Goal: Task Accomplishment & Management: Complete application form

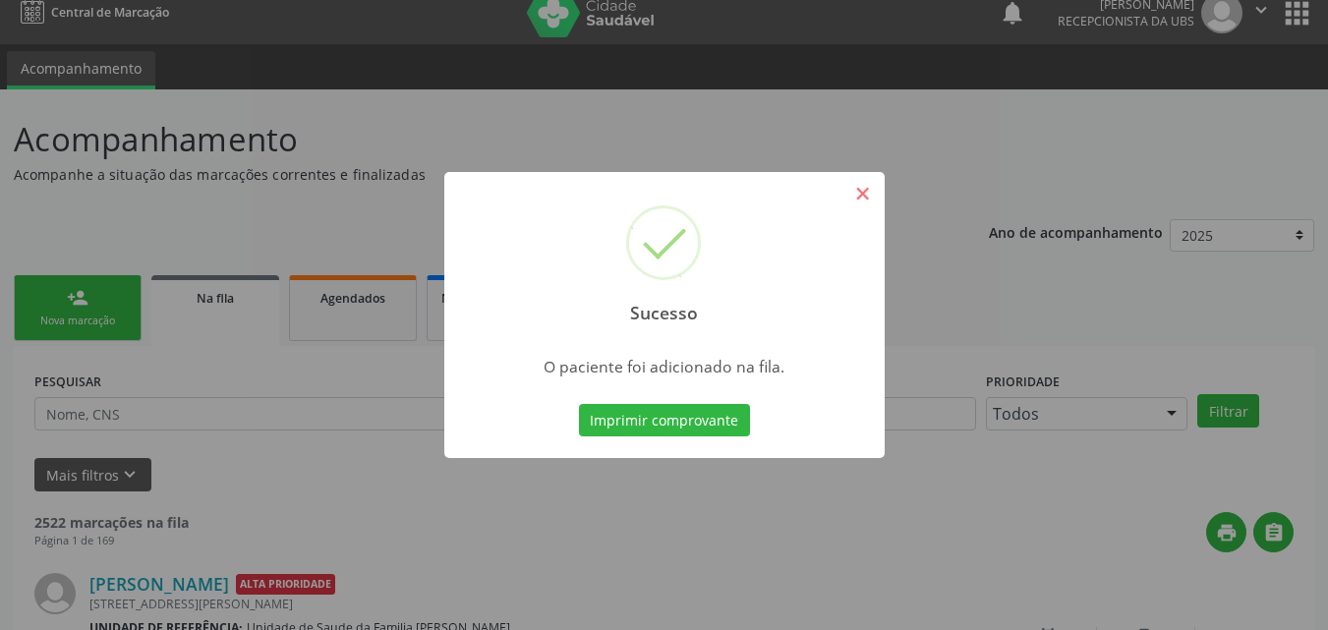
scroll to position [19, 0]
click at [865, 201] on button "×" at bounding box center [862, 193] width 33 height 33
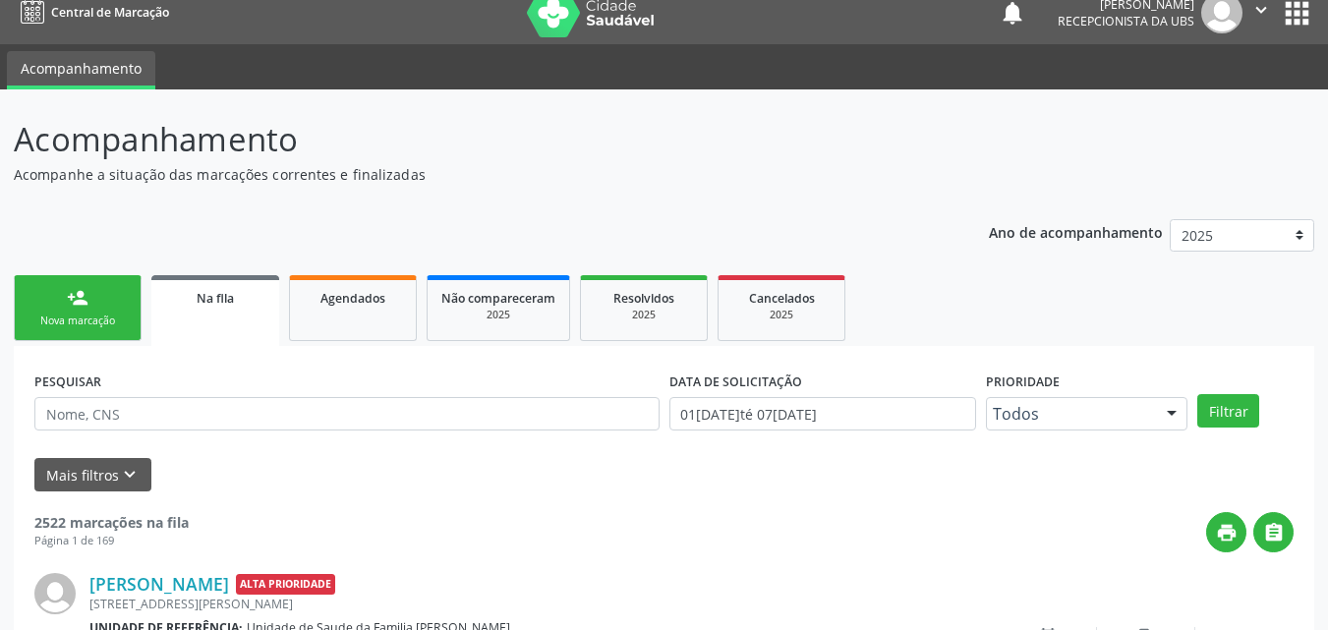
click at [91, 306] on link "person_add Nova marcação" at bounding box center [78, 308] width 128 height 66
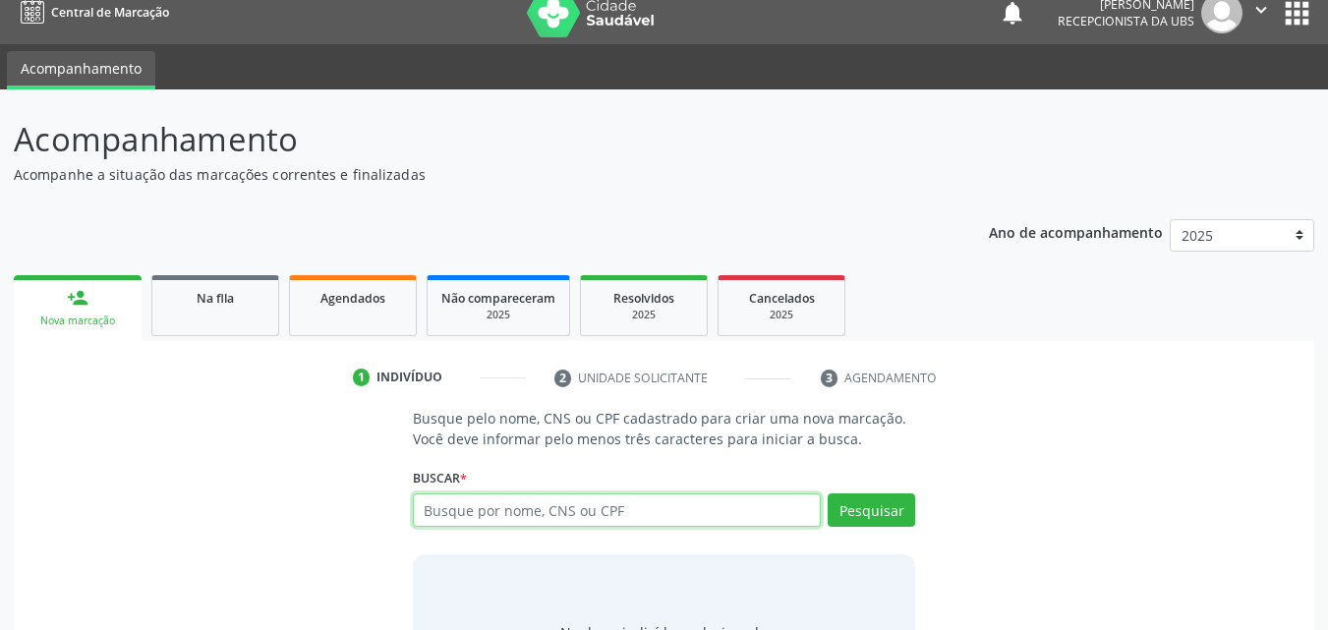
click at [635, 496] on input "text" at bounding box center [617, 509] width 409 height 33
type input "708207685495544"
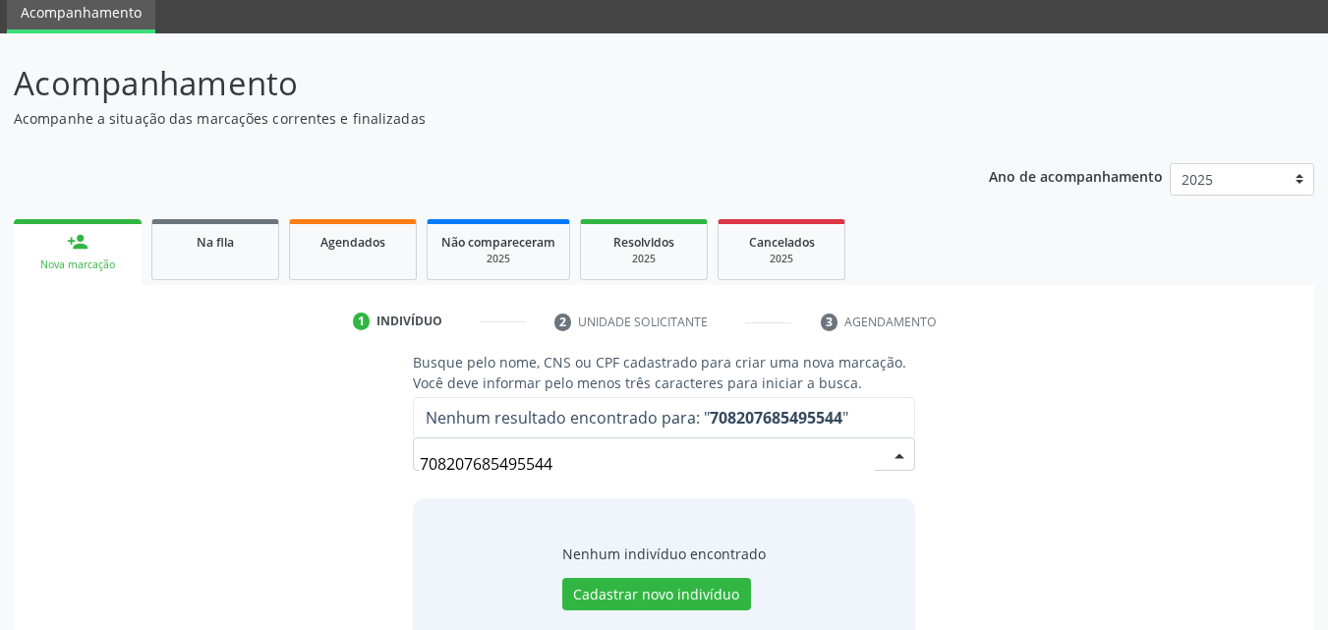
scroll to position [128, 0]
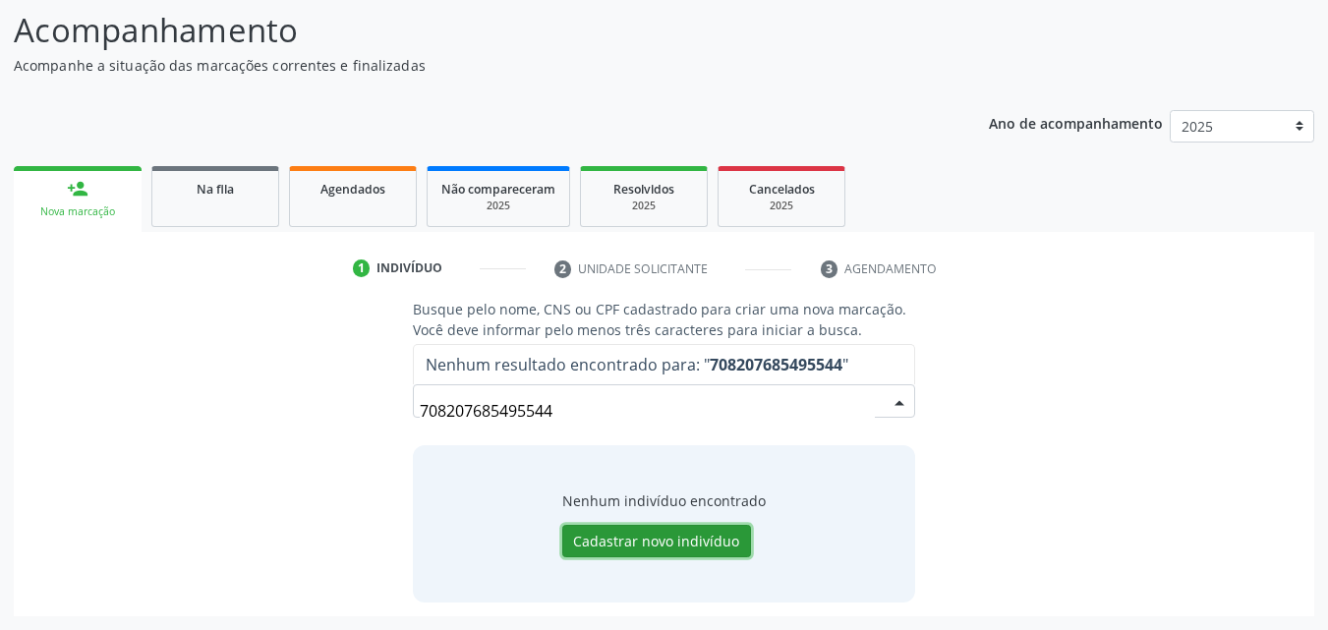
click at [636, 549] on button "Cadastrar novo indivíduo" at bounding box center [656, 541] width 189 height 33
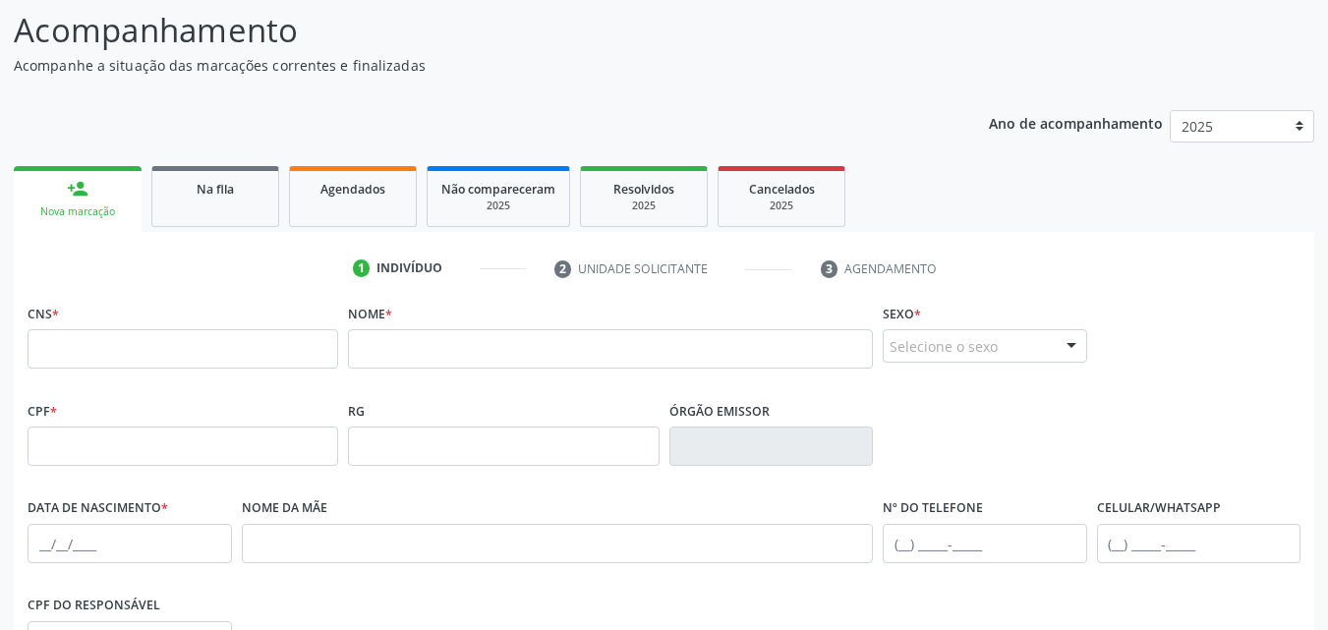
click at [1004, 354] on div "Selecione o sexo" at bounding box center [985, 345] width 204 height 33
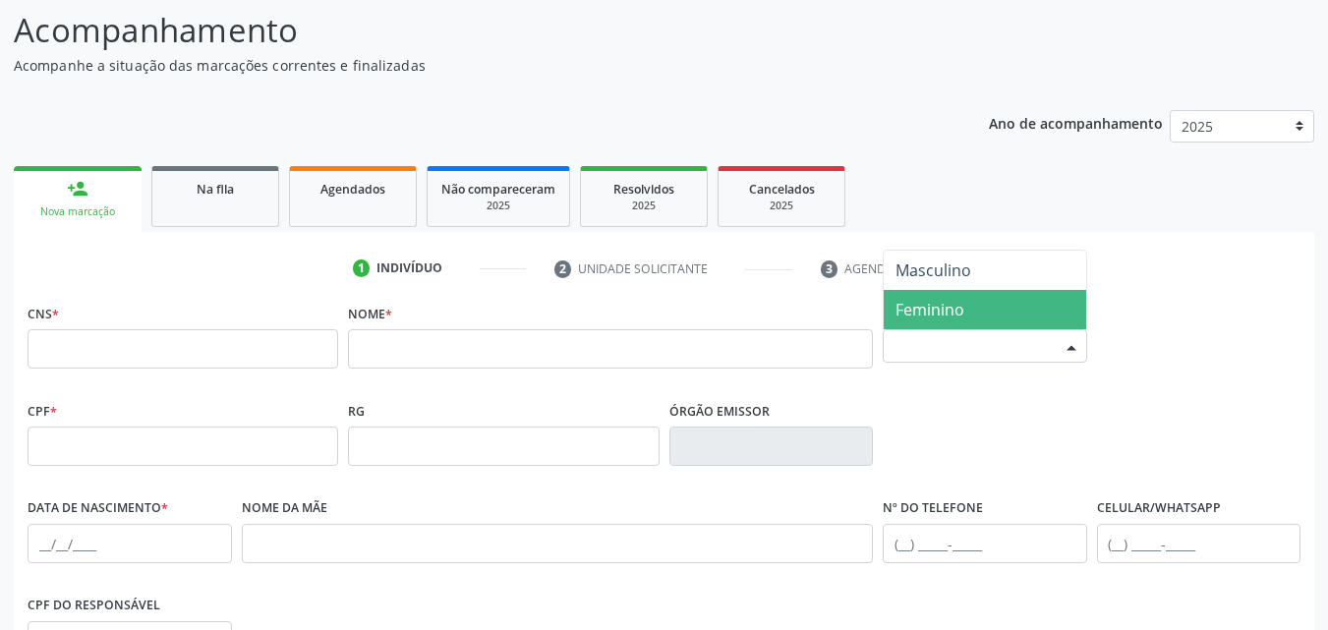
click at [955, 320] on span "Feminino" at bounding box center [929, 310] width 69 height 22
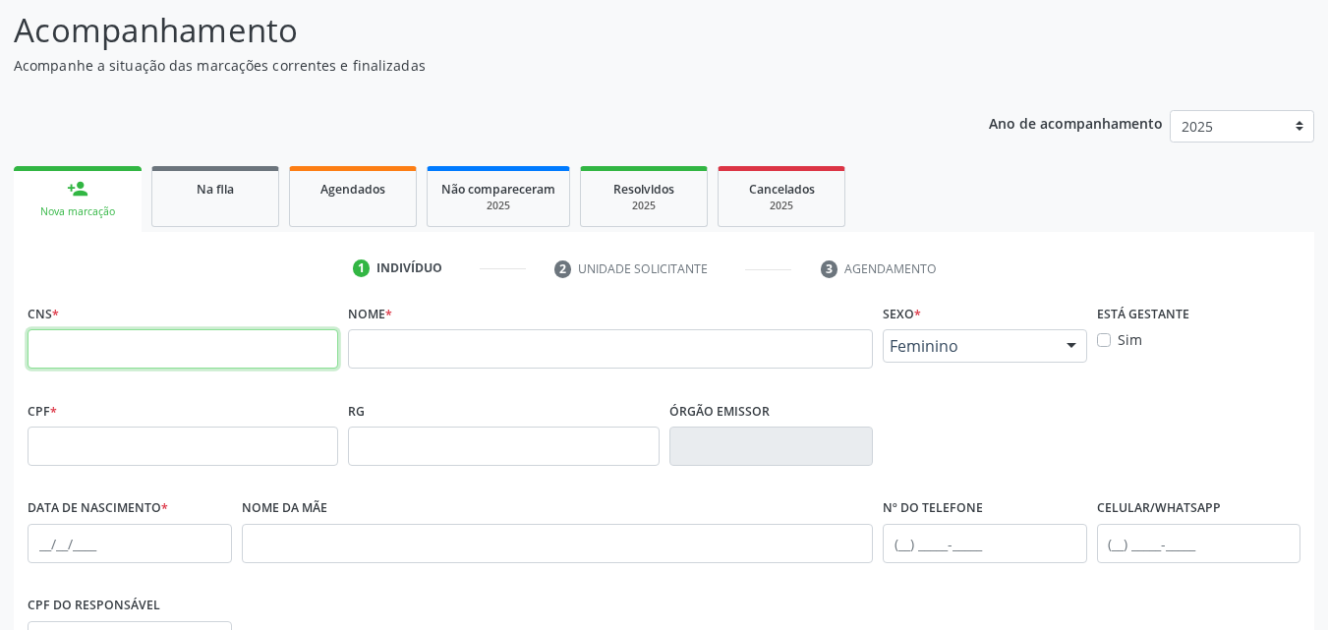
click at [54, 348] on input "text" at bounding box center [183, 348] width 311 height 39
type input "708 2076 8549 5544"
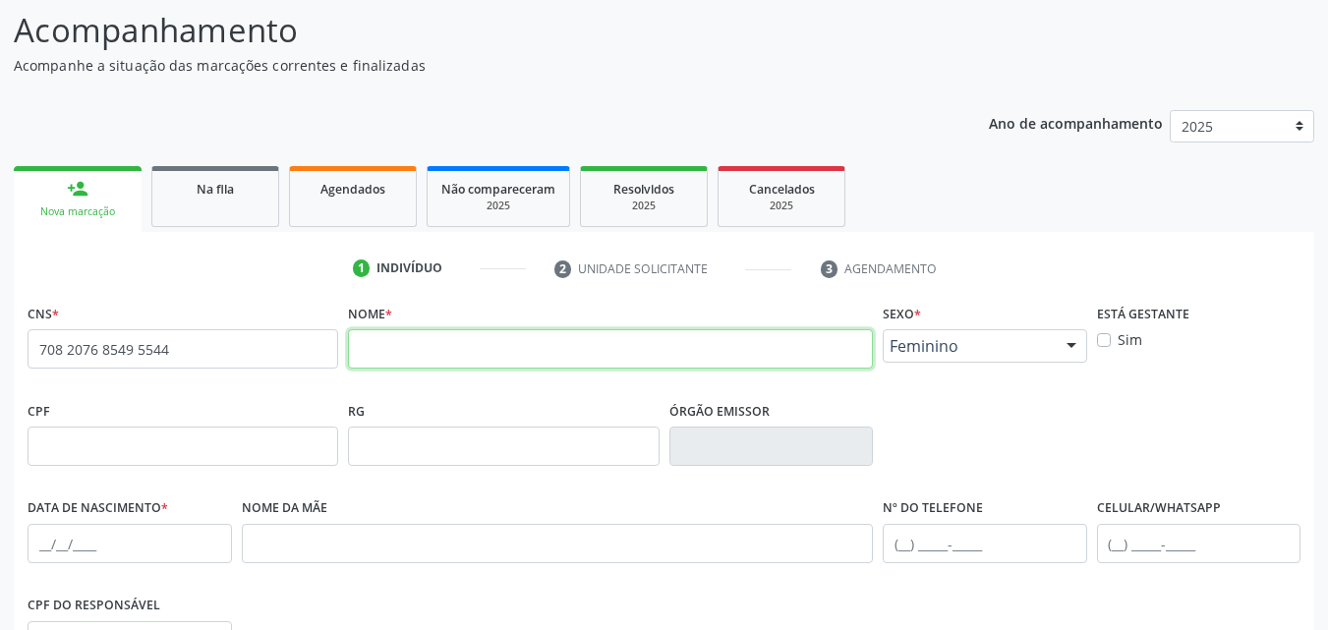
click at [502, 355] on input "text" at bounding box center [610, 348] width 525 height 39
type input "MICHELE REIS OLIVEIRA"
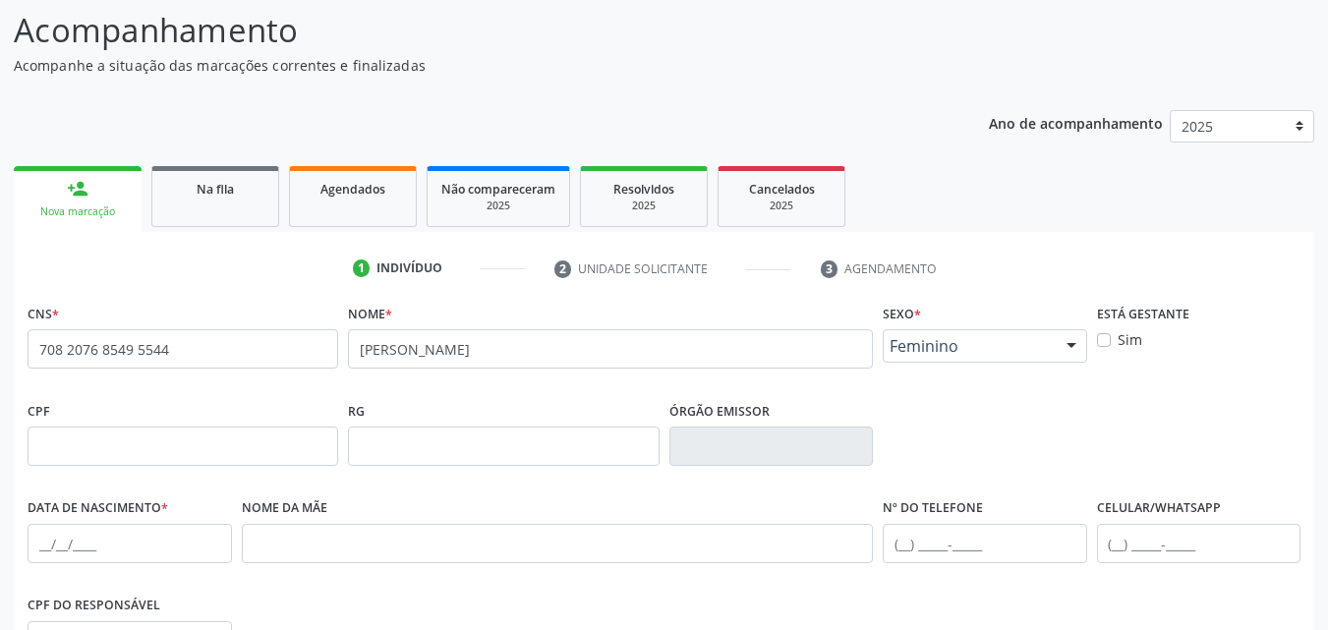
click at [1143, 335] on div "Sim" at bounding box center [1199, 339] width 204 height 21
click at [1129, 340] on label "Sim" at bounding box center [1130, 339] width 25 height 21
click at [1111, 340] on input "Sim" at bounding box center [1104, 338] width 14 height 18
checkbox input "true"
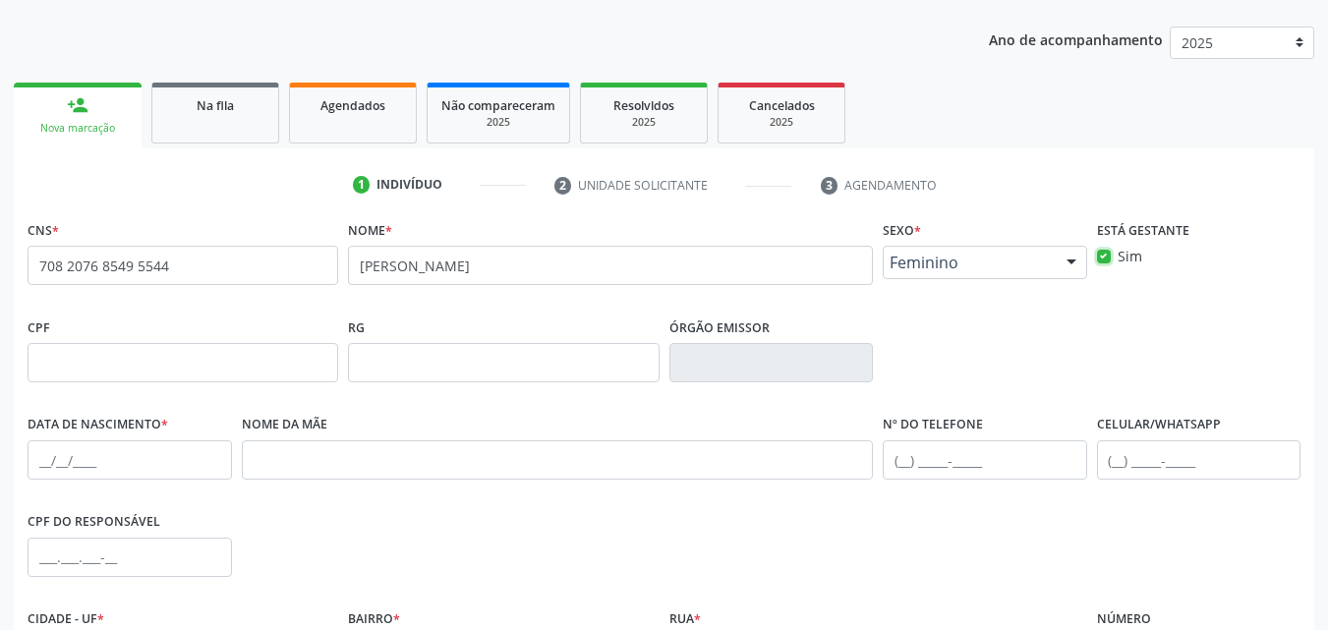
scroll to position [423, 0]
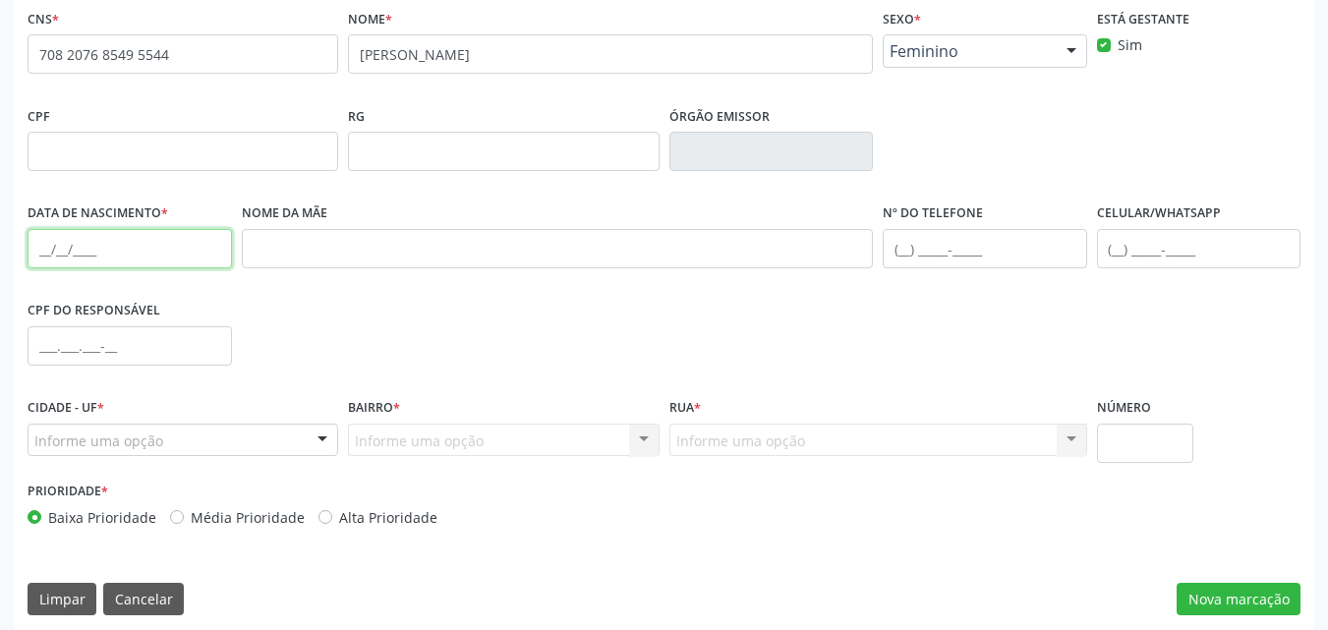
click at [115, 242] on input "text" at bounding box center [130, 248] width 204 height 39
type input "01/[DATE]"
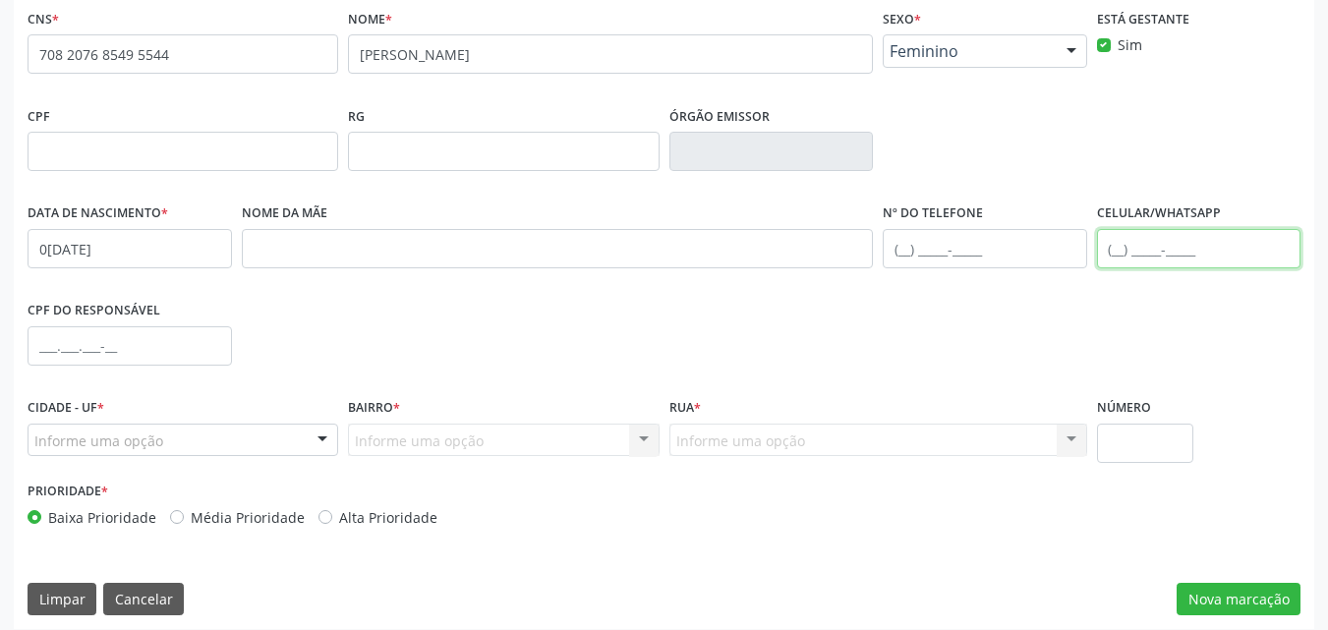
click at [1101, 246] on input "text" at bounding box center [1199, 248] width 204 height 39
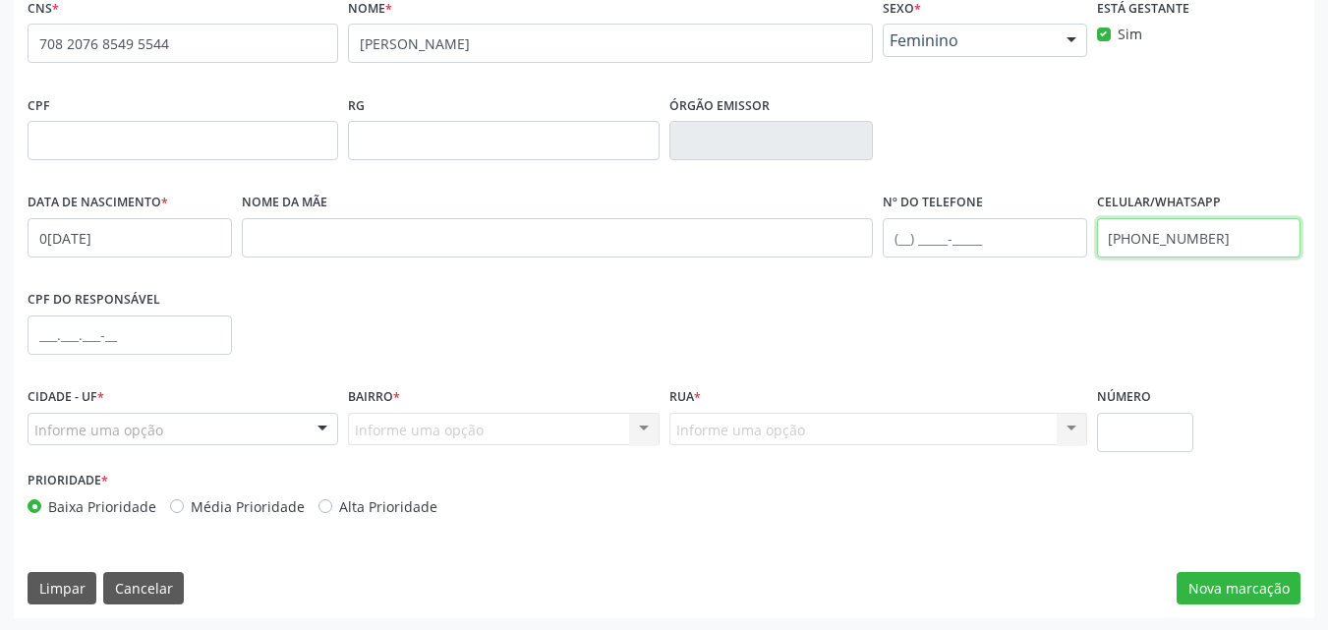
scroll to position [435, 0]
type input "[PHONE_NUMBER]"
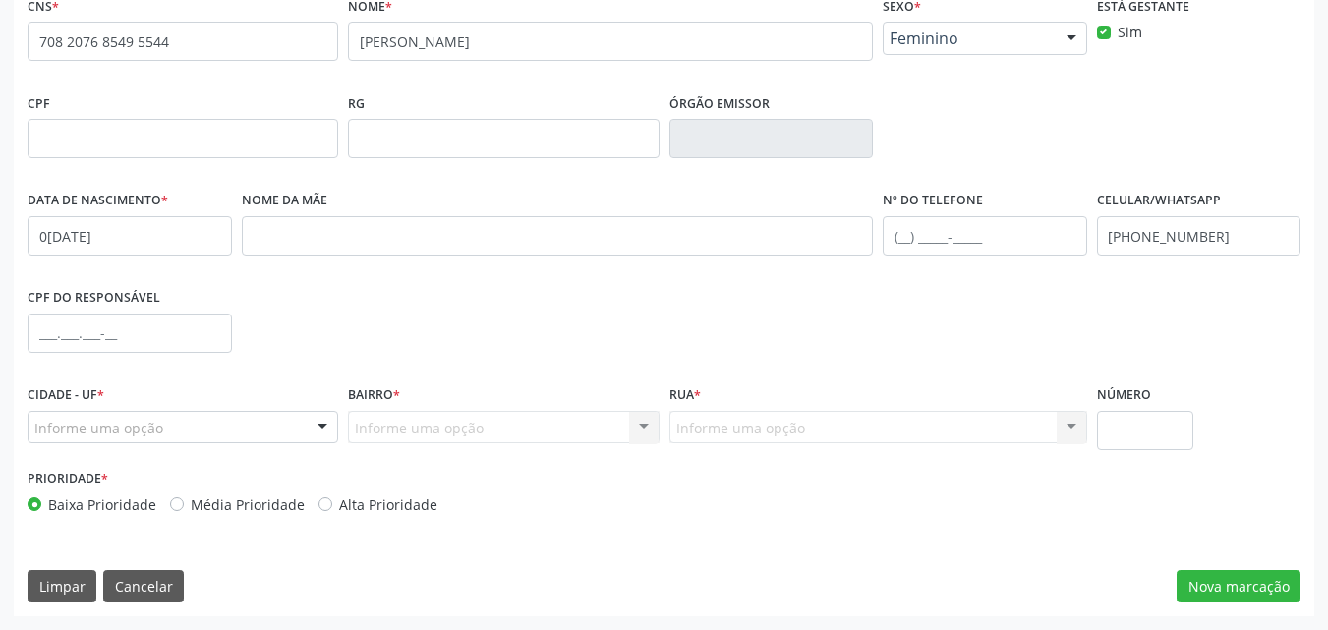
click at [407, 505] on label "Alta Prioridade" at bounding box center [388, 504] width 98 height 21
click at [332, 505] on input "Alta Prioridade" at bounding box center [325, 503] width 14 height 18
radio input "true"
click at [226, 439] on div "Informe uma opção" at bounding box center [183, 427] width 311 height 33
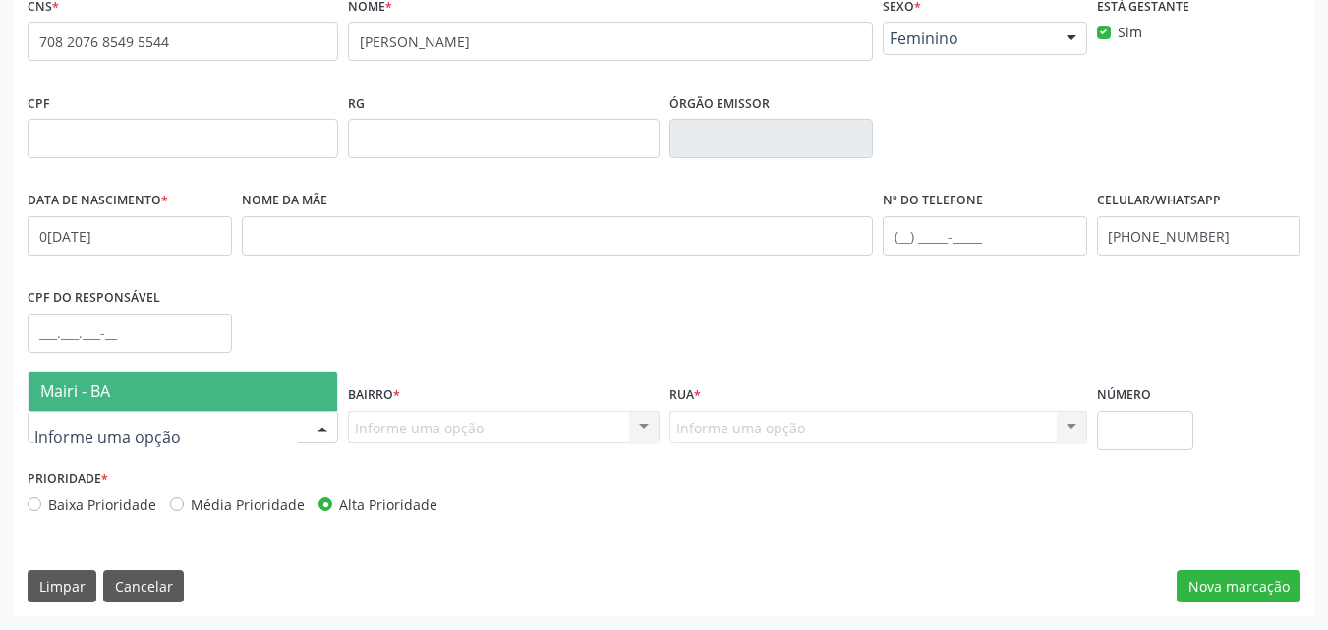
click at [217, 382] on span "Mairi - BA" at bounding box center [183, 391] width 309 height 39
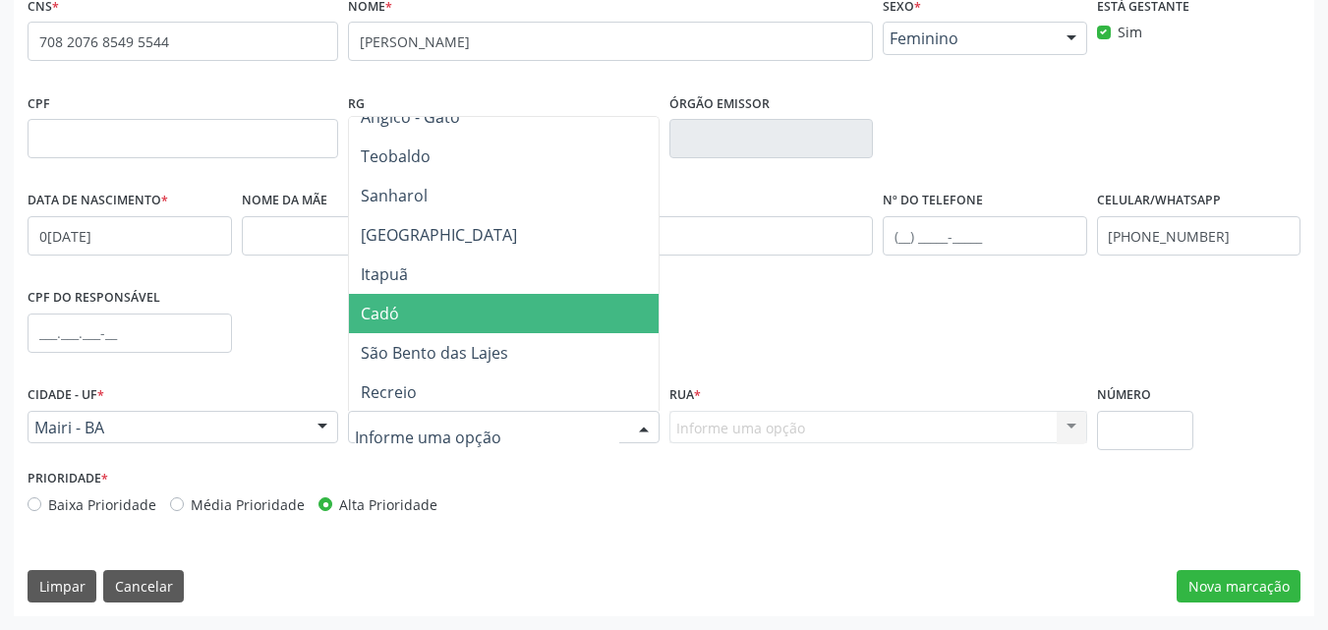
scroll to position [983, 0]
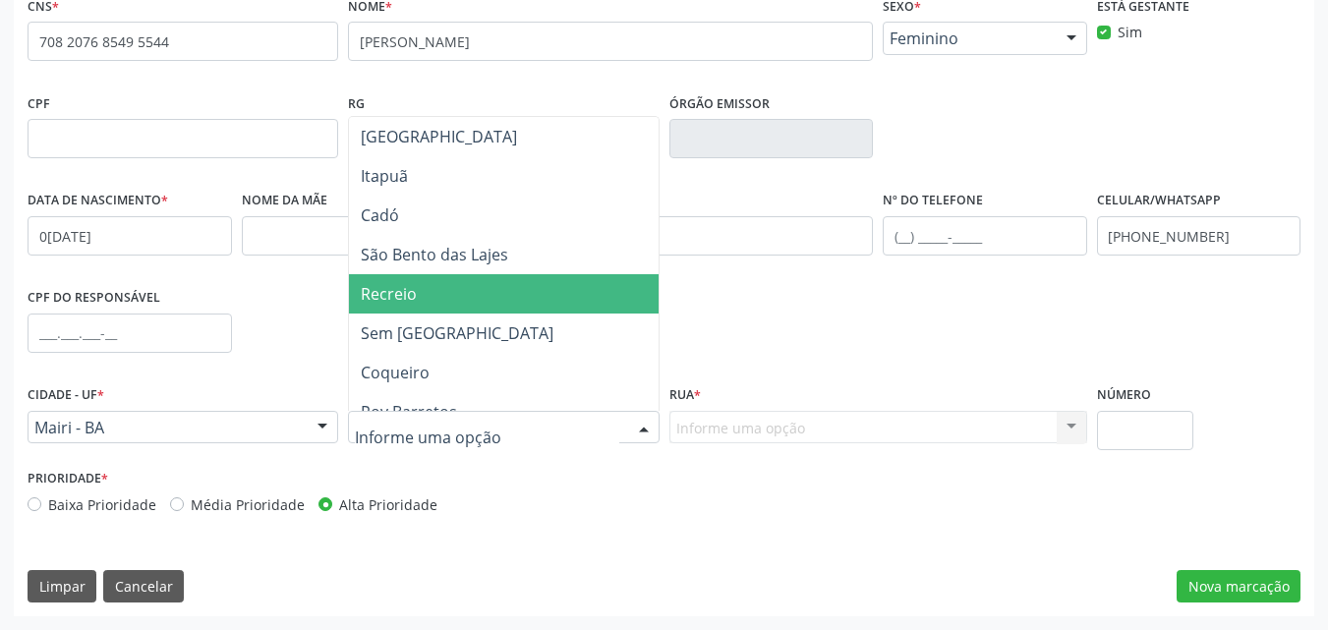
click at [499, 302] on span "Recreio" at bounding box center [503, 293] width 309 height 39
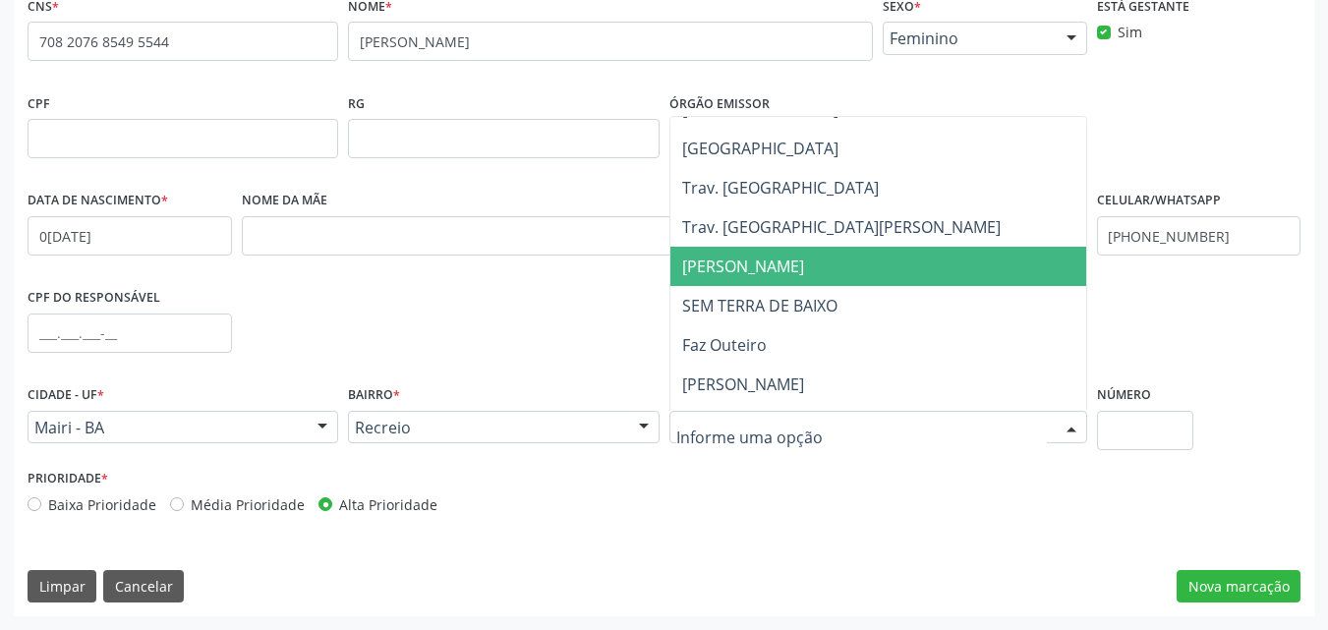
scroll to position [1278, 0]
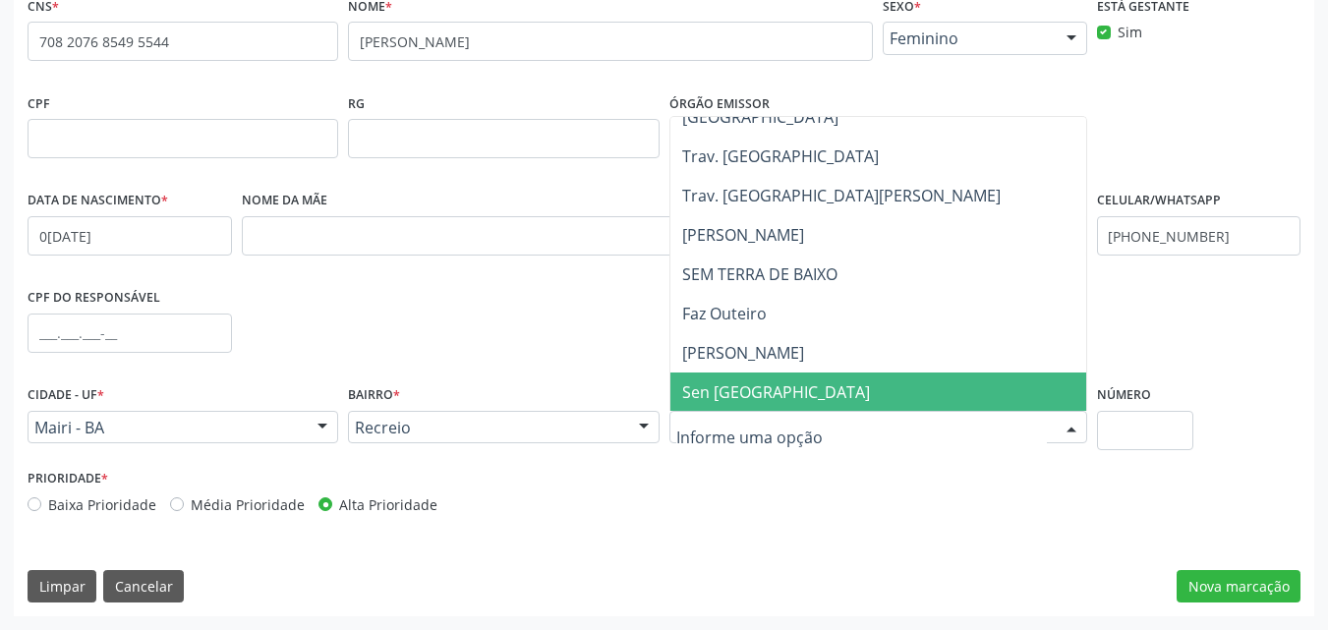
click at [824, 378] on span "Sen Terra de Cima" at bounding box center [882, 392] width 424 height 39
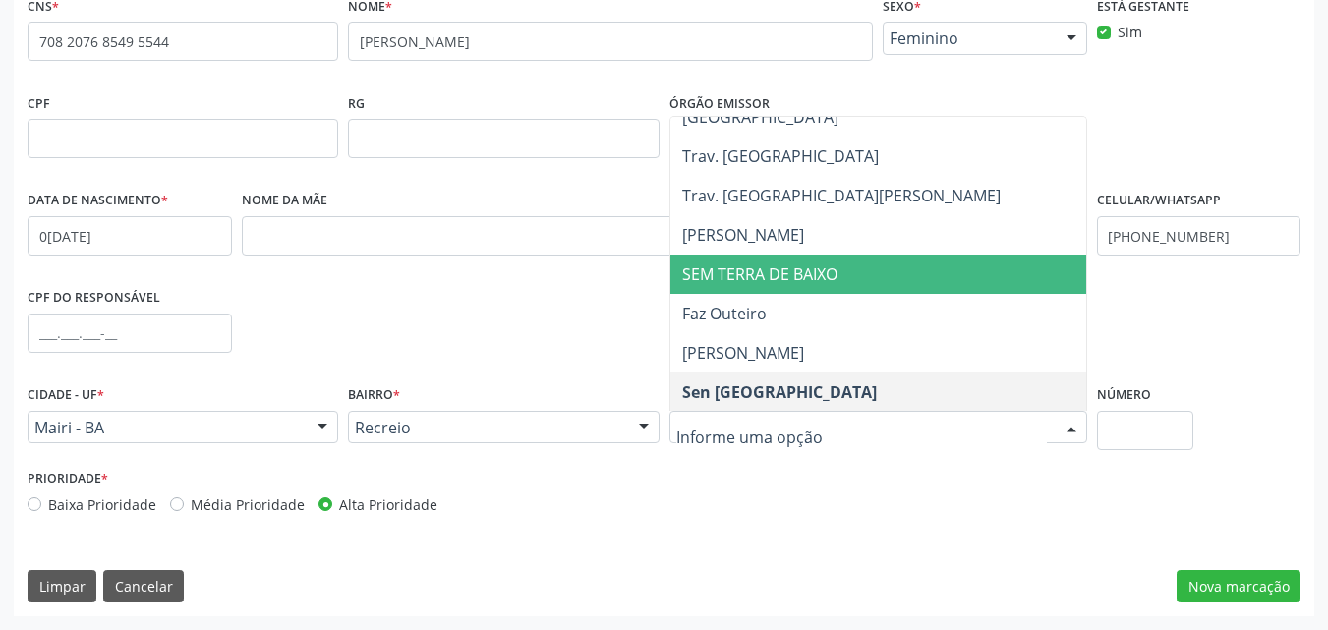
click at [796, 284] on span "SEM TERRA DE BAIXO" at bounding box center [759, 274] width 155 height 22
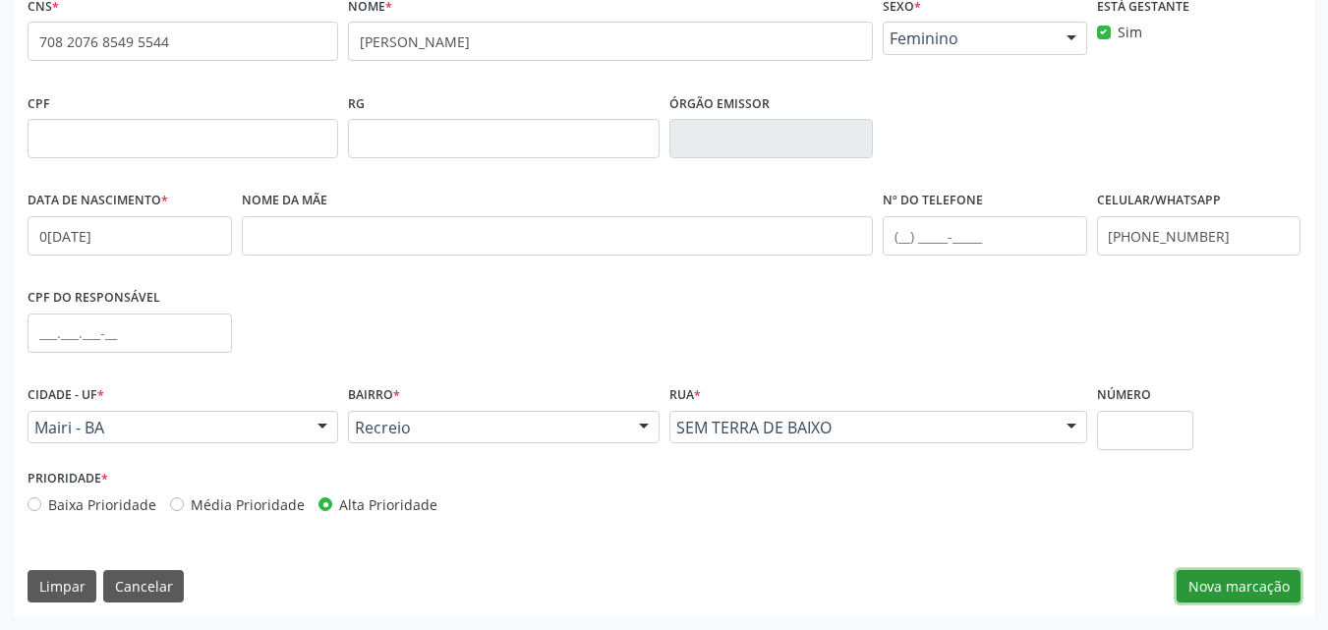
click at [1276, 576] on button "Nova marcação" at bounding box center [1239, 586] width 124 height 33
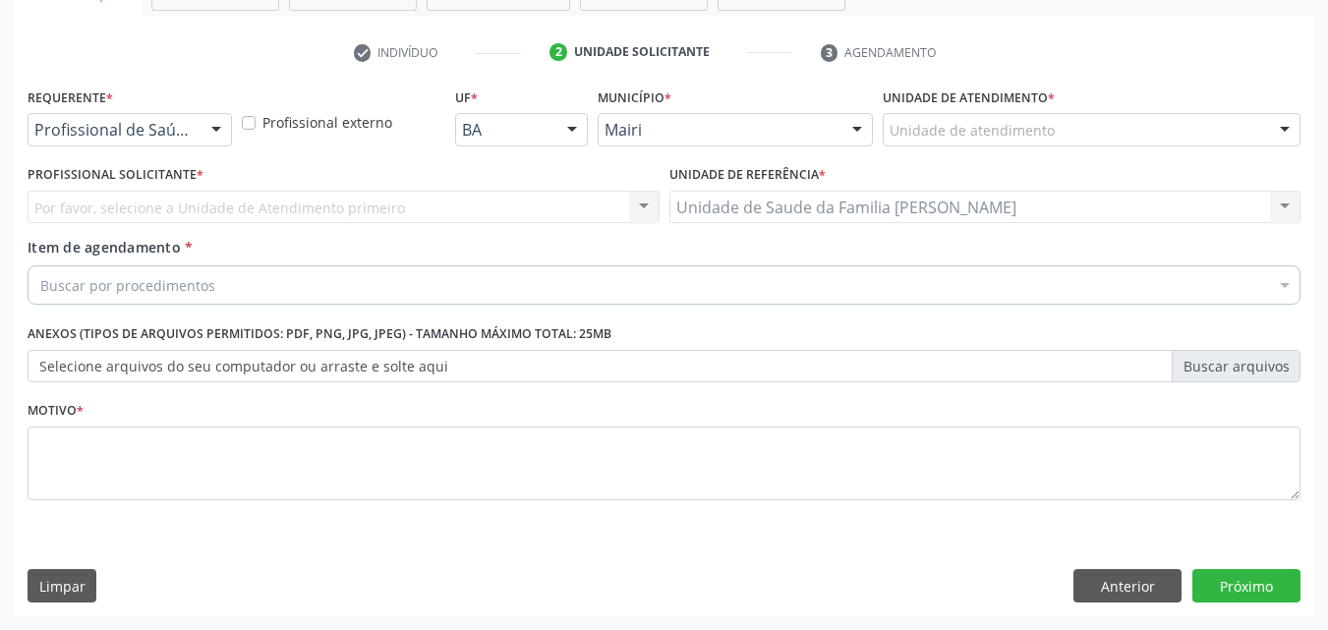
scroll to position [344, 0]
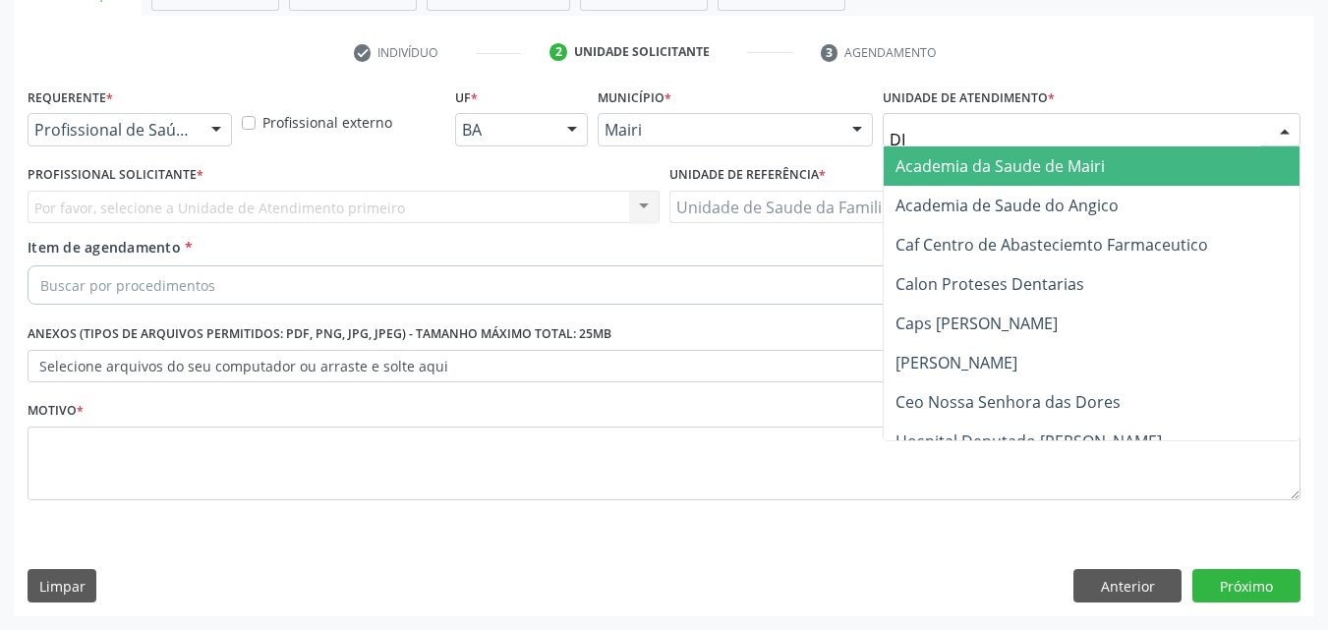
type input "DIL"
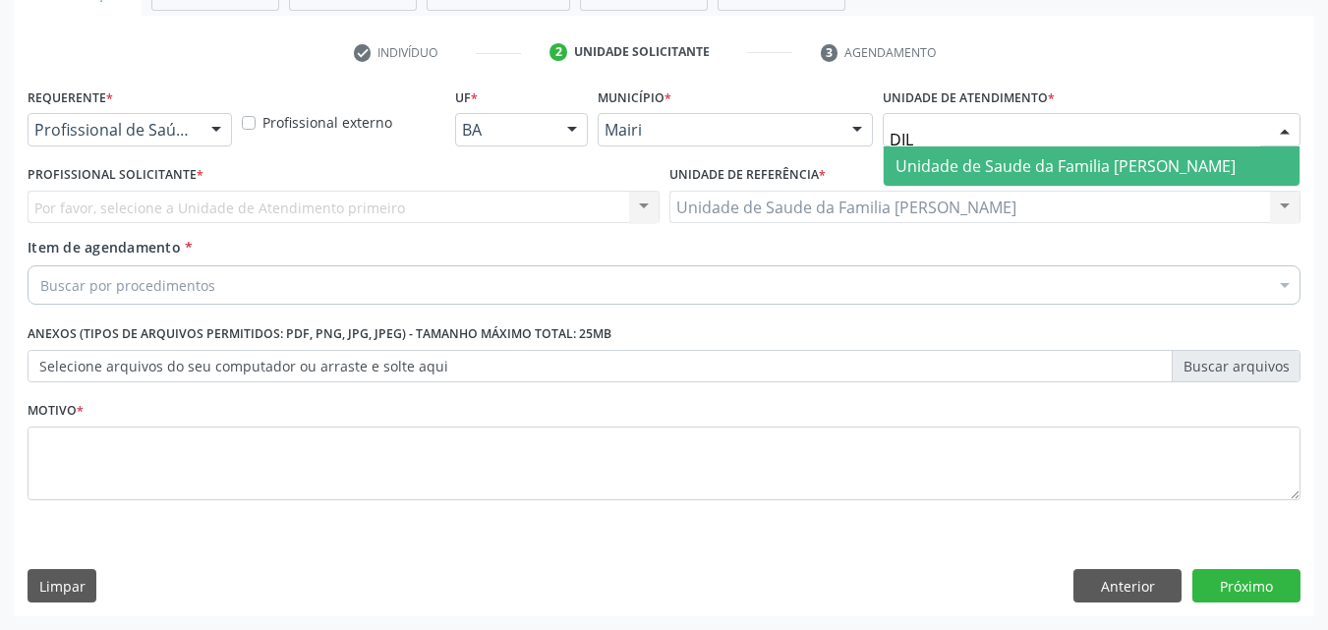
click at [969, 164] on span "Unidade de Saude da Familia [PERSON_NAME]" at bounding box center [1065, 166] width 340 height 22
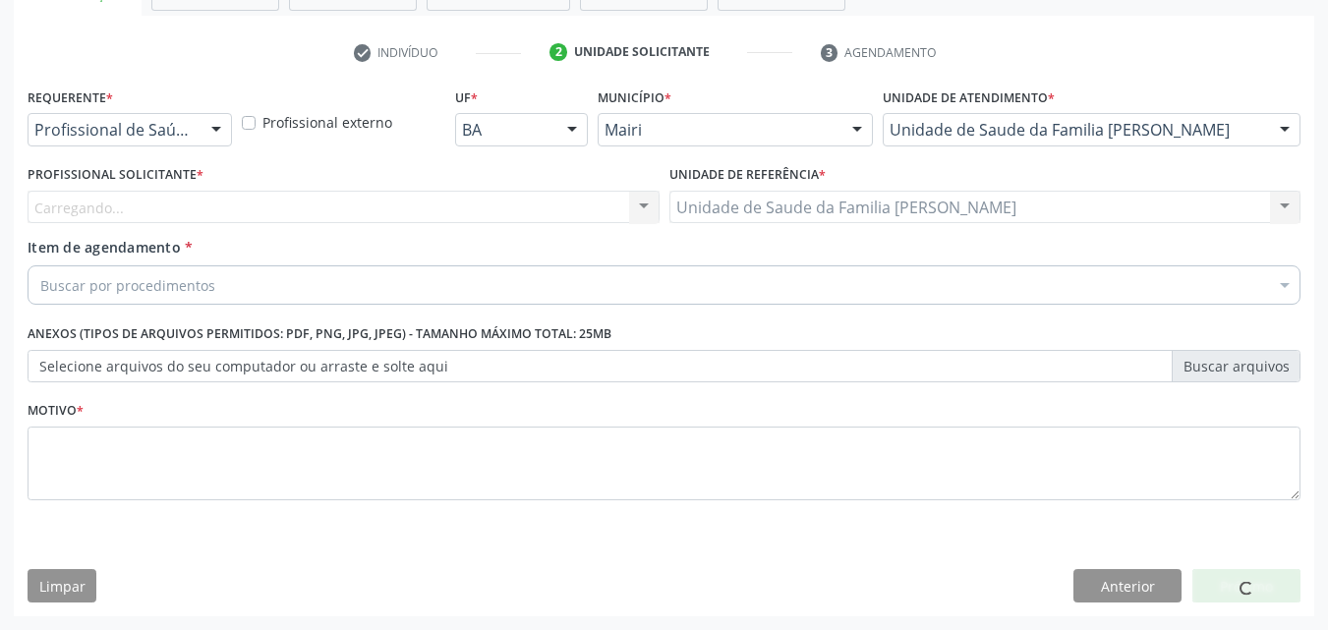
click at [94, 203] on div "Carregando... Nenhum resultado encontrado para: " " Não há nenhuma opção para s…" at bounding box center [344, 207] width 632 height 33
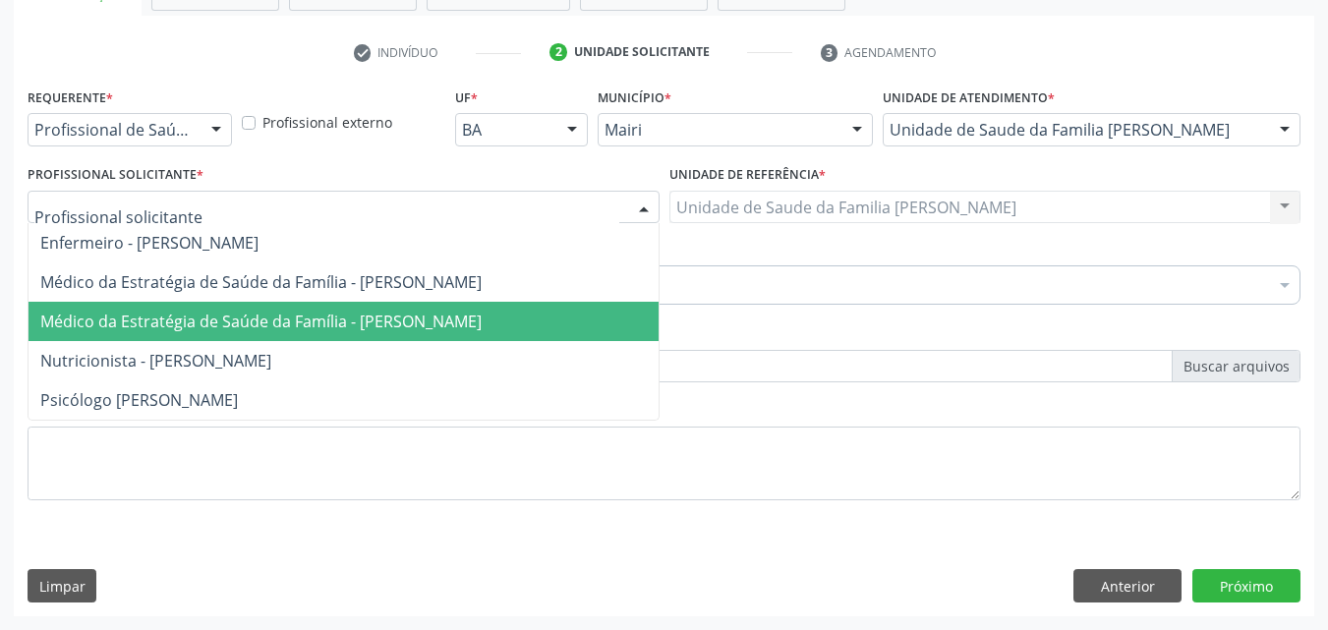
click at [152, 312] on span "Médico da Estratégia de Saúde da Família - [PERSON_NAME]" at bounding box center [260, 322] width 441 height 22
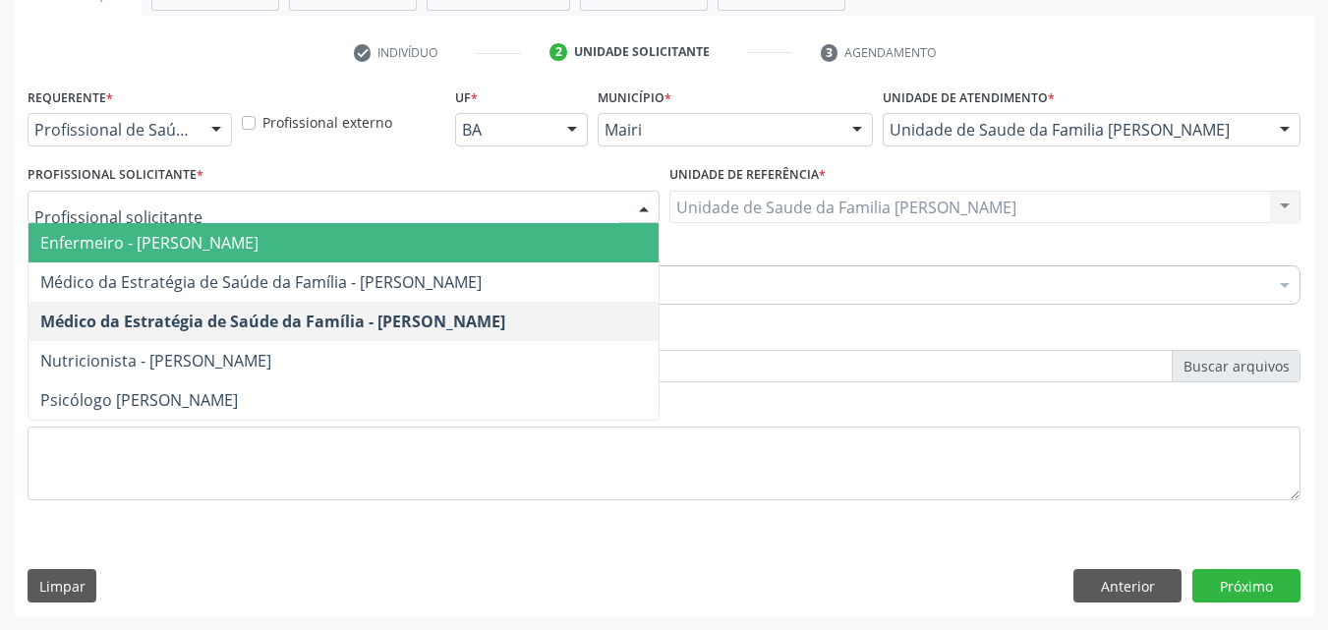
click at [157, 253] on span "Enfermeiro - [PERSON_NAME]" at bounding box center [149, 243] width 218 height 22
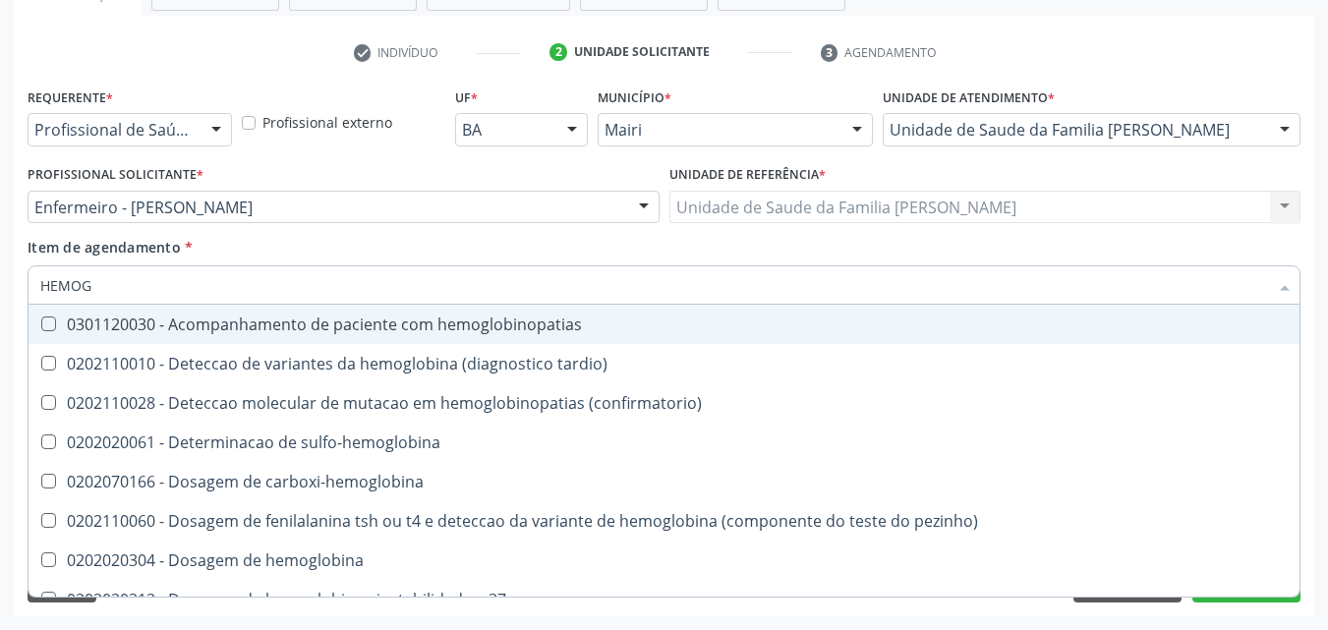
type input "HEMOGR"
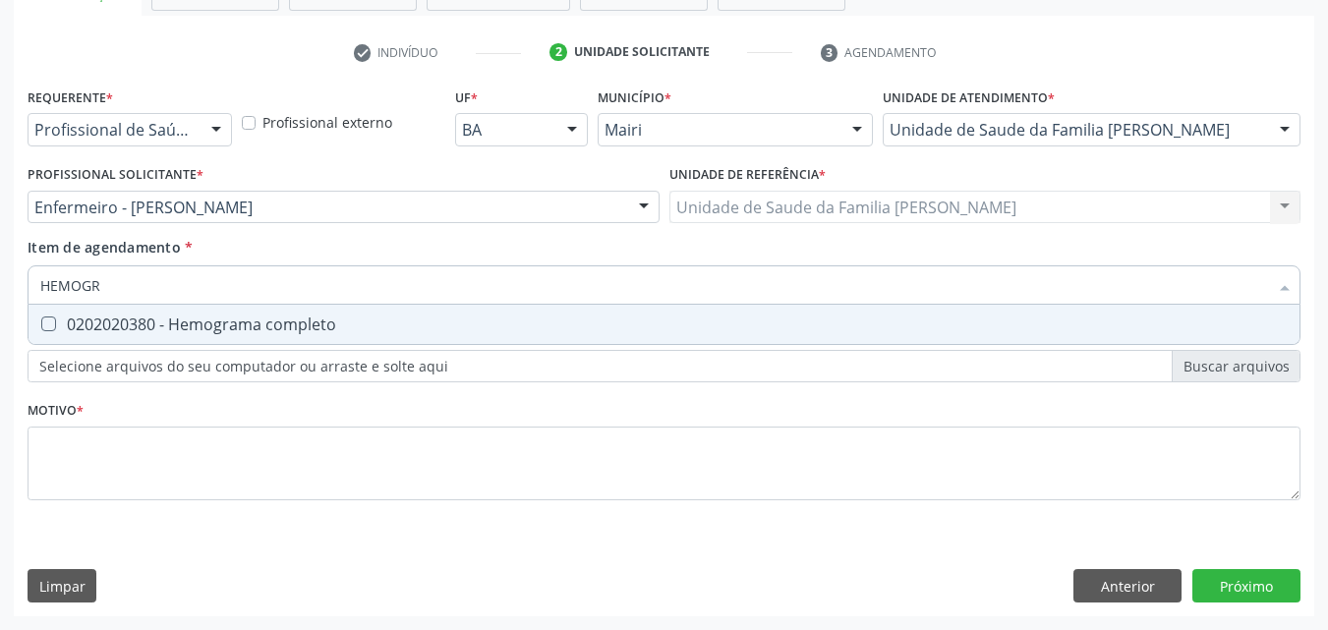
click at [188, 316] on div "0202020380 - Hemograma completo" at bounding box center [663, 324] width 1247 height 16
checkbox completo "true"
type input "HEMOG"
checkbox completo "false"
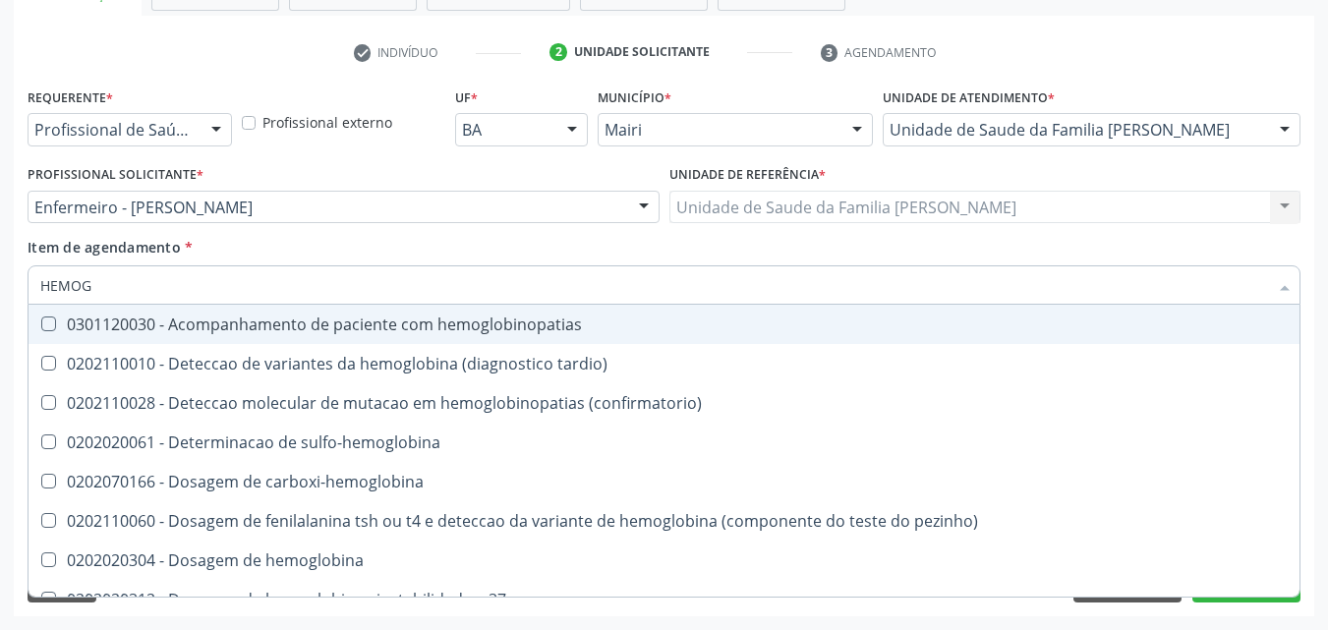
type input "HEMO"
checkbox completo "false"
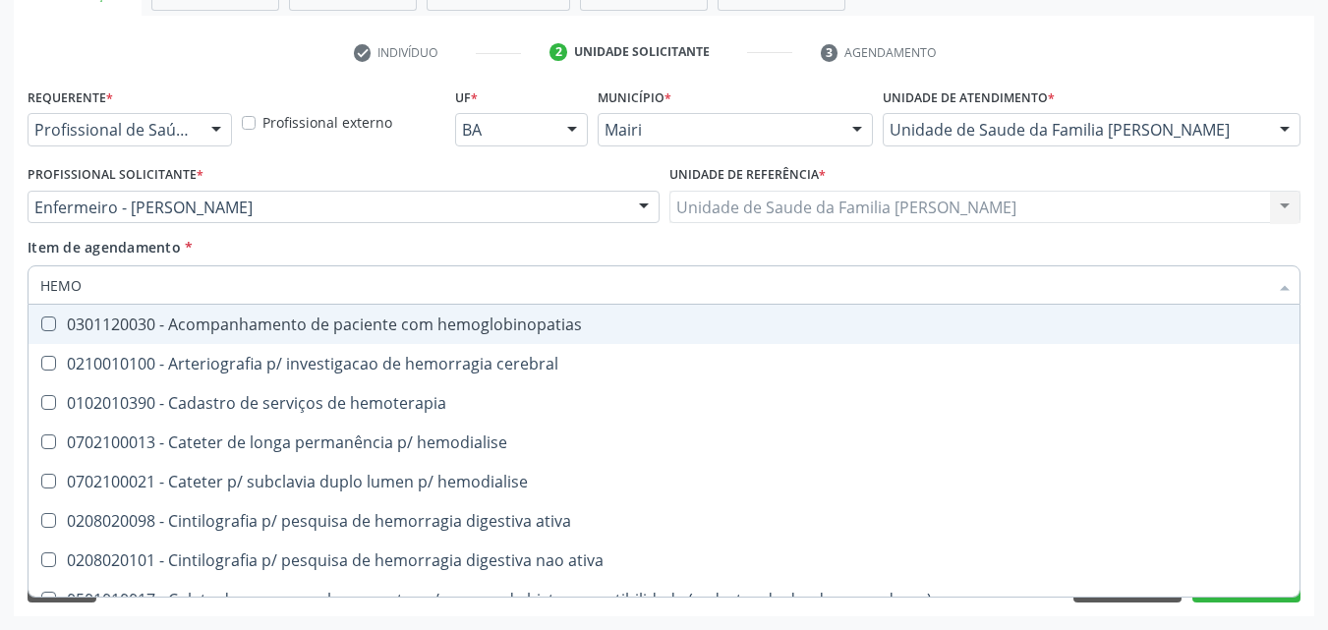
type input "HEM"
checkbox completo "false"
checkbox hemorragicas "true"
type input "HE"
checkbox hemorragicas "false"
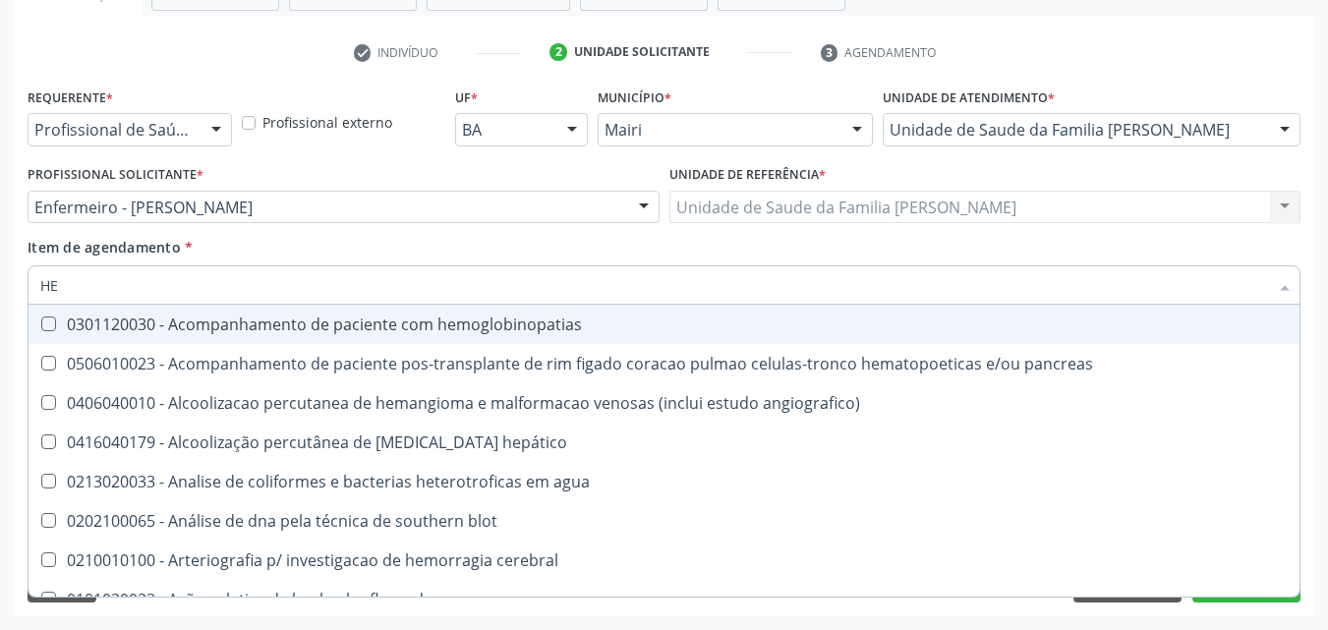
type input "H"
checkbox completo "false"
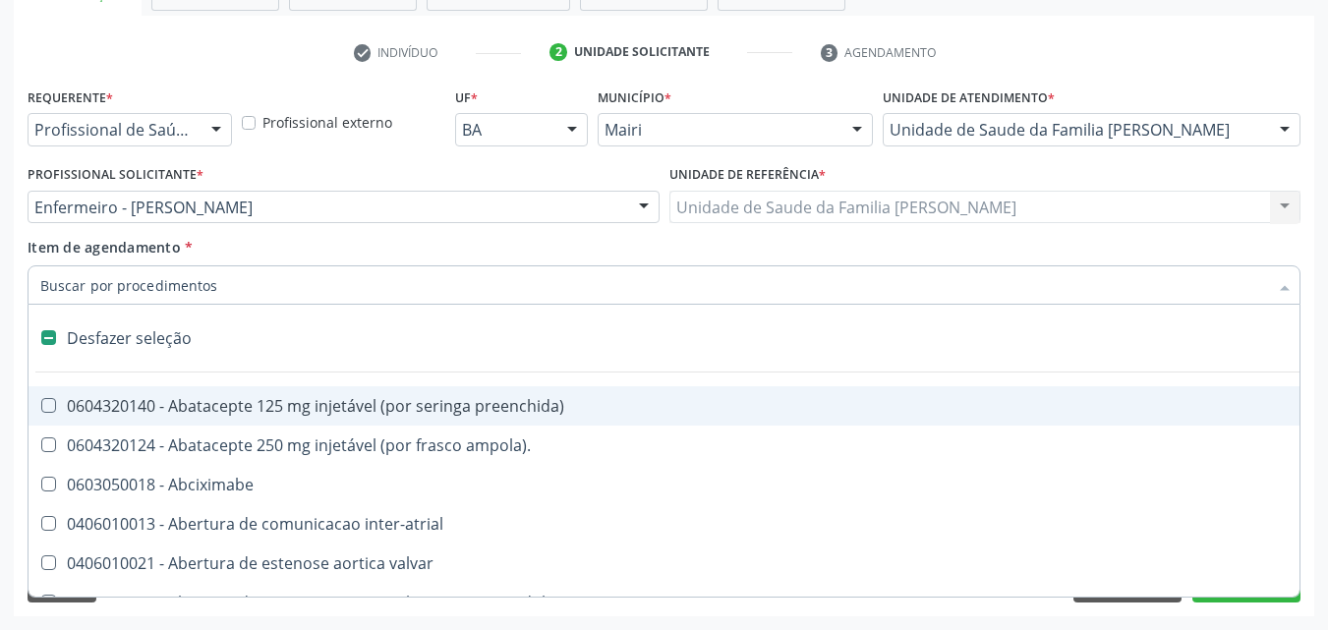
type input "G"
checkbox adolescente\) "true"
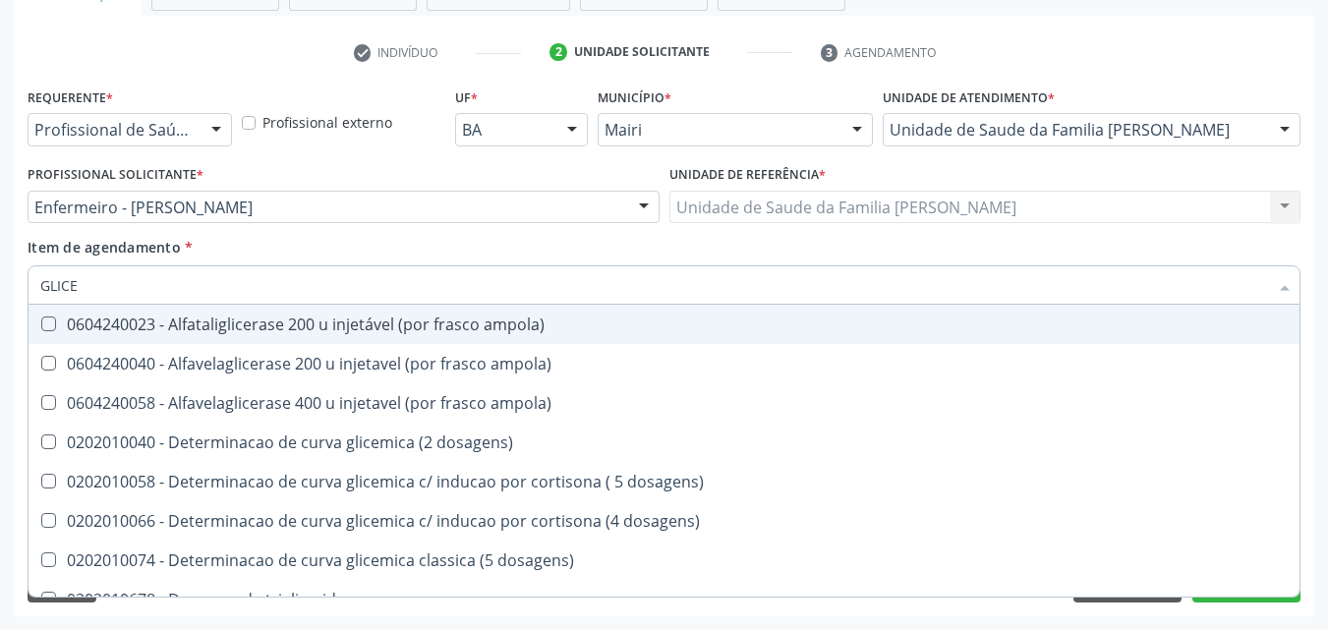
type input "GLICEM"
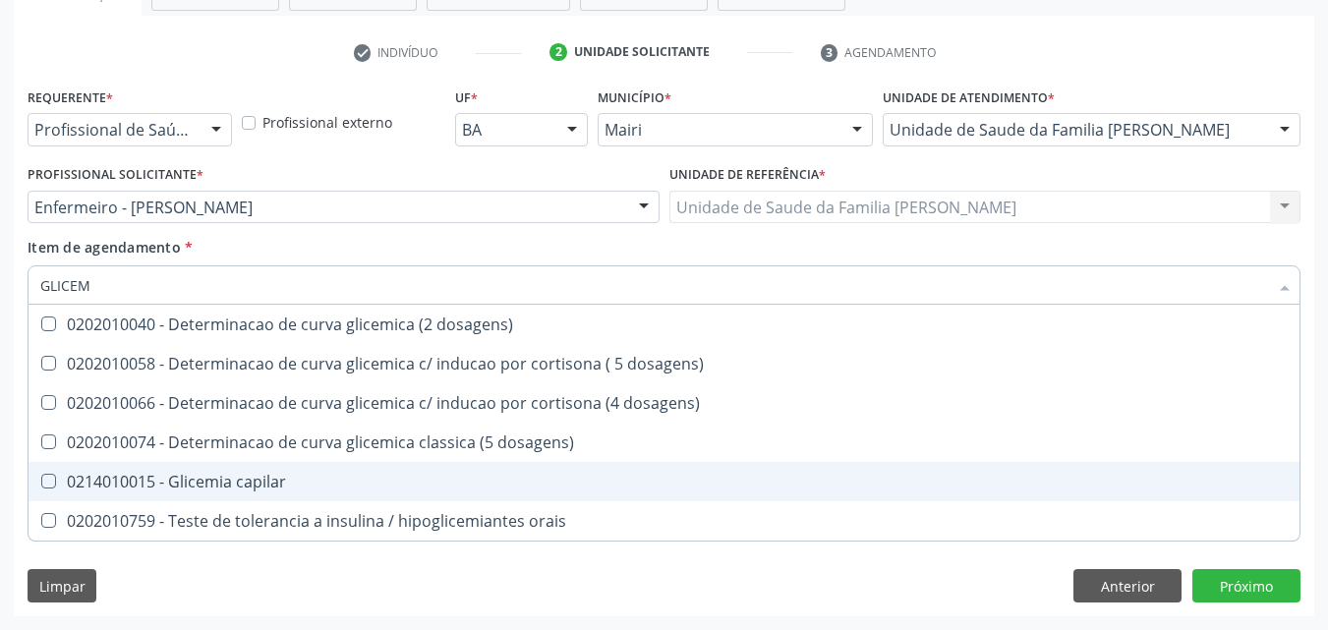
click at [236, 464] on span "0214010015 - Glicemia capilar" at bounding box center [664, 481] width 1271 height 39
checkbox capilar "true"
type input "GLICE"
checkbox capilar "false"
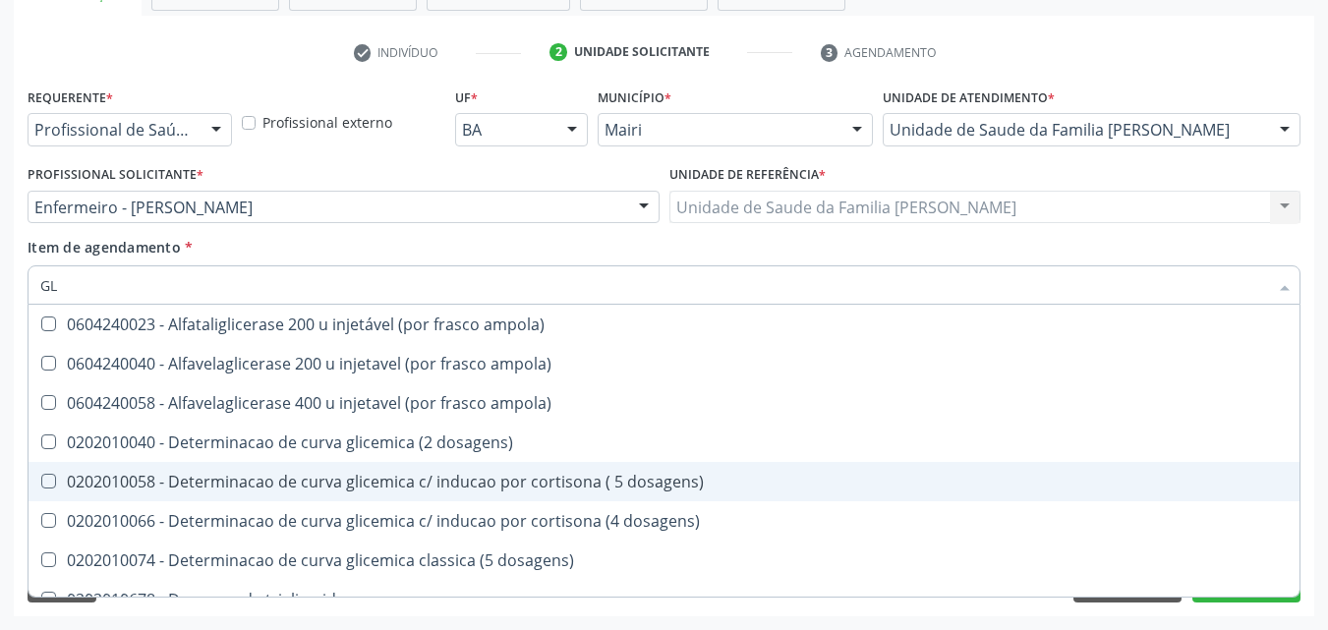
type input "G"
checkbox capilar "false"
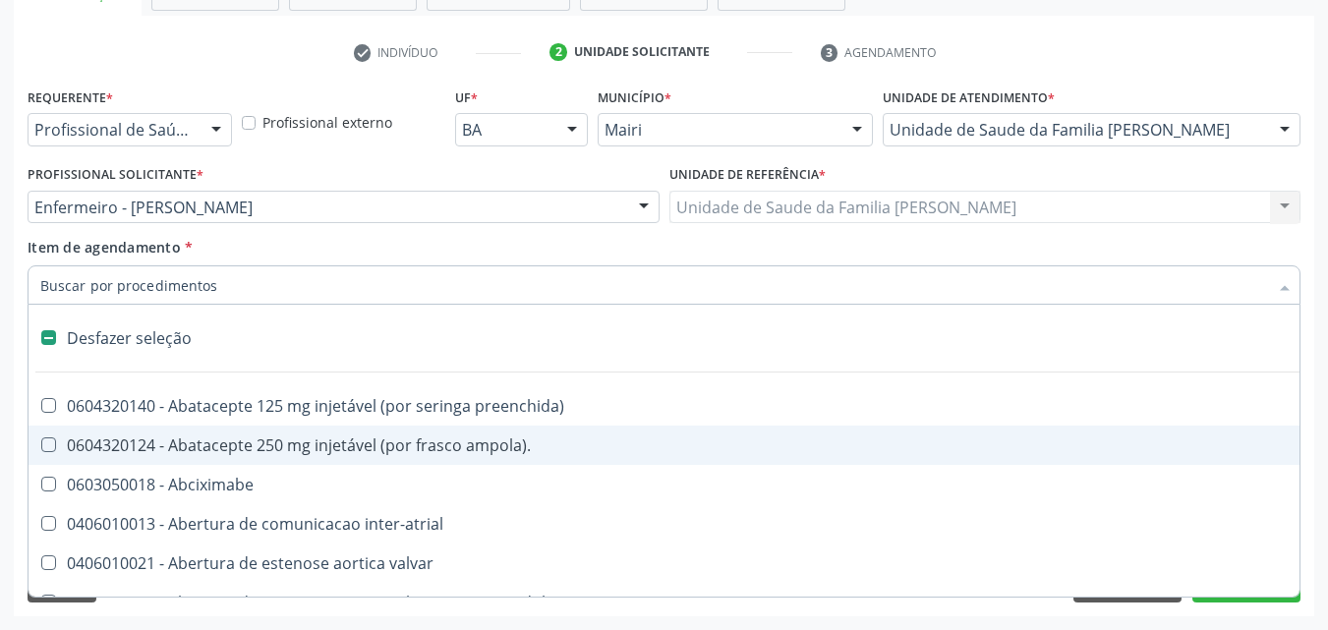
type input "H"
checkbox joelho "true"
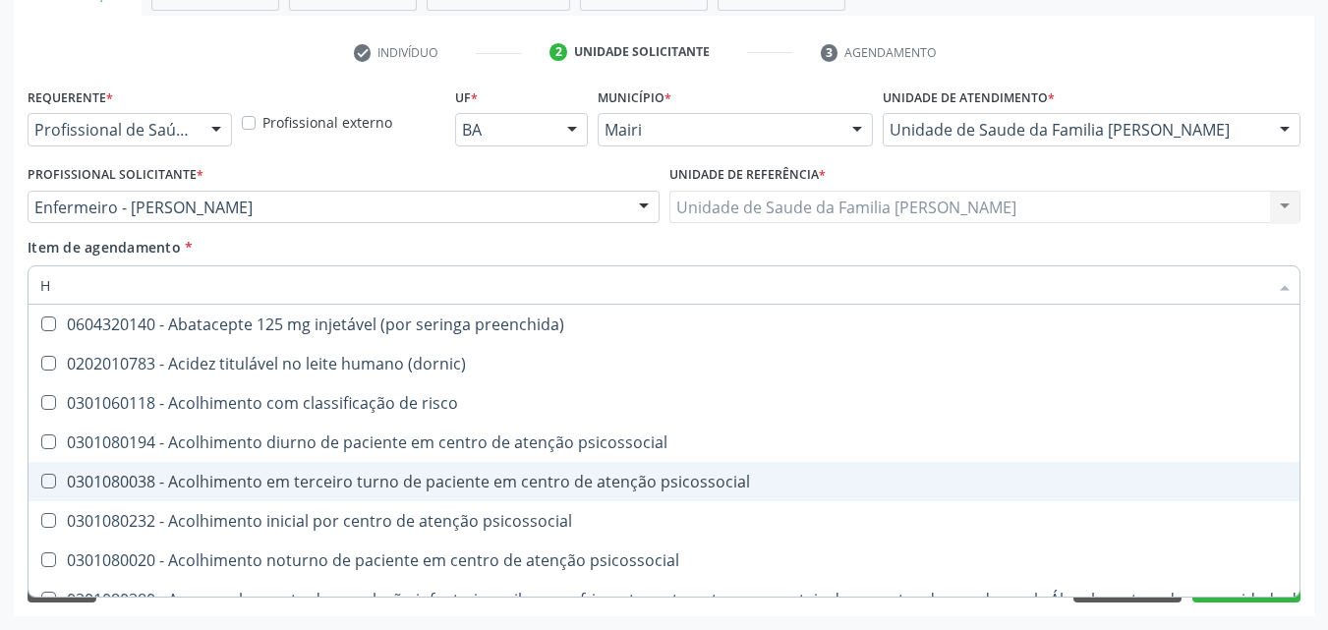
type input "HE"
checkbox removível "true"
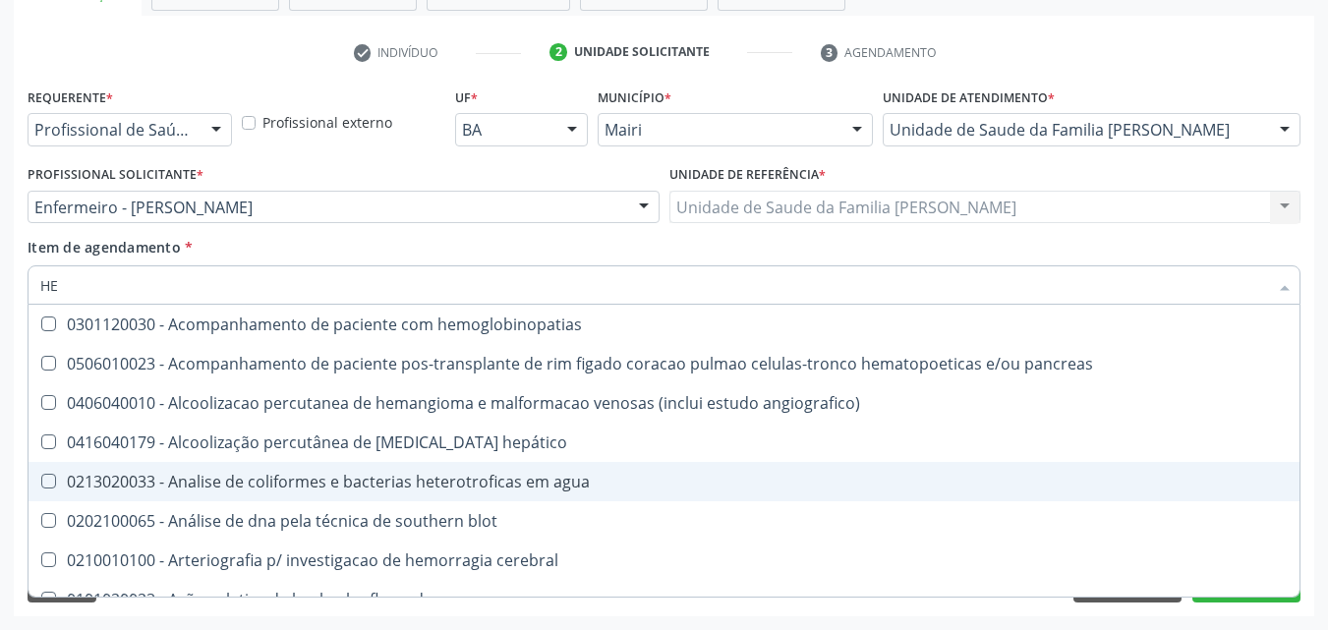
type input "HEM"
checkbox transplante "true"
checkbox completo "false"
type input "HEMO"
checkbox retro-retal "true"
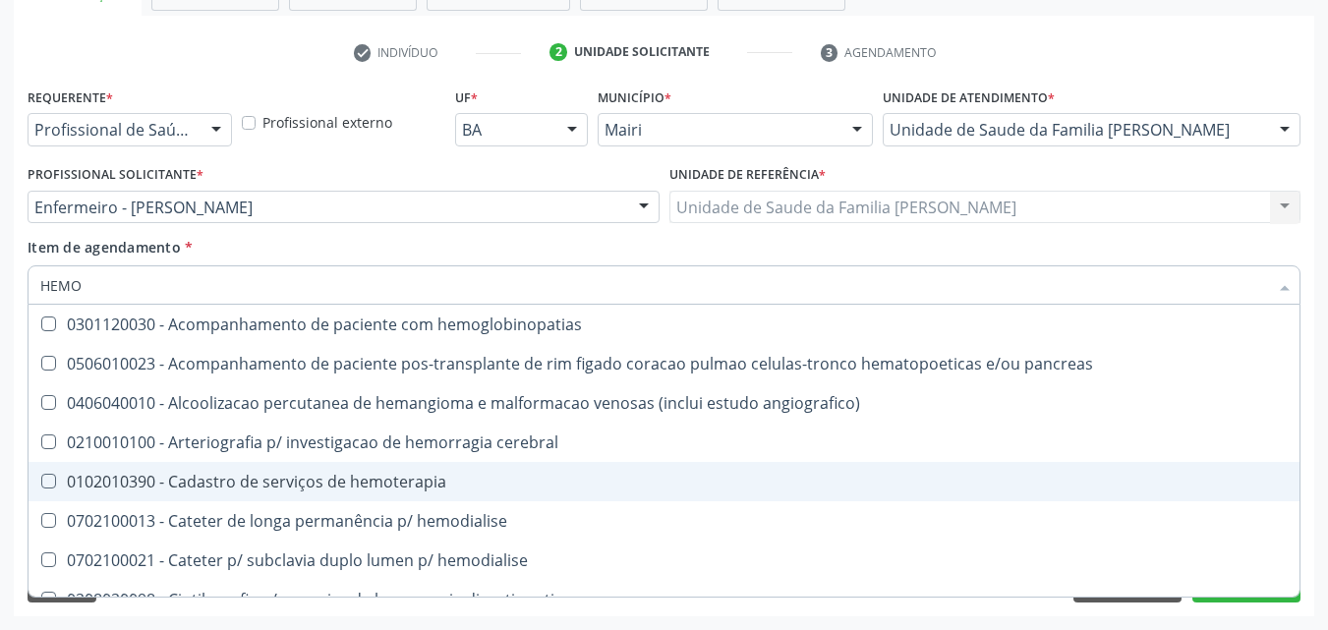
checkbox completo "false"
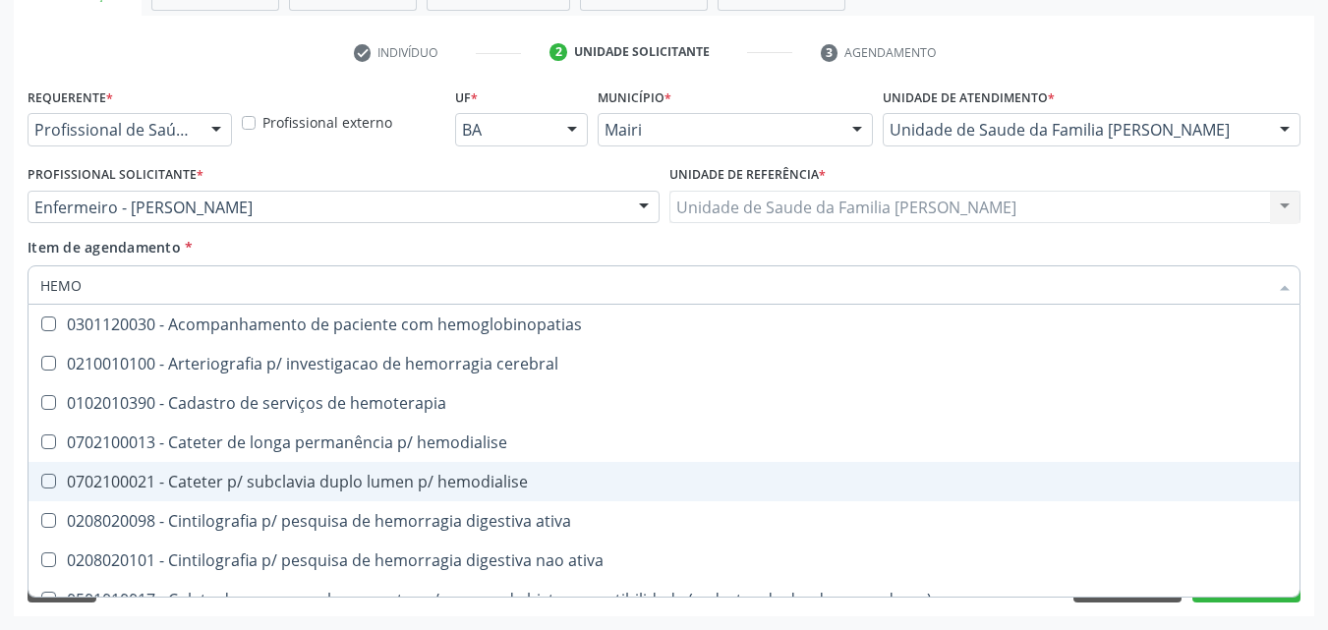
type input "HEMOG"
checkbox carboxi-hemoglobina "true"
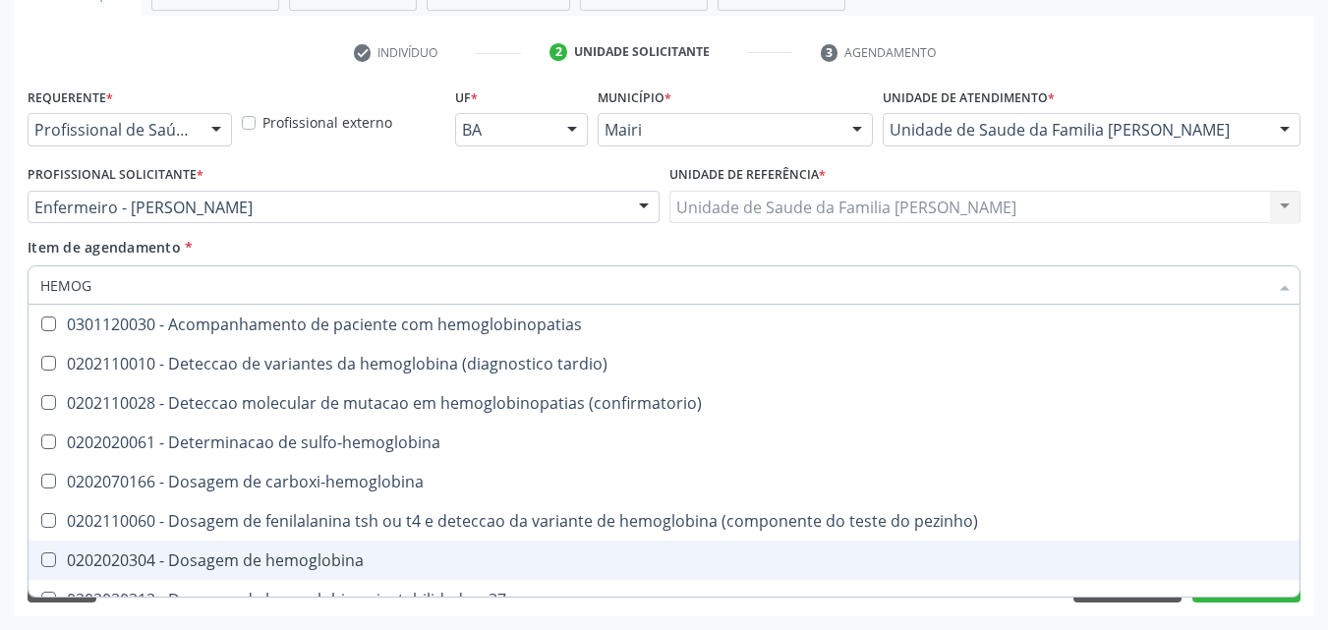
click at [284, 567] on div "0202020304 - Dosagem de hemoglobina" at bounding box center [663, 560] width 1247 height 16
checkbox hemoglobina "true"
type input "HEMO"
checkbox hemoglobina "false"
checkbox completo "false"
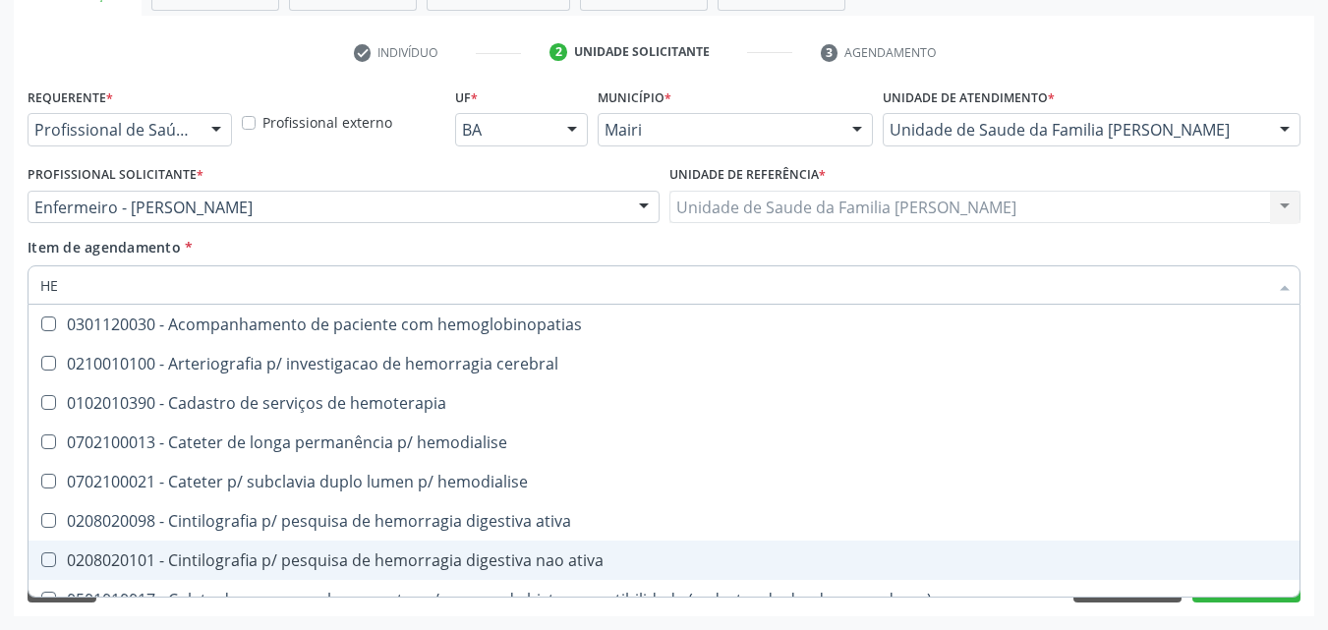
type input "H"
checkbox hemoglobina "false"
checkbox excepcionalidade\) "false"
checkbox completo "false"
checkbox hemodialise "false"
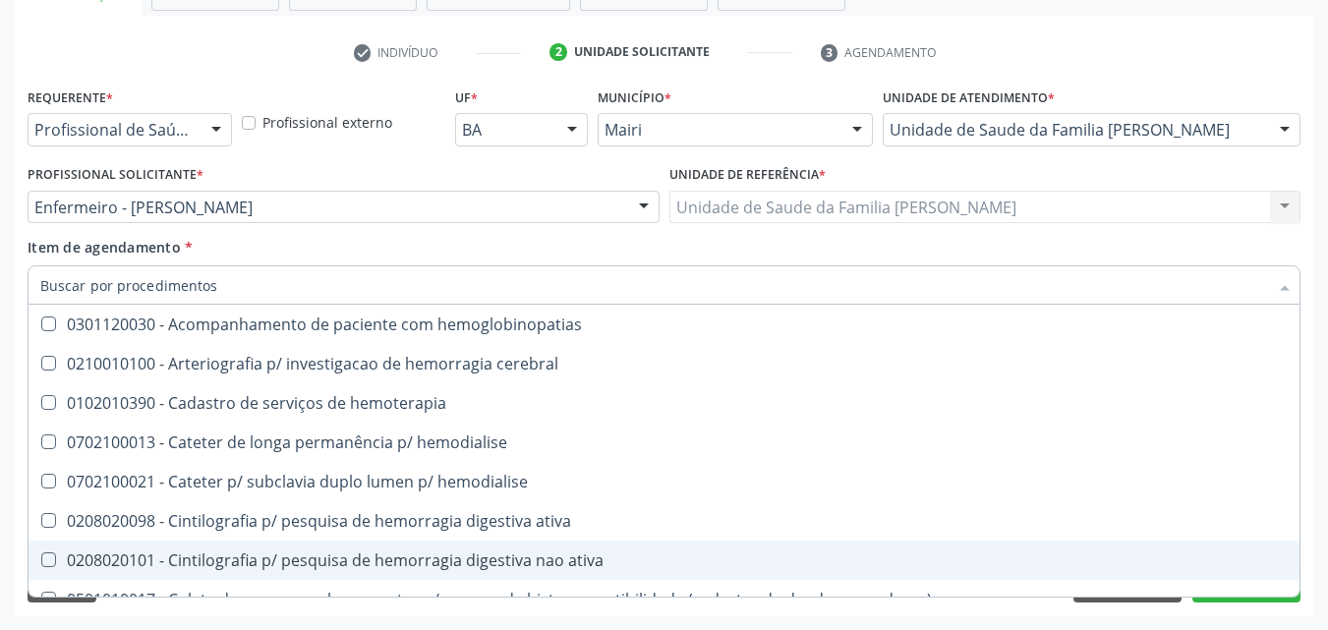
checkbox hemorragicas "false"
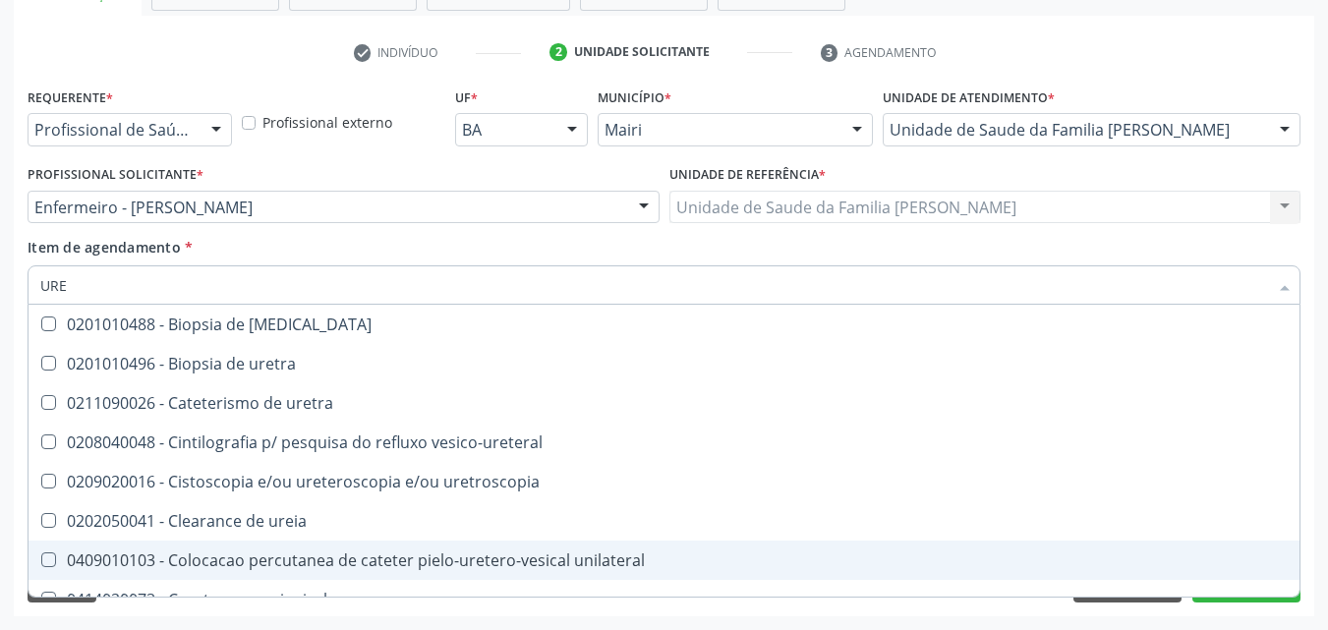
type input "UREI"
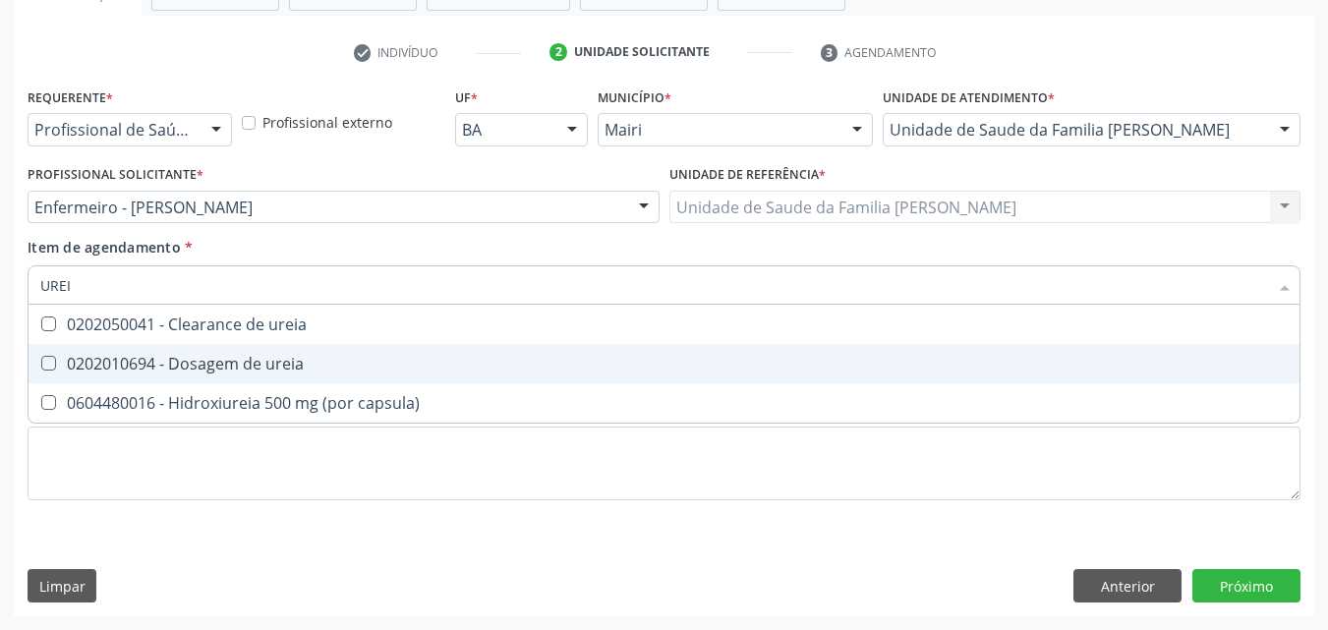
click at [194, 358] on div "0202010694 - Dosagem de ureia" at bounding box center [663, 364] width 1247 height 16
checkbox ureia "true"
type input "URE"
checkbox ureia "false"
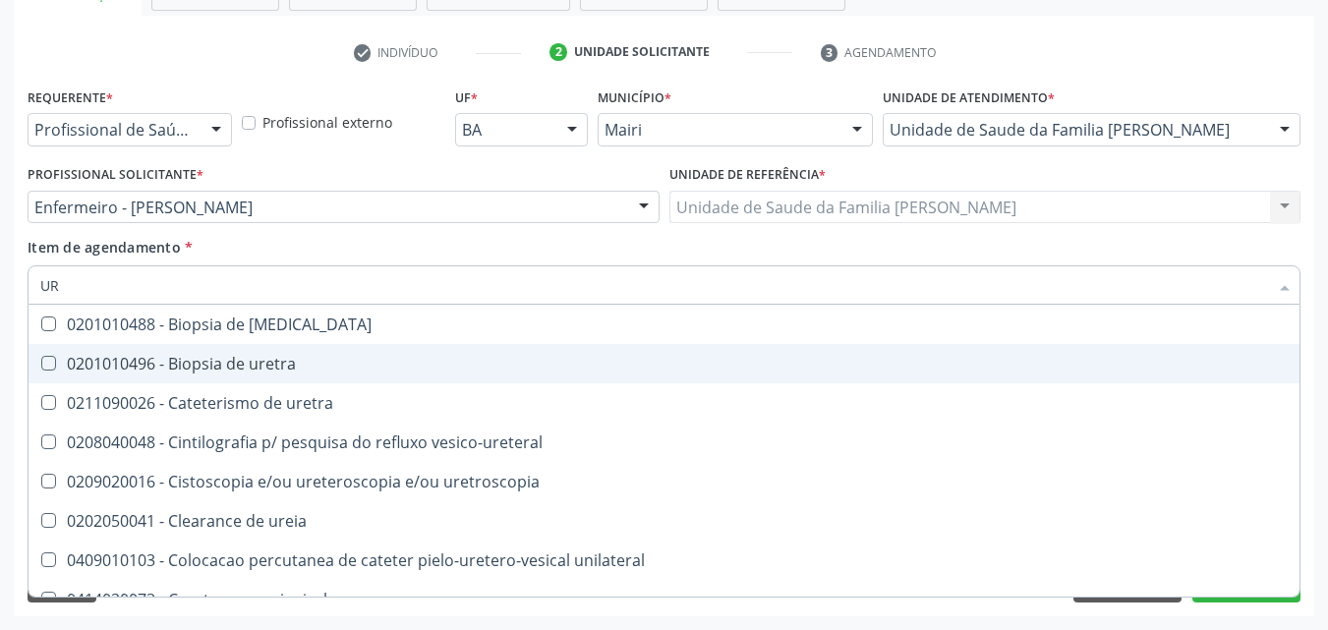
type input "U"
checkbox ureia "false"
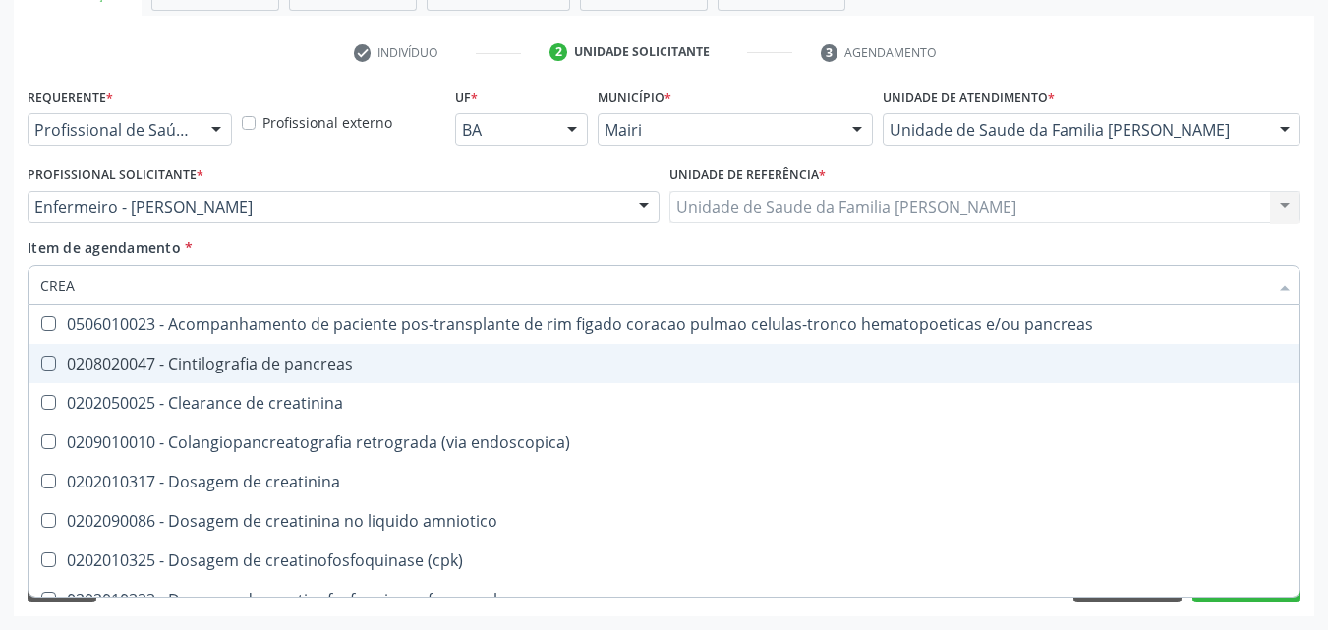
type input "CREAT"
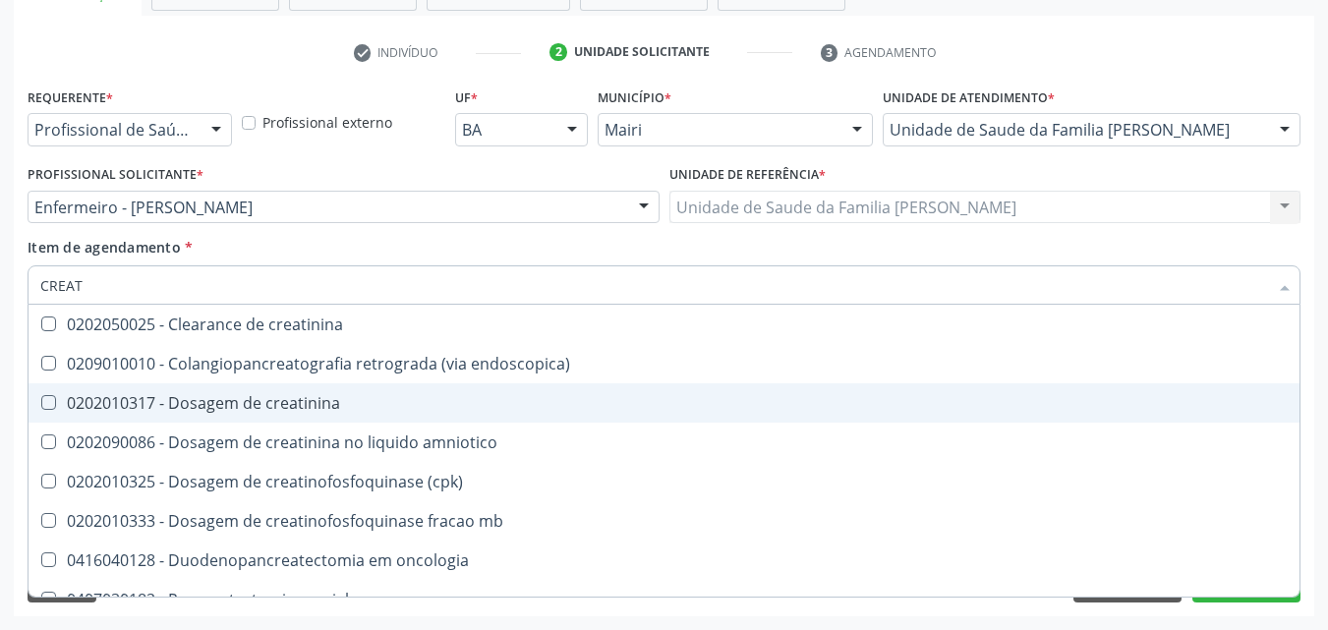
click at [207, 414] on span "0202010317 - Dosagem de creatinina" at bounding box center [664, 402] width 1271 height 39
checkbox creatinina "true"
type input "CREA"
checkbox creatinina "false"
checkbox \(cpk\) "true"
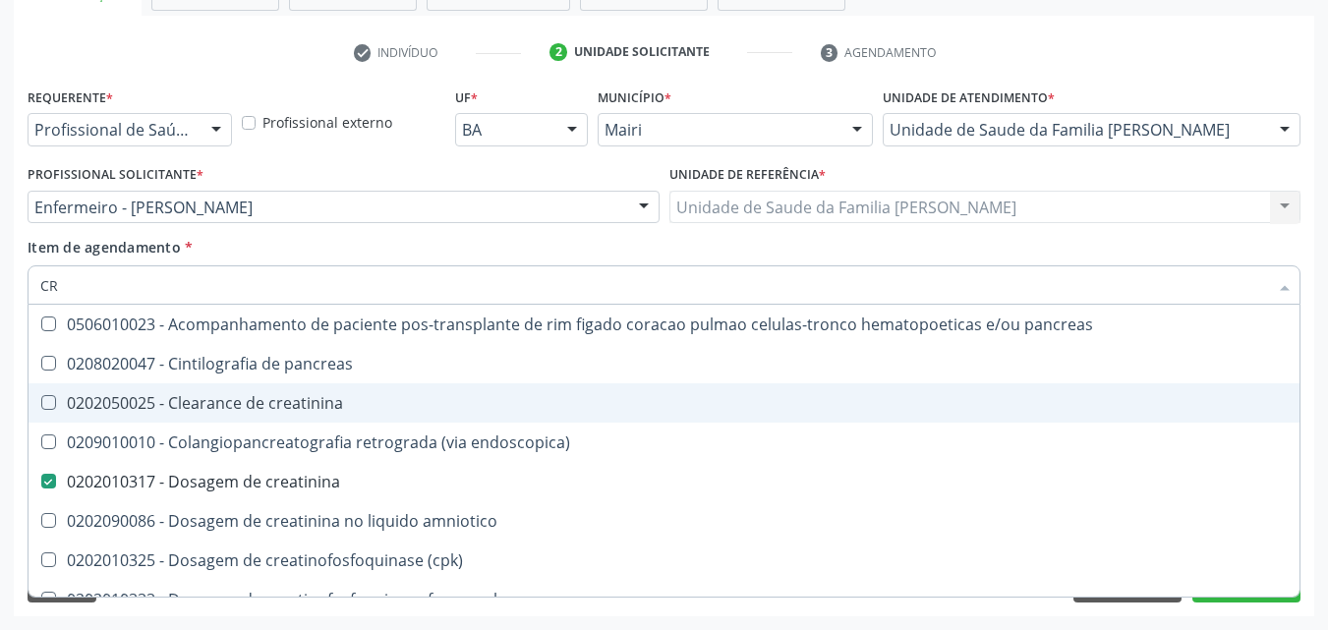
type input "C"
checkbox creatinina "false"
checkbox oncologia "false"
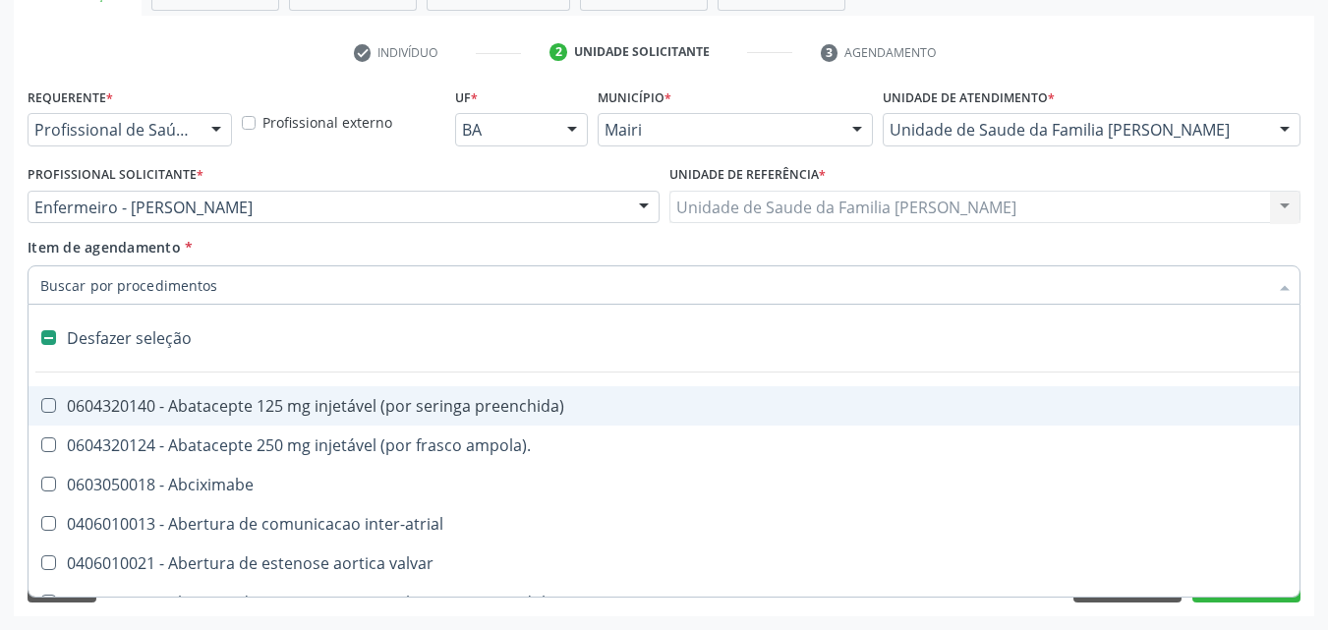
type input "T"
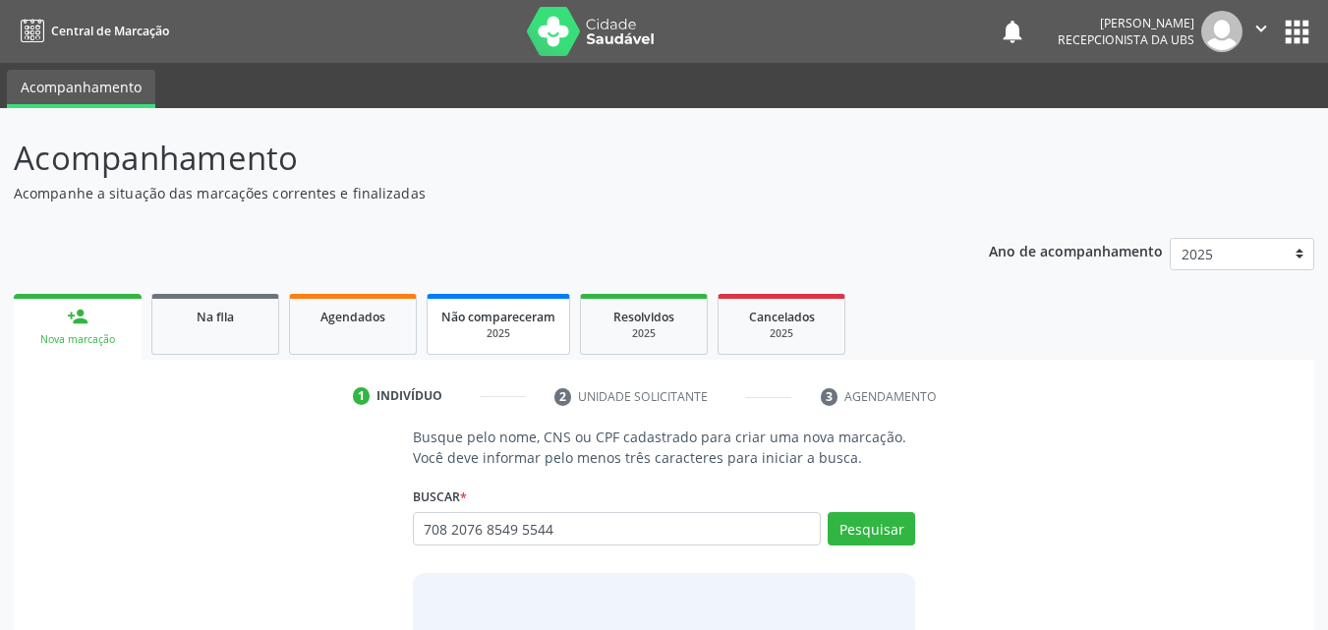
type input "708 2076 8549 5544"
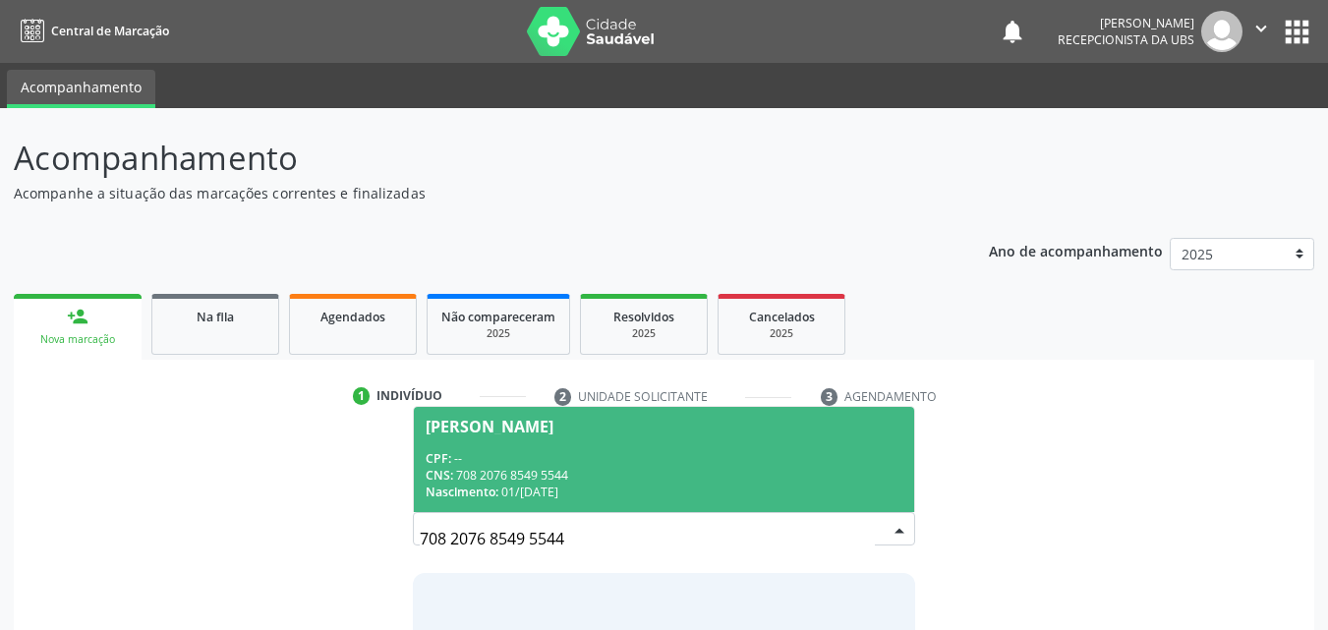
click at [626, 429] on div "[PERSON_NAME]" at bounding box center [665, 427] width 478 height 16
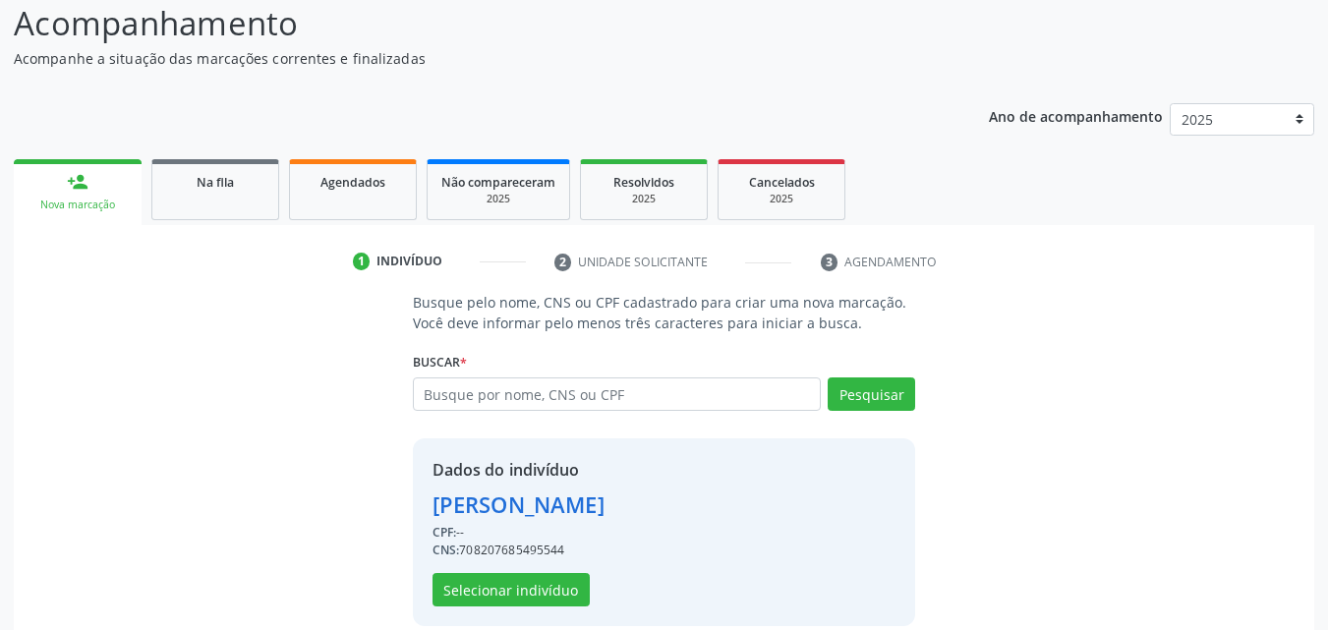
scroll to position [158, 0]
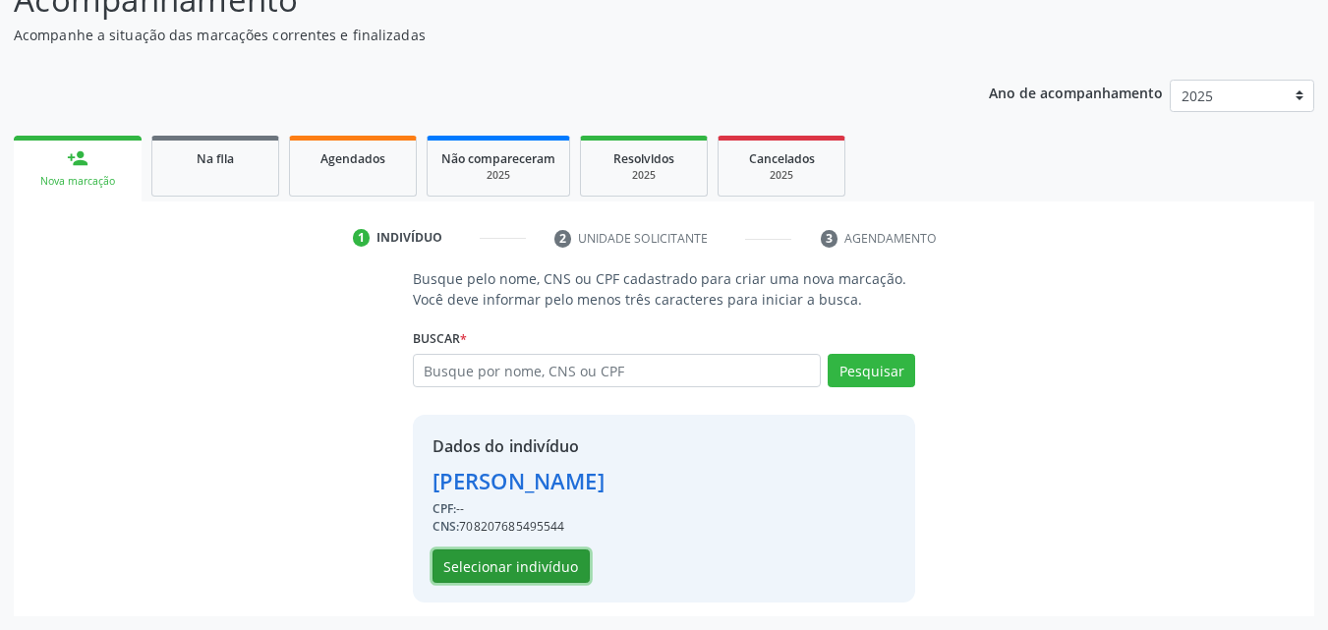
click at [460, 567] on button "Selecionar indivíduo" at bounding box center [510, 565] width 157 height 33
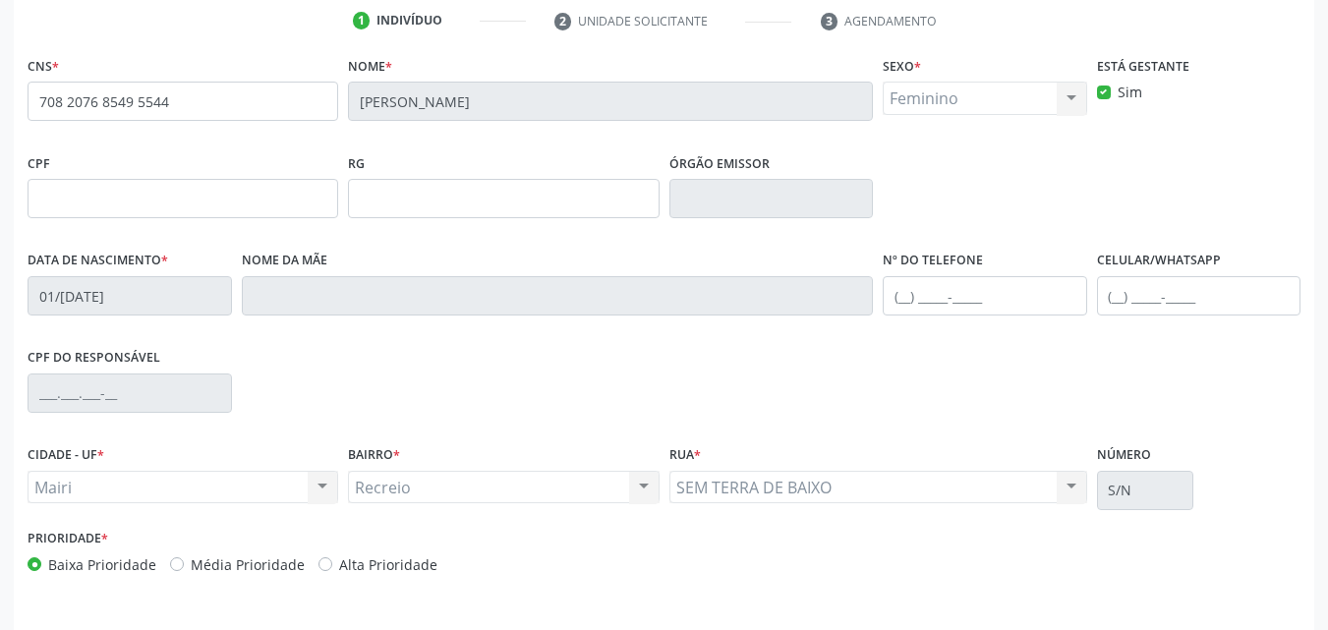
scroll to position [435, 0]
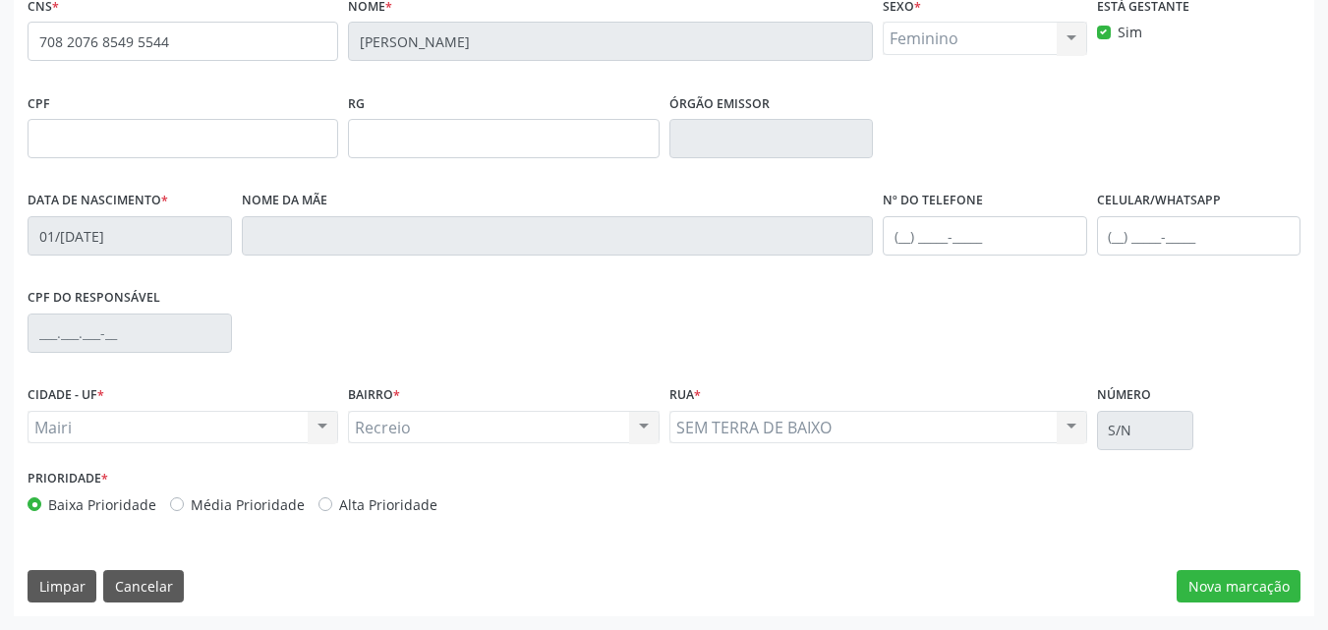
click at [376, 506] on label "Alta Prioridade" at bounding box center [388, 504] width 98 height 21
click at [332, 506] on input "Alta Prioridade" at bounding box center [325, 503] width 14 height 18
radio input "true"
click at [1147, 237] on input "text" at bounding box center [1199, 235] width 204 height 39
click at [1234, 240] on input "[PHONE_NUMBER]" at bounding box center [1199, 235] width 204 height 39
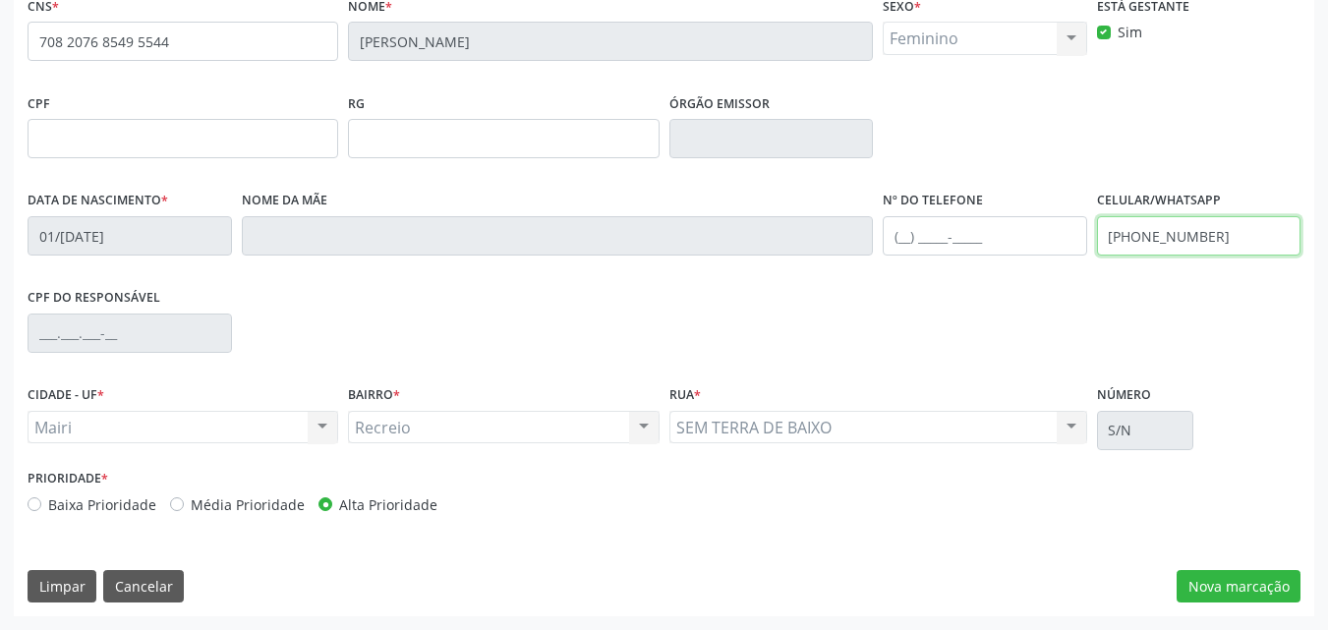
click at [1234, 240] on input "[PHONE_NUMBER]" at bounding box center [1199, 235] width 204 height 39
type input "[PHONE_NUMBER]"
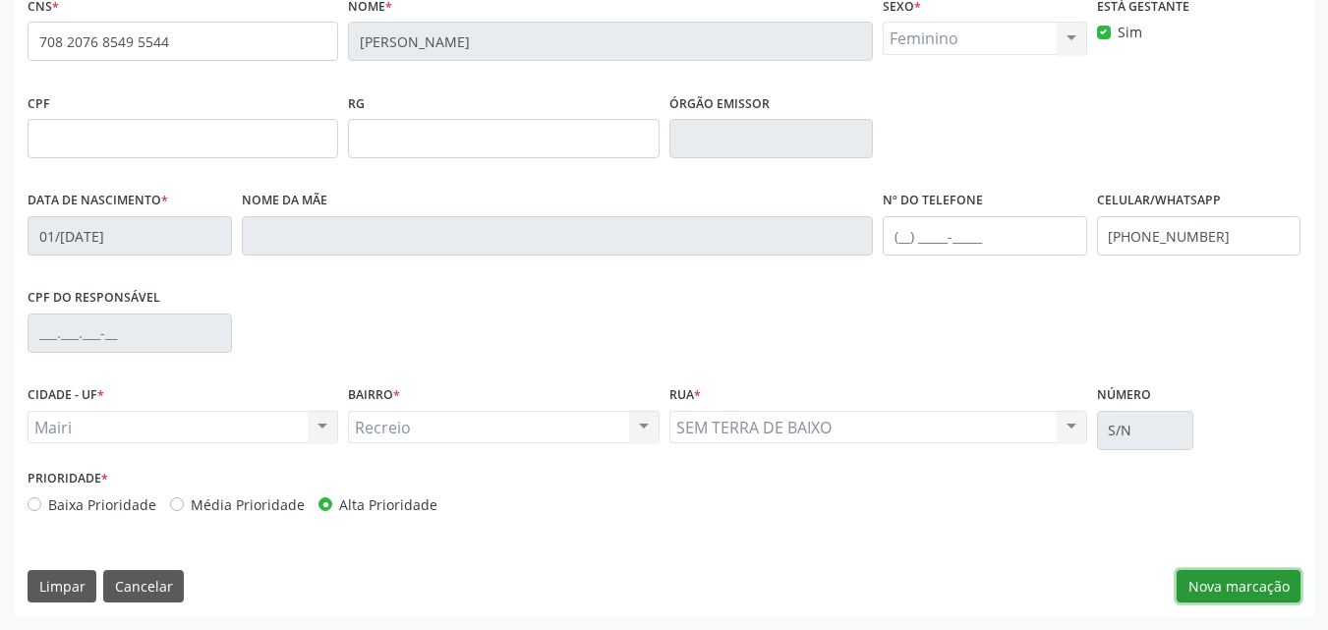
click at [1215, 577] on button "Nova marcação" at bounding box center [1239, 586] width 124 height 33
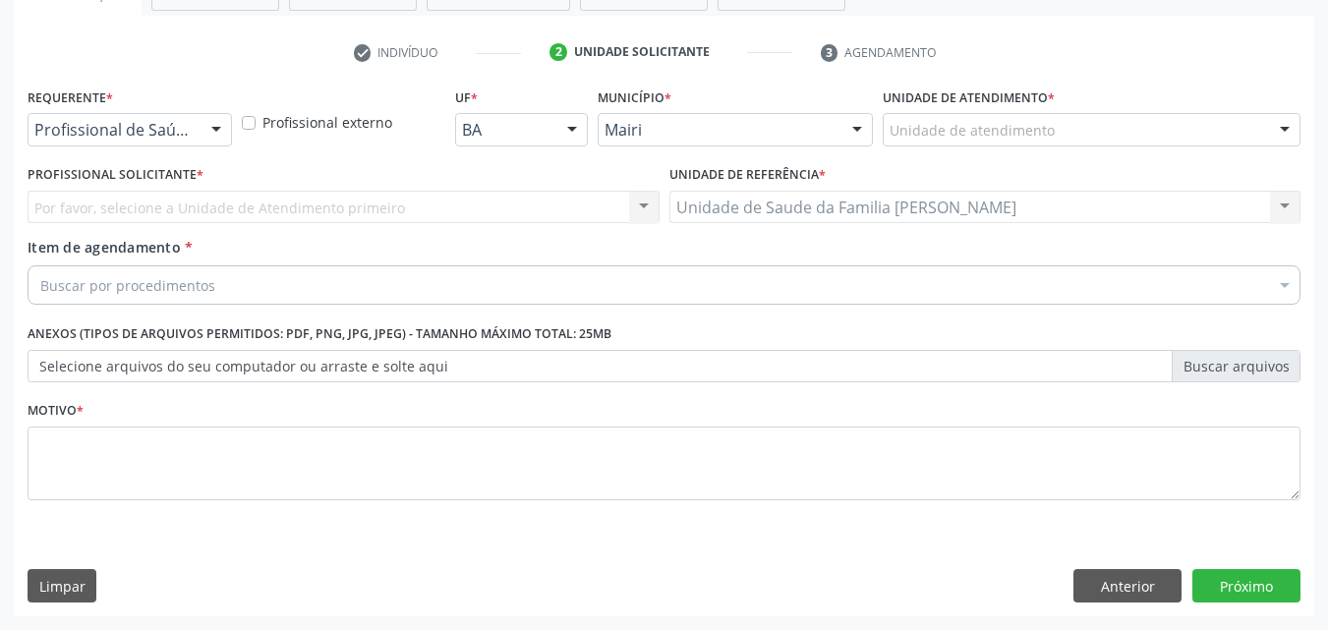
scroll to position [344, 0]
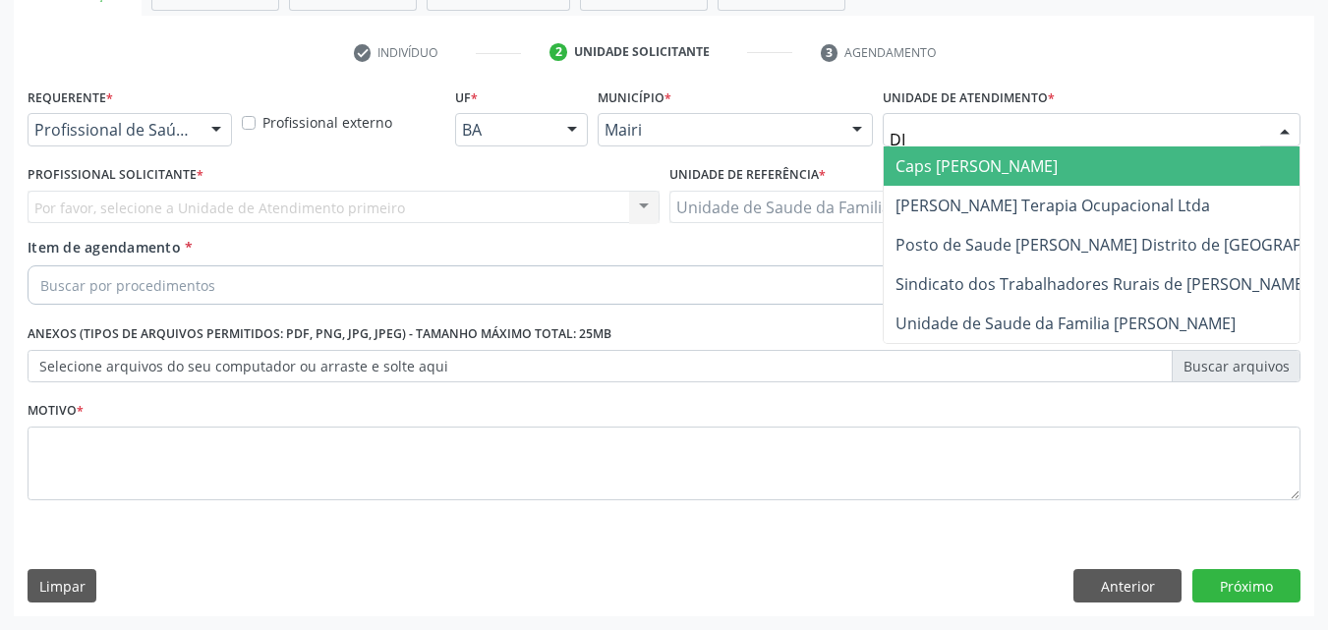
type input "DIL"
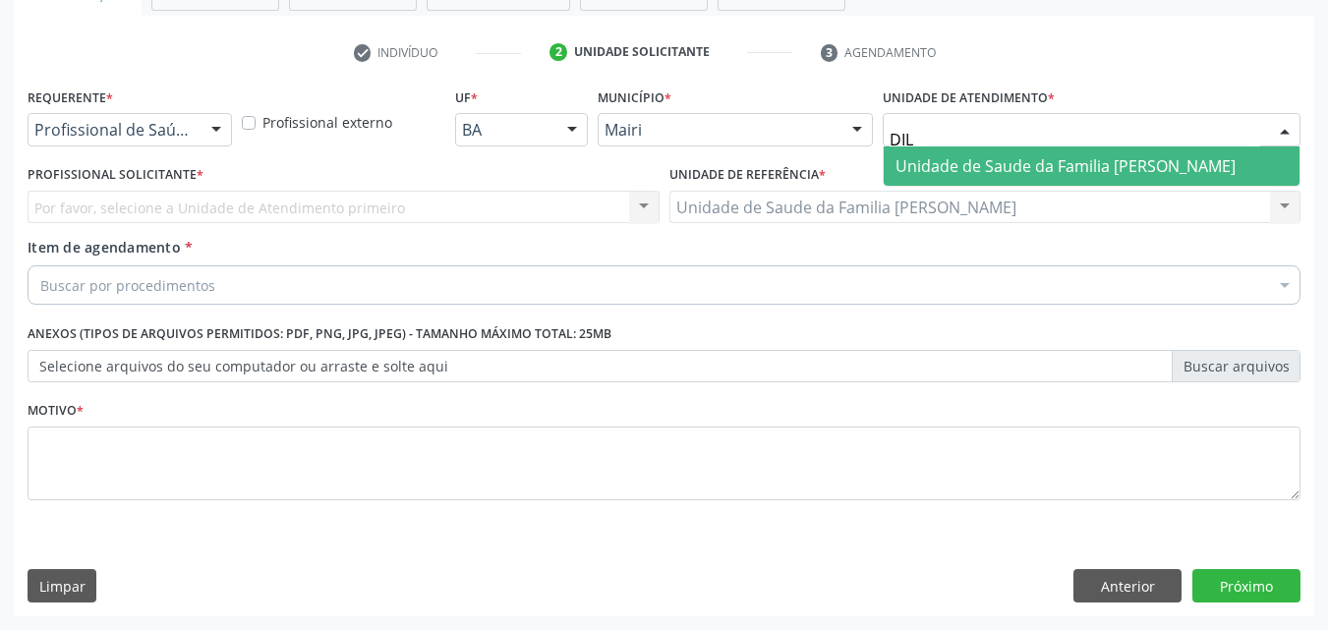
click at [969, 166] on span "Unidade de Saude da Familia [PERSON_NAME]" at bounding box center [1065, 166] width 340 height 22
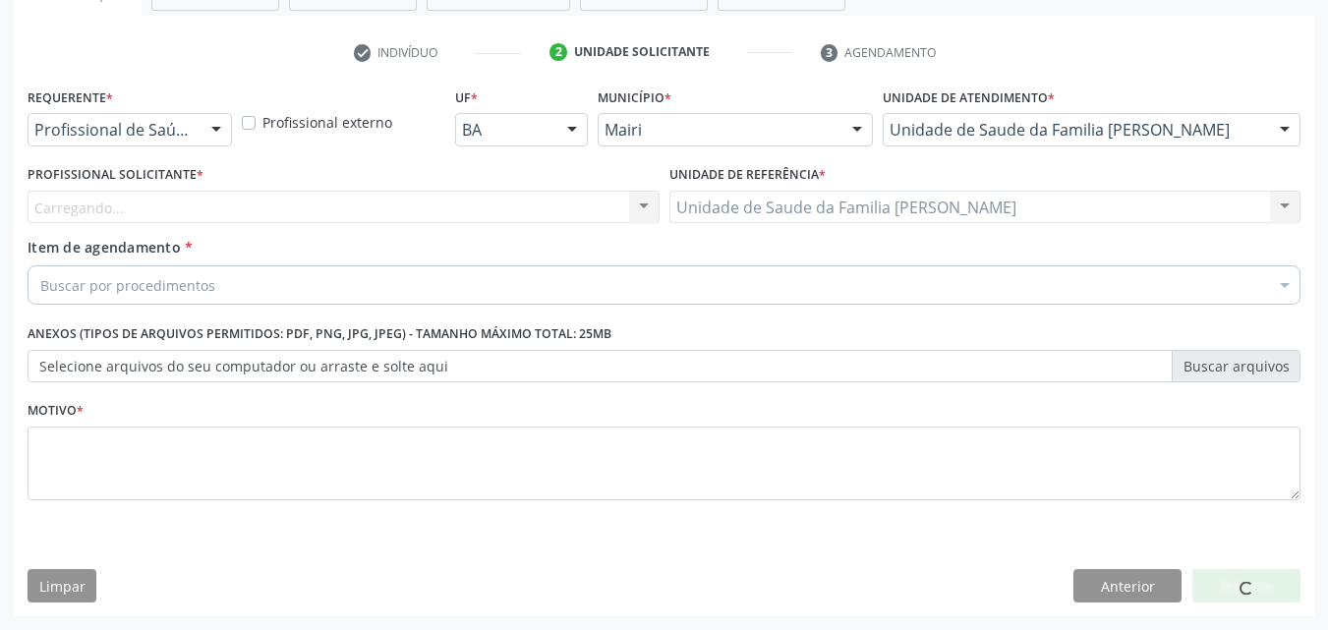
click at [130, 197] on div "Carregando... Nenhum resultado encontrado para: " " Não há nenhuma opção para s…" at bounding box center [344, 207] width 632 height 33
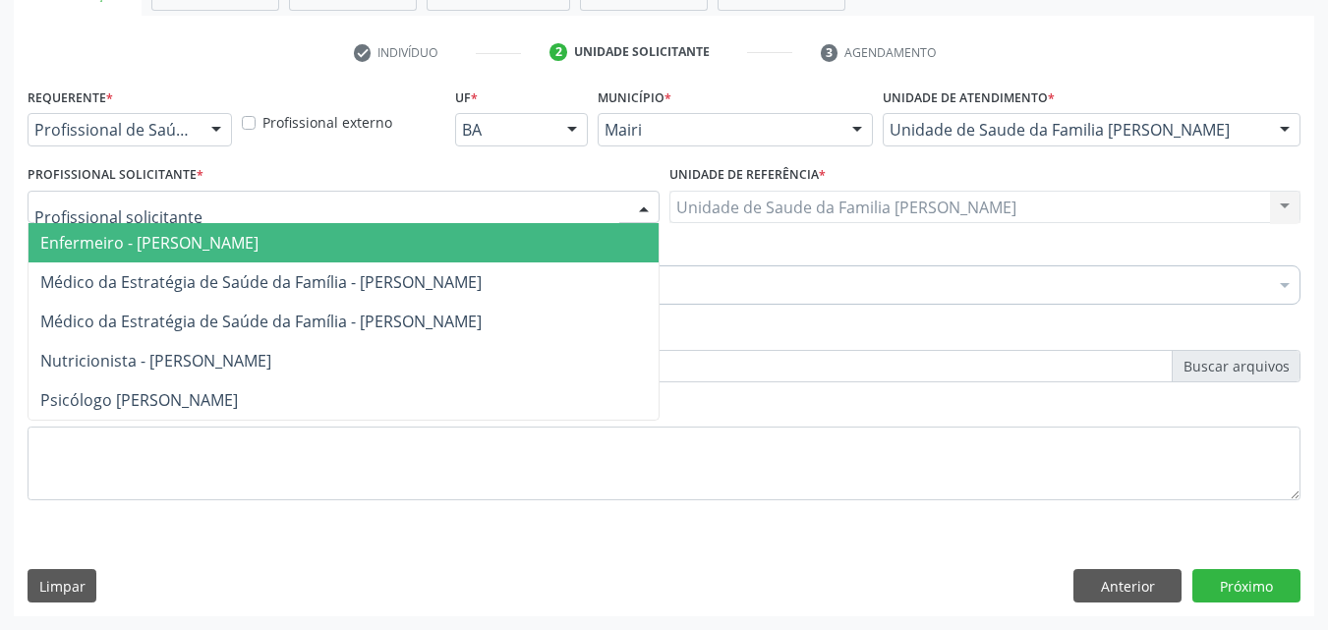
click at [173, 249] on span "Enfermeiro - [PERSON_NAME]" at bounding box center [149, 243] width 218 height 22
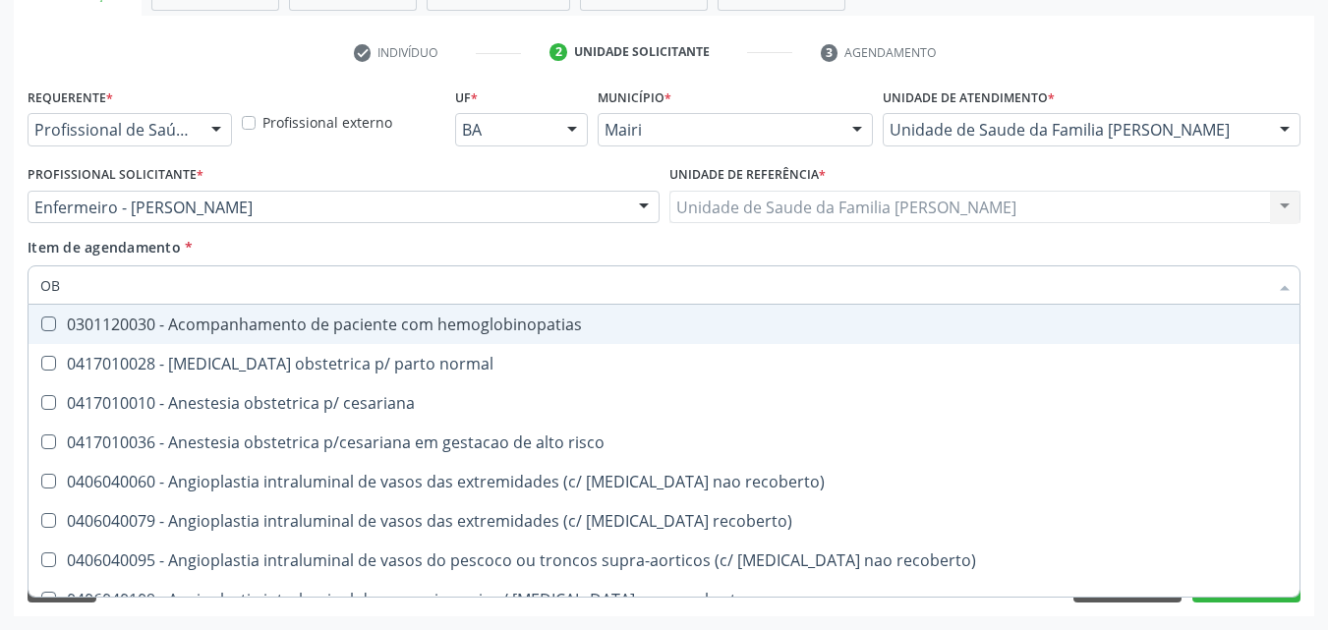
type input "OBS"
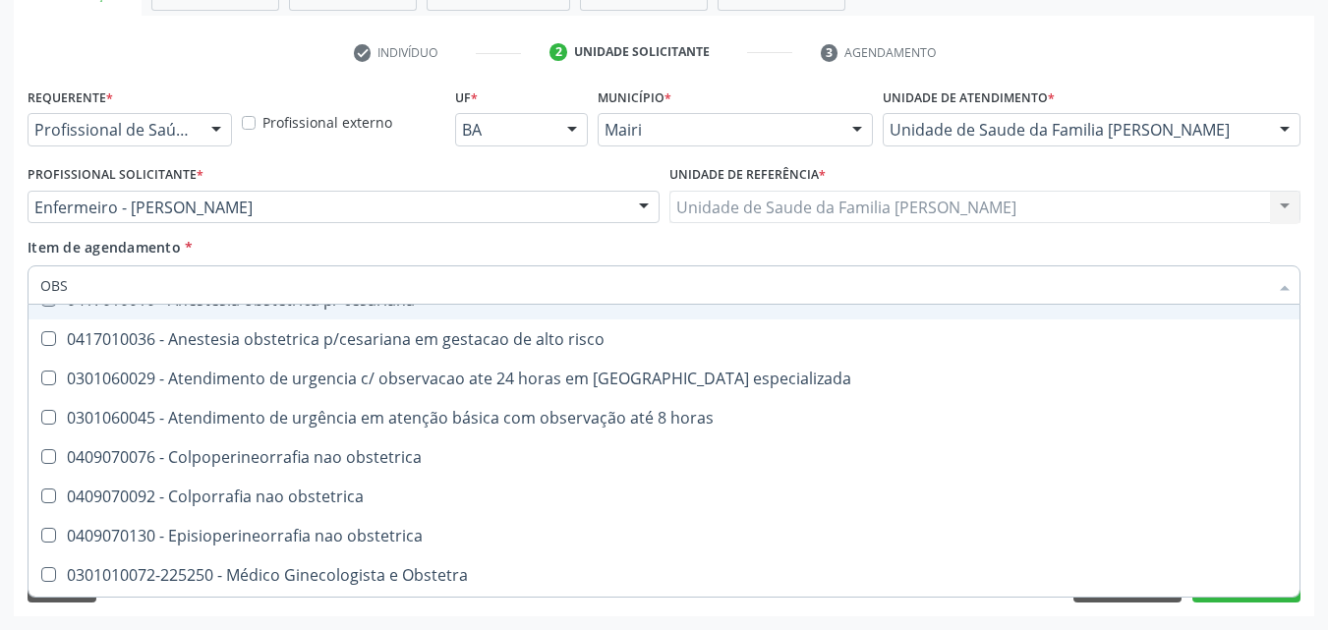
scroll to position [98, 0]
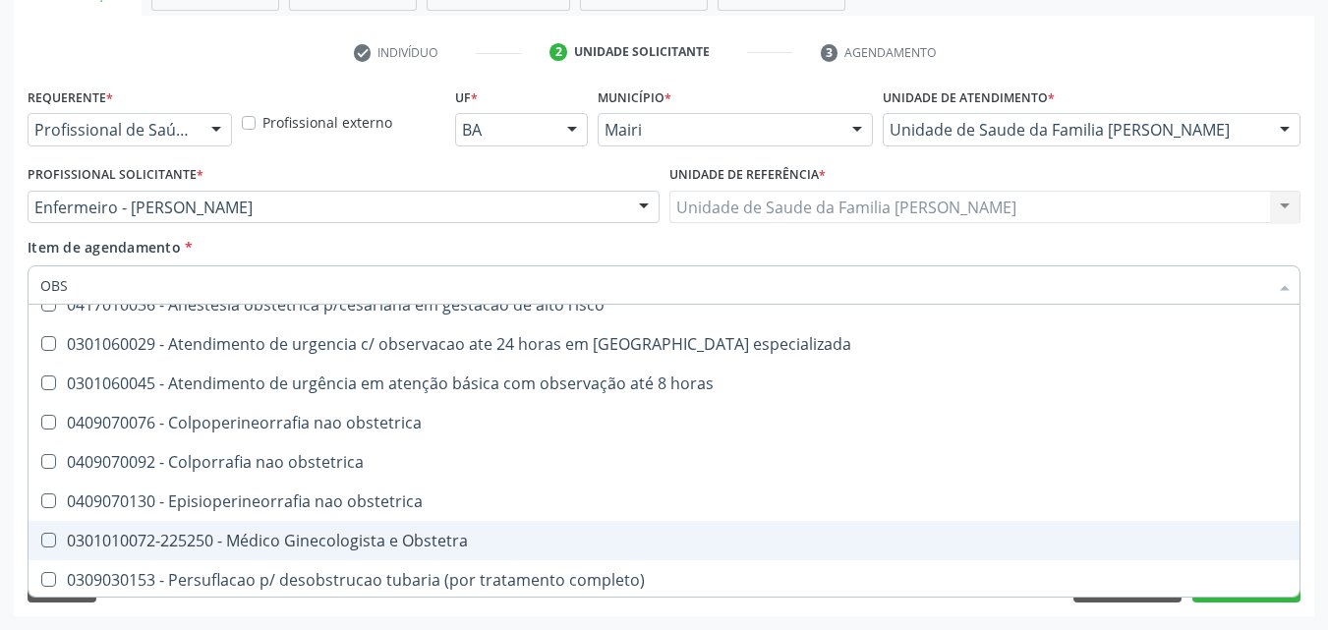
click at [389, 538] on div "0301010072-225250 - Médico Ginecologista e Obstetra" at bounding box center [663, 541] width 1247 height 16
checkbox Obstetra "true"
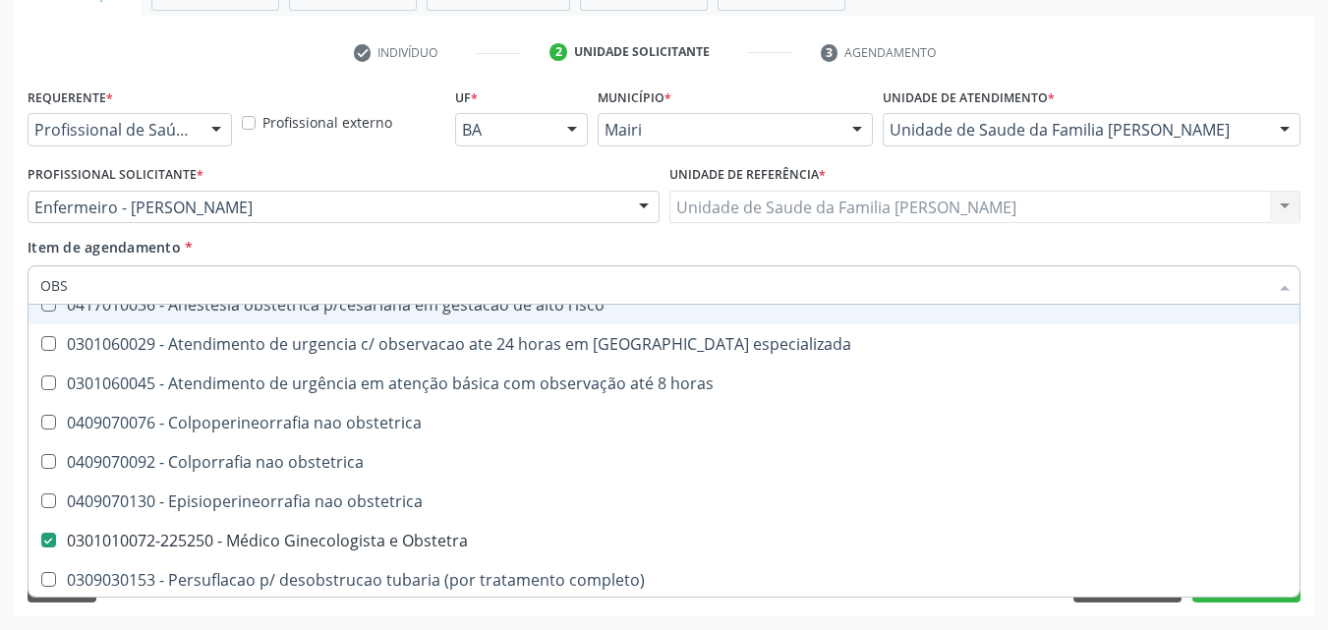
click at [531, 255] on div "Item de agendamento * OBS Desfazer seleção 0417010028 - [MEDICAL_DATA] obstetri…" at bounding box center [664, 268] width 1273 height 62
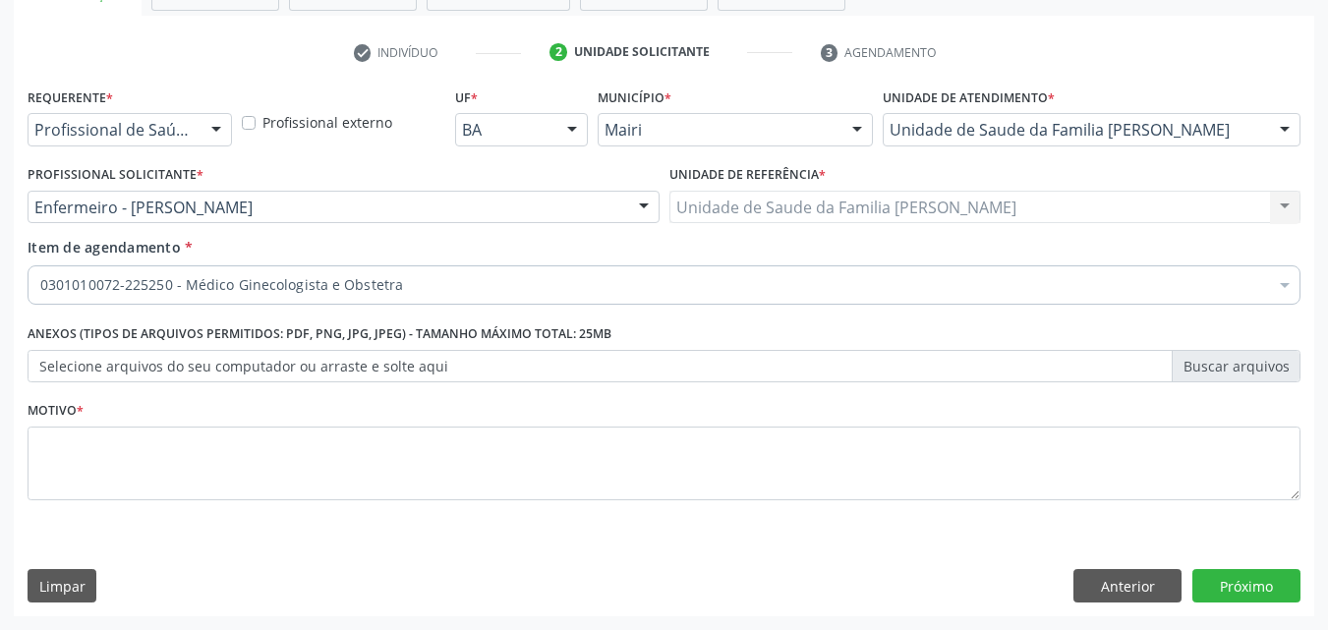
scroll to position [0, 0]
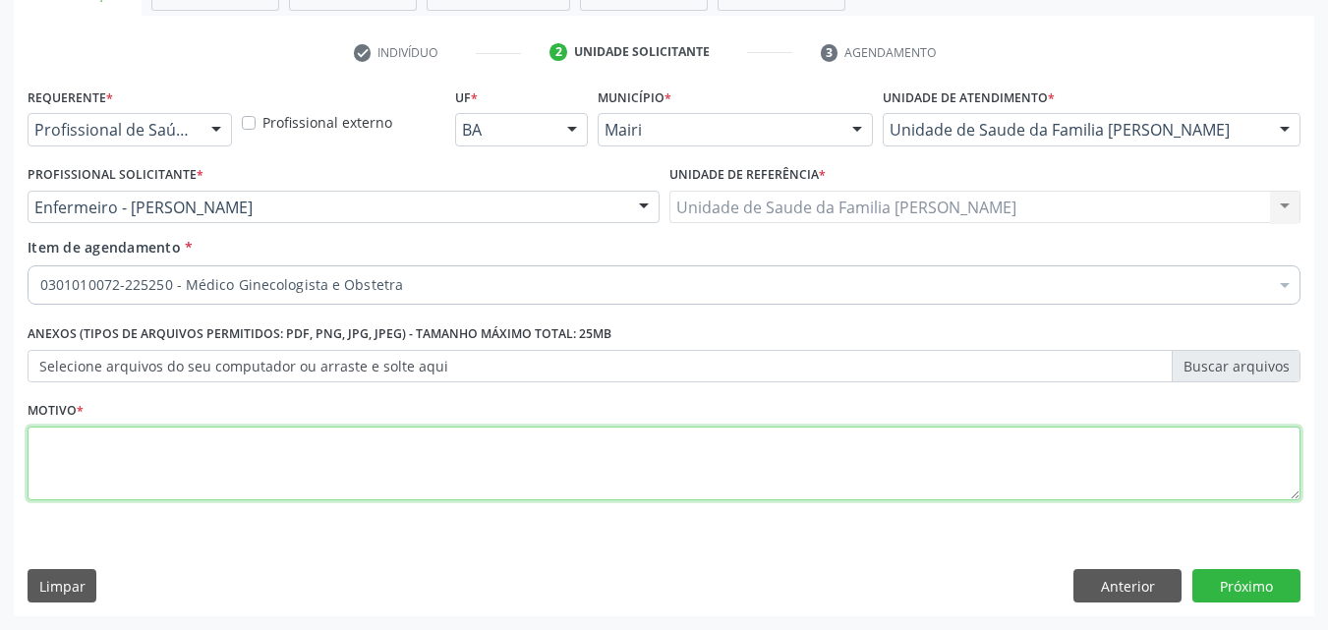
click at [110, 465] on textarea at bounding box center [664, 464] width 1273 height 75
type textarea "PRENATAL"
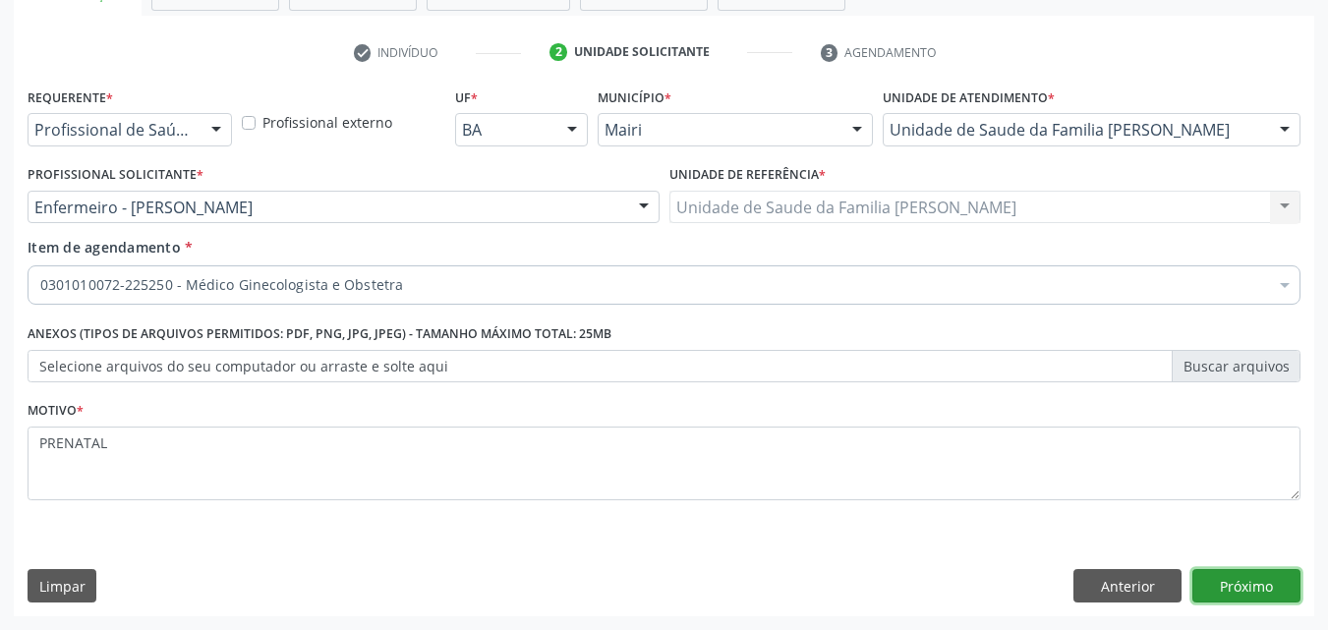
click at [1229, 594] on button "Próximo" at bounding box center [1246, 585] width 108 height 33
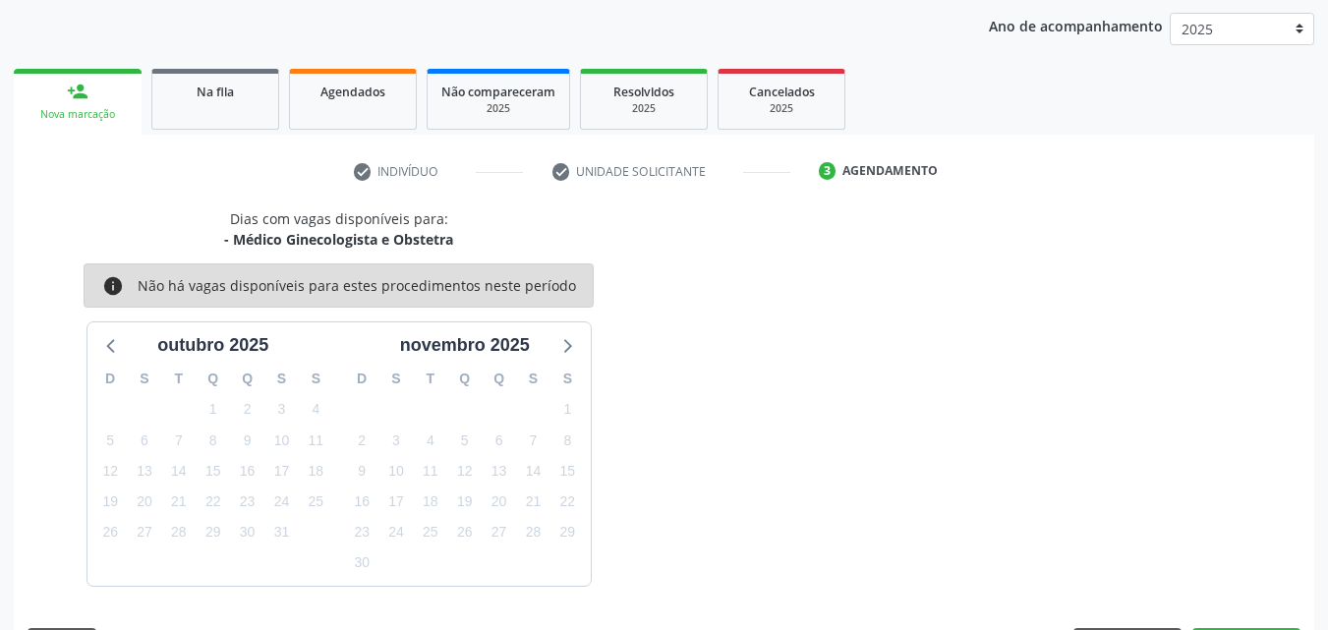
scroll to position [283, 0]
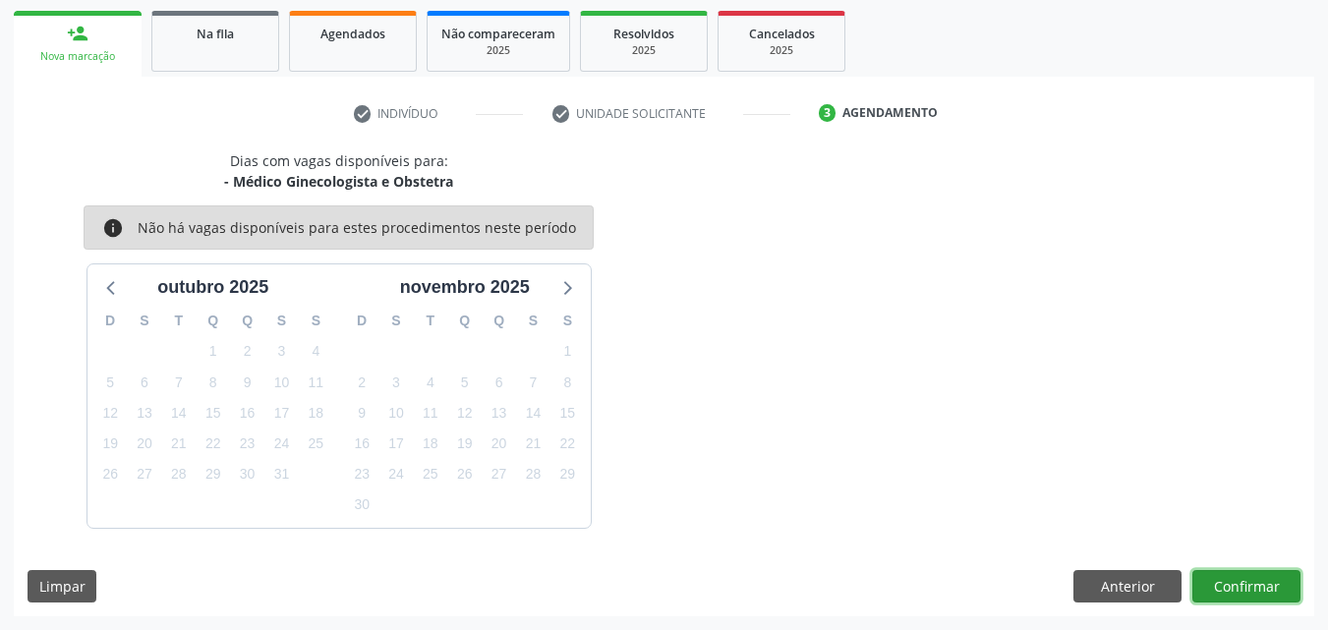
click at [1229, 594] on button "Confirmar" at bounding box center [1246, 586] width 108 height 33
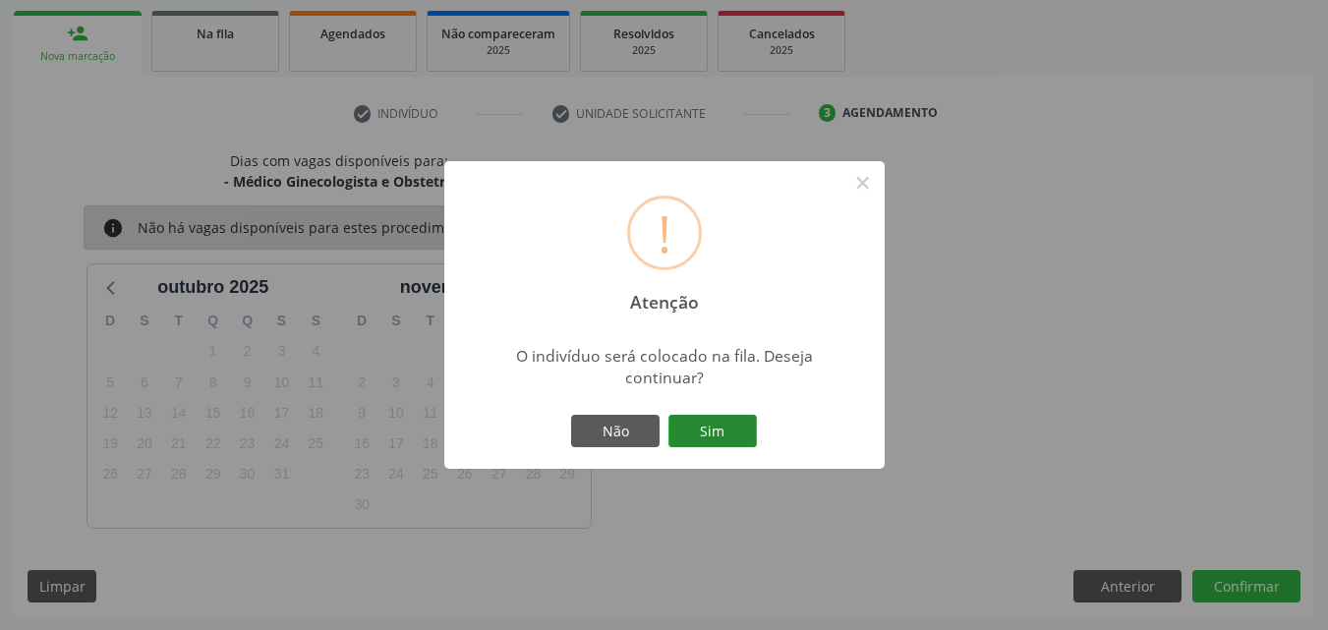
click at [747, 437] on button "Sim" at bounding box center [712, 431] width 88 height 33
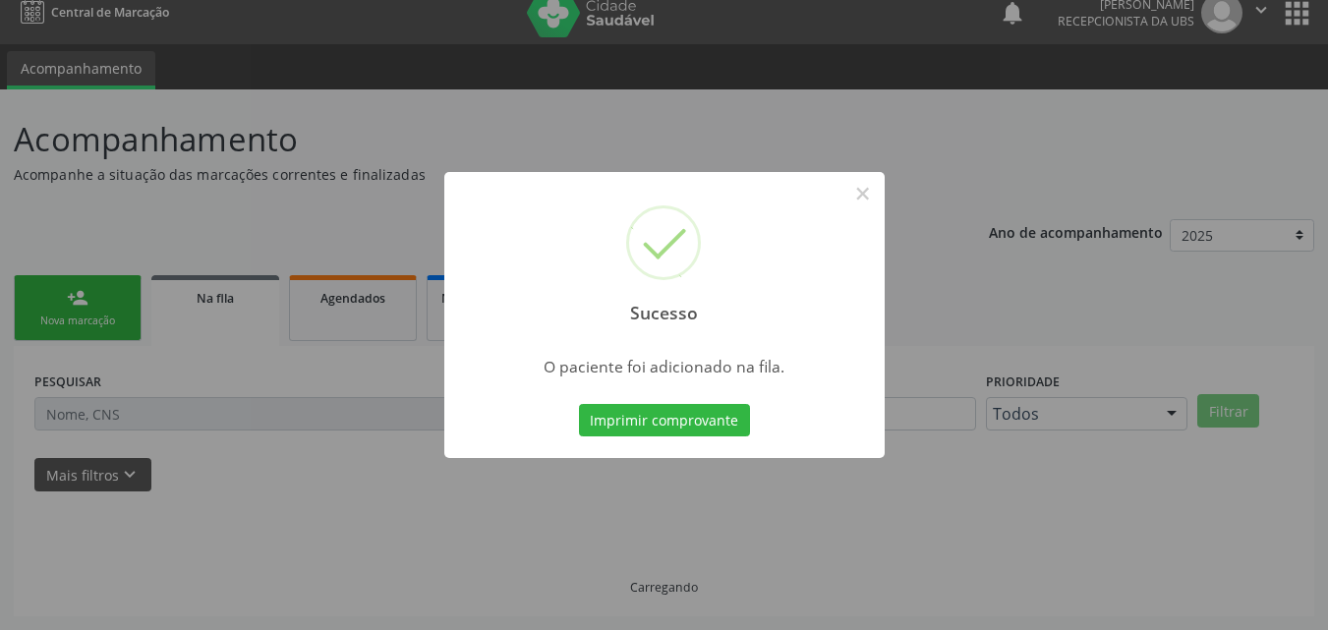
scroll to position [19, 0]
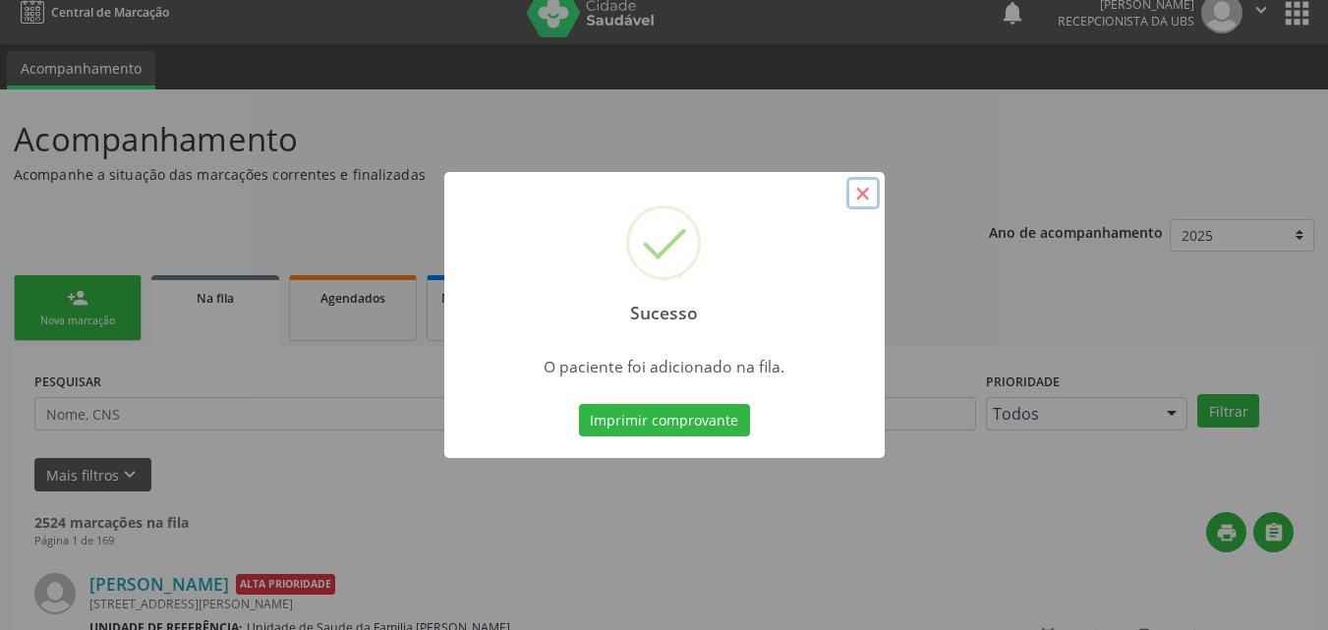
click at [866, 193] on button "×" at bounding box center [862, 193] width 33 height 33
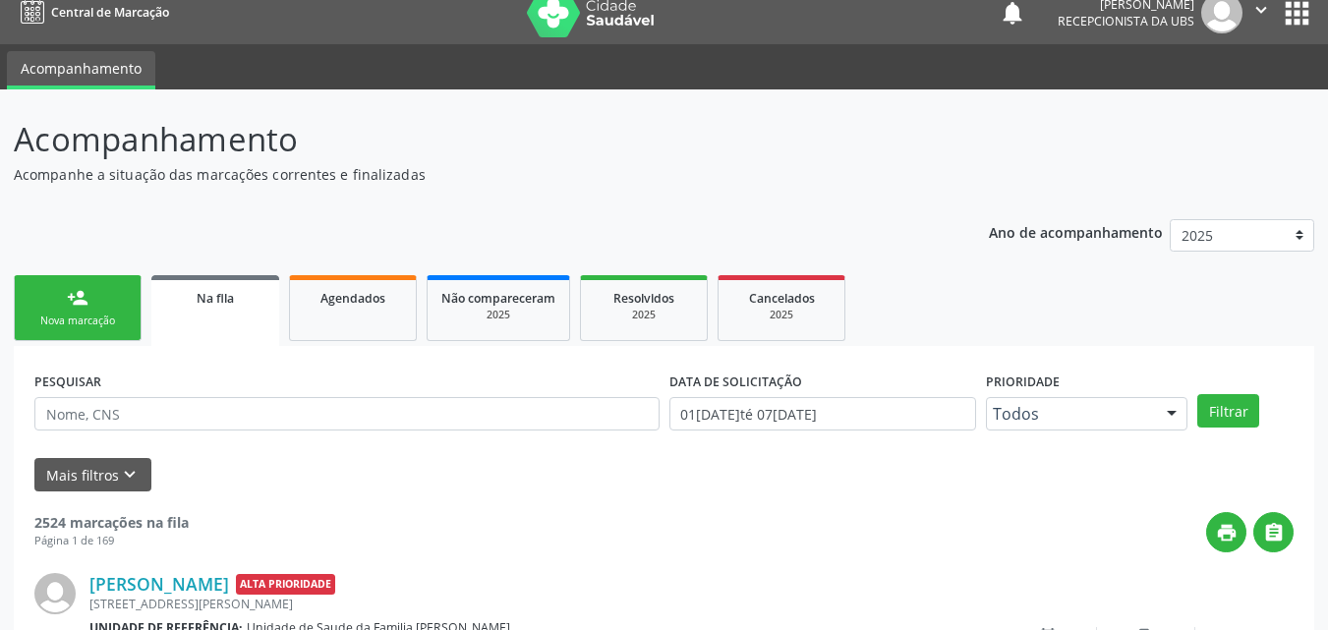
click at [56, 305] on link "person_add Nova marcação" at bounding box center [78, 308] width 128 height 66
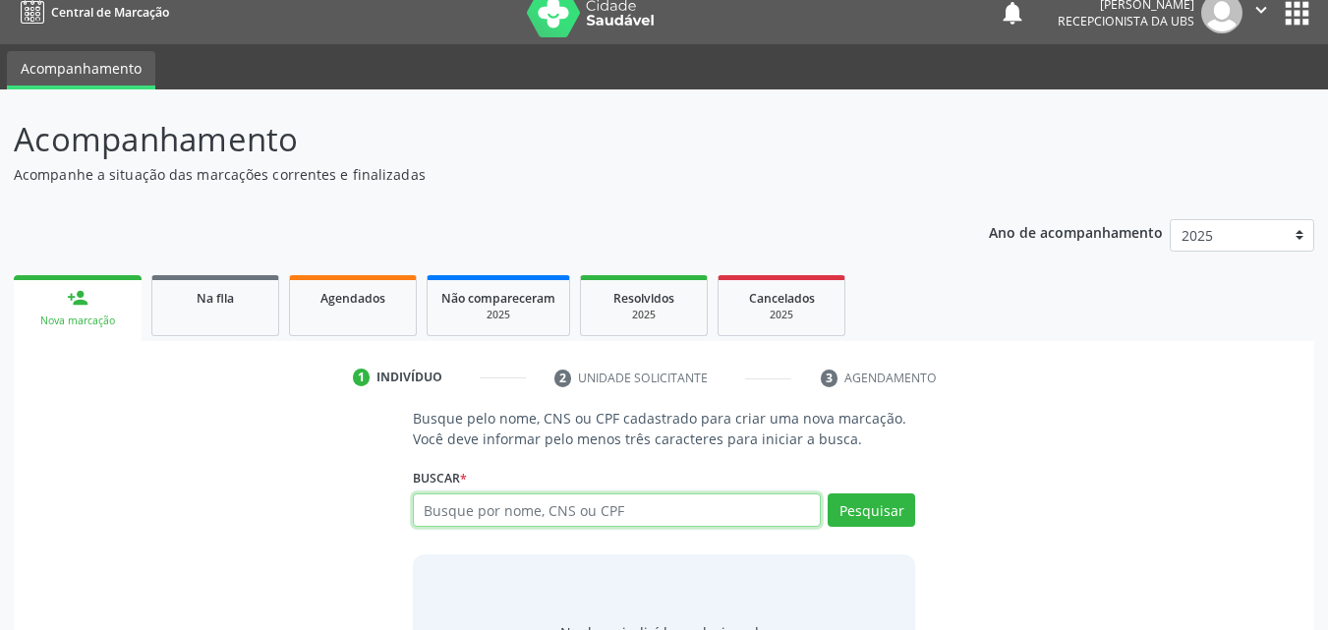
click at [503, 507] on input "text" at bounding box center [617, 509] width 409 height 33
type input "708207685495544"
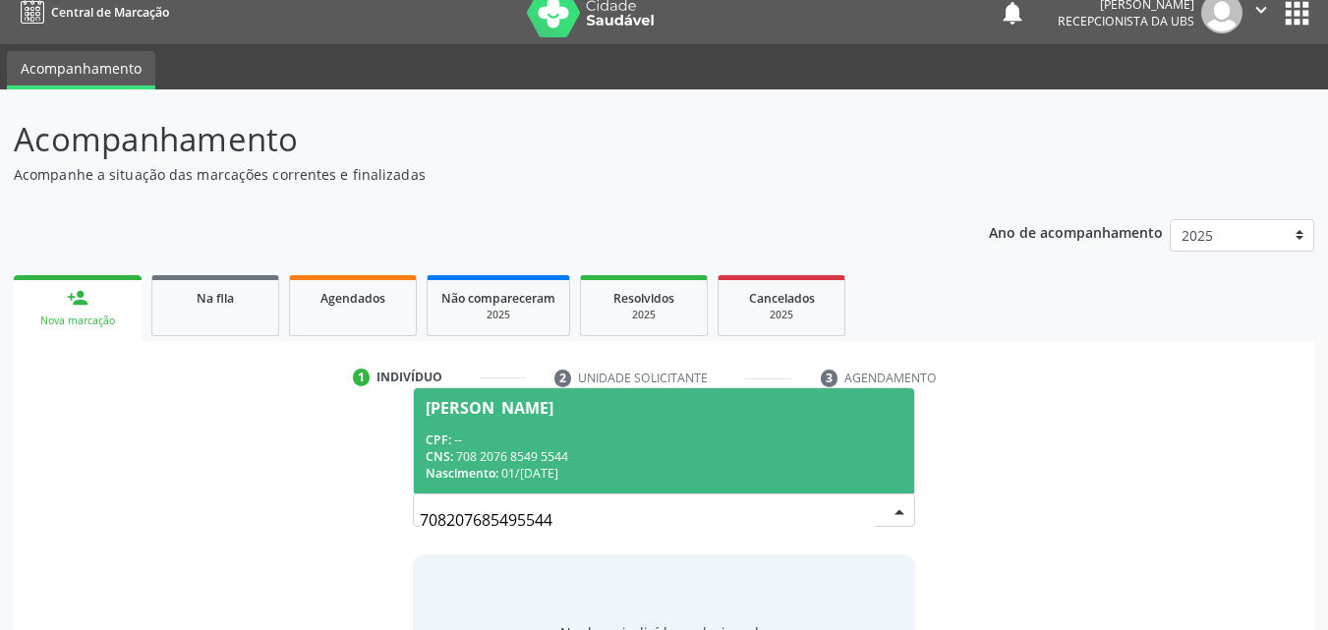
click at [496, 444] on div "CPF: --" at bounding box center [665, 439] width 478 height 17
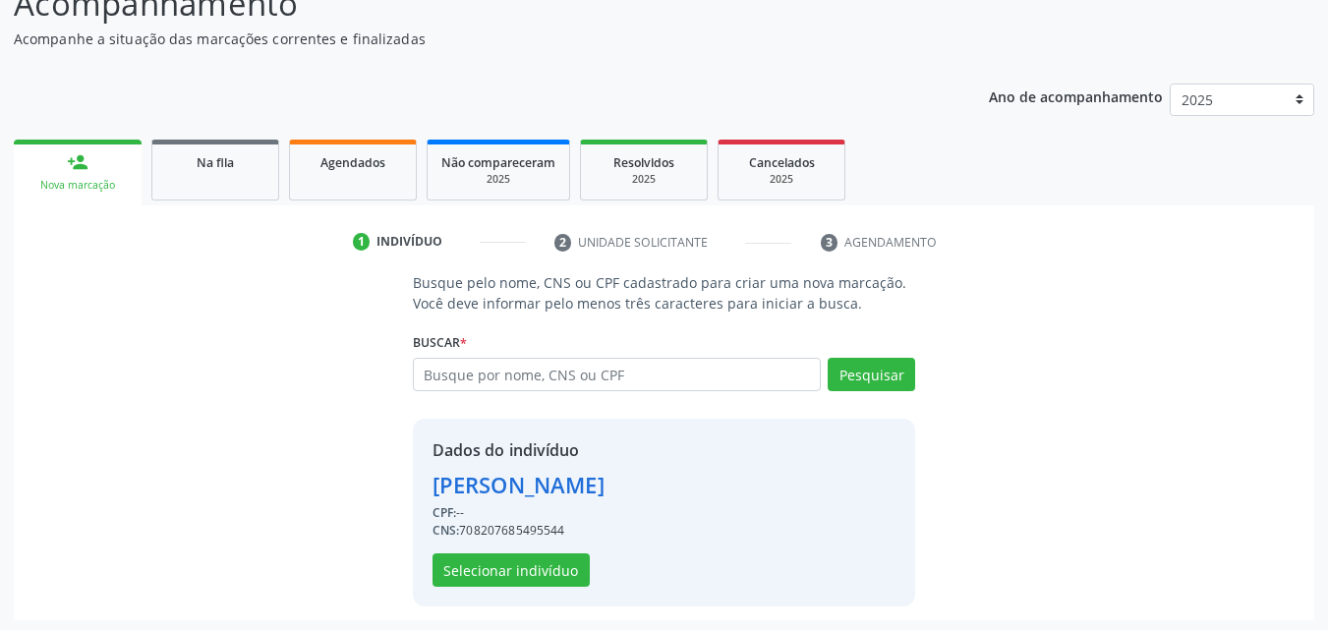
scroll to position [158, 0]
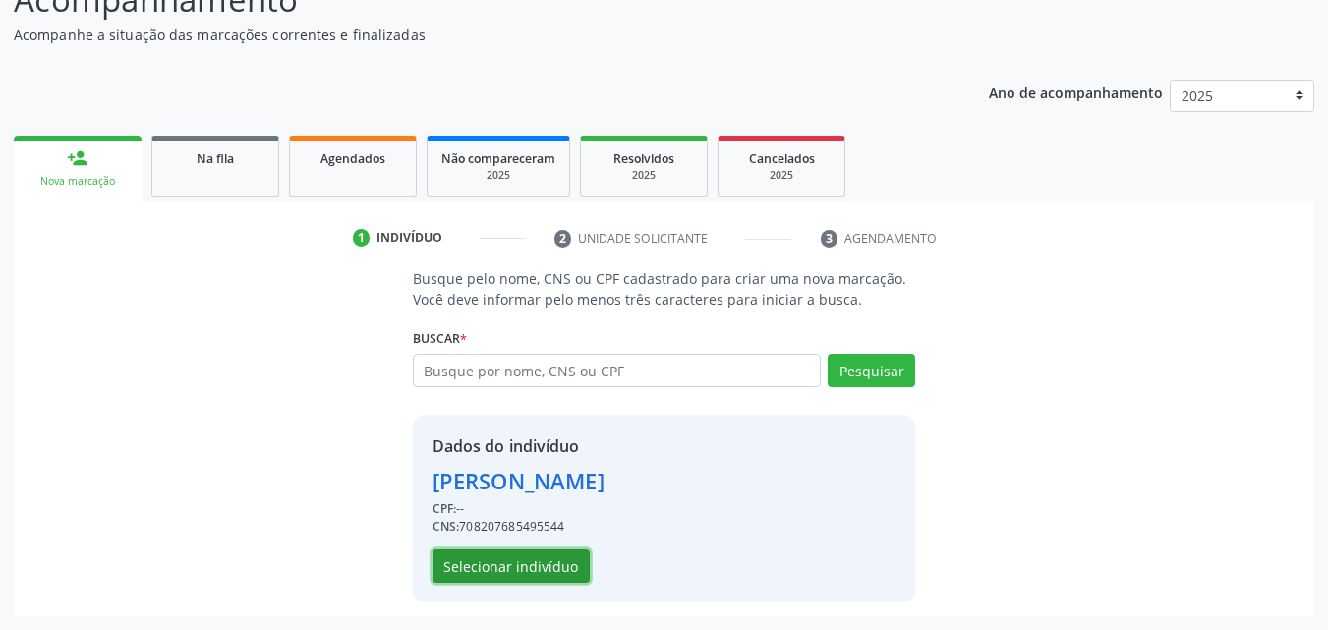
click at [549, 558] on button "Selecionar indivíduo" at bounding box center [510, 565] width 157 height 33
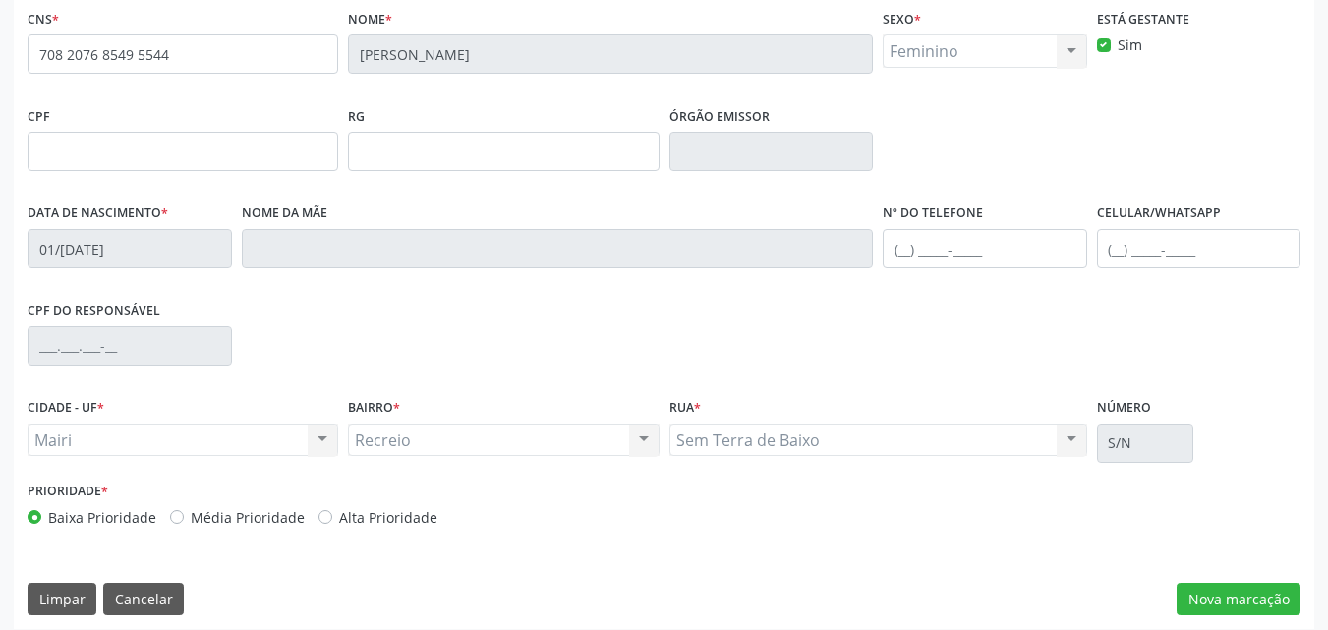
scroll to position [435, 0]
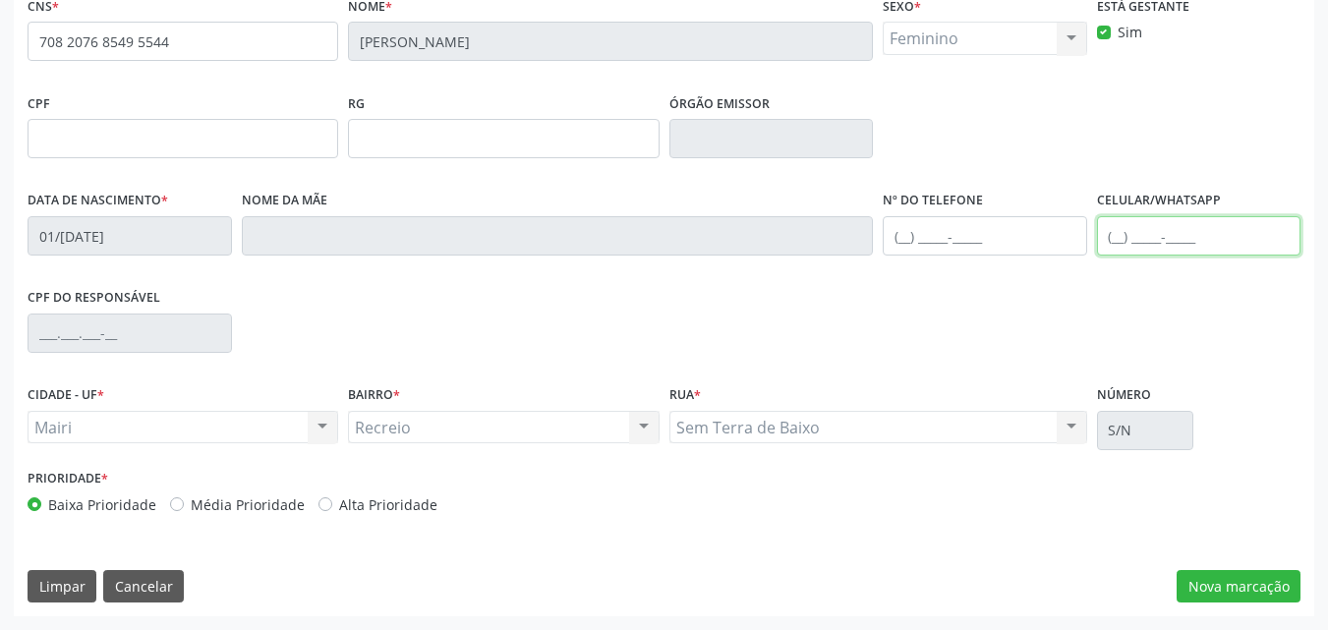
click at [1151, 241] on input "text" at bounding box center [1199, 235] width 204 height 39
paste input "[PHONE_NUMBER]"
type input "[PHONE_NUMBER]"
click at [364, 494] on label "Alta Prioridade" at bounding box center [388, 504] width 98 height 21
click at [332, 494] on input "Alta Prioridade" at bounding box center [325, 503] width 14 height 18
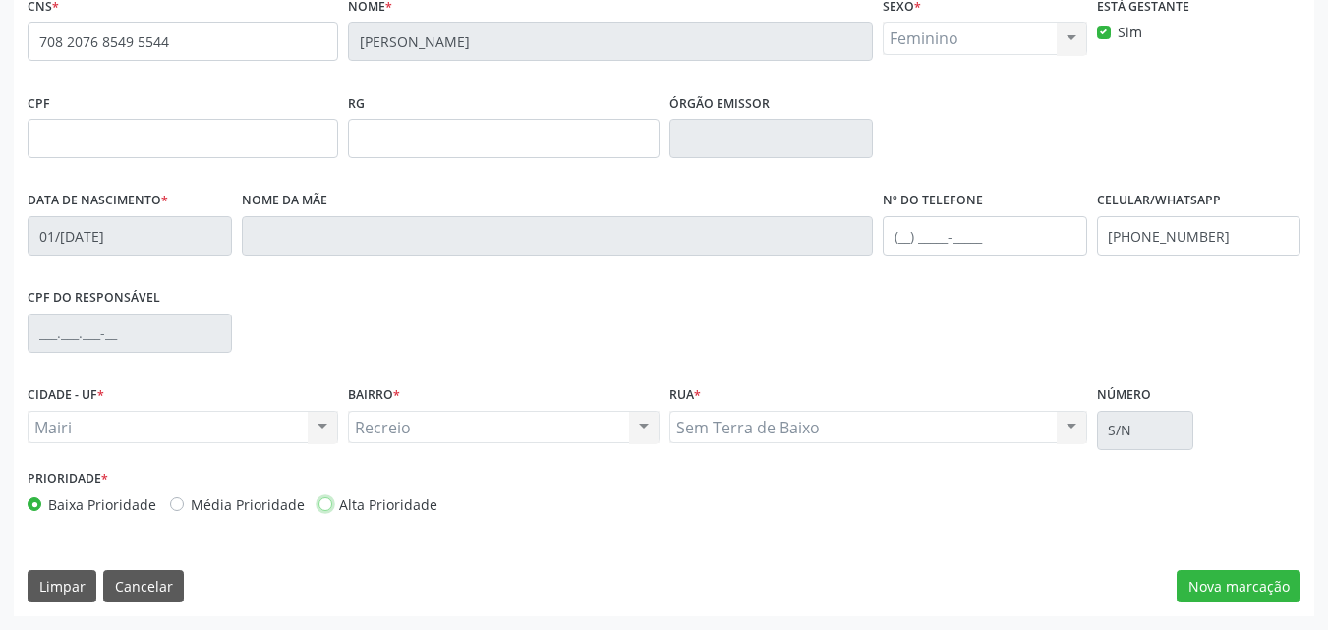
radio input "true"
click at [1226, 592] on button "Nova marcação" at bounding box center [1239, 586] width 124 height 33
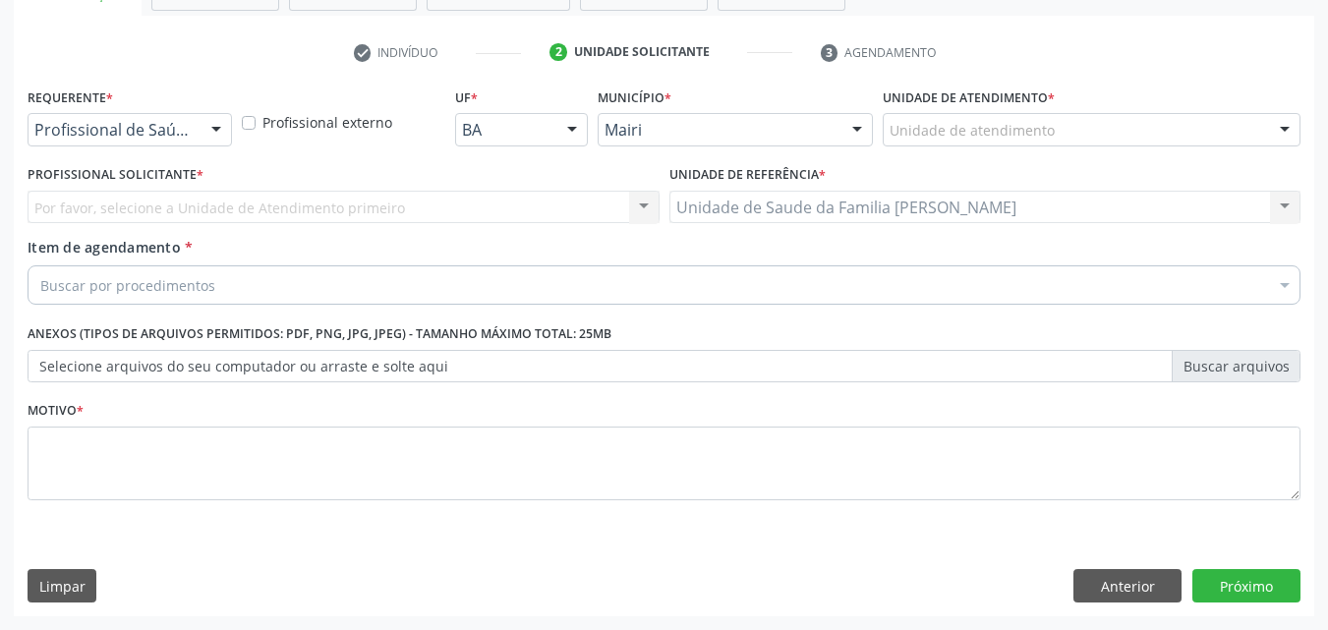
scroll to position [344, 0]
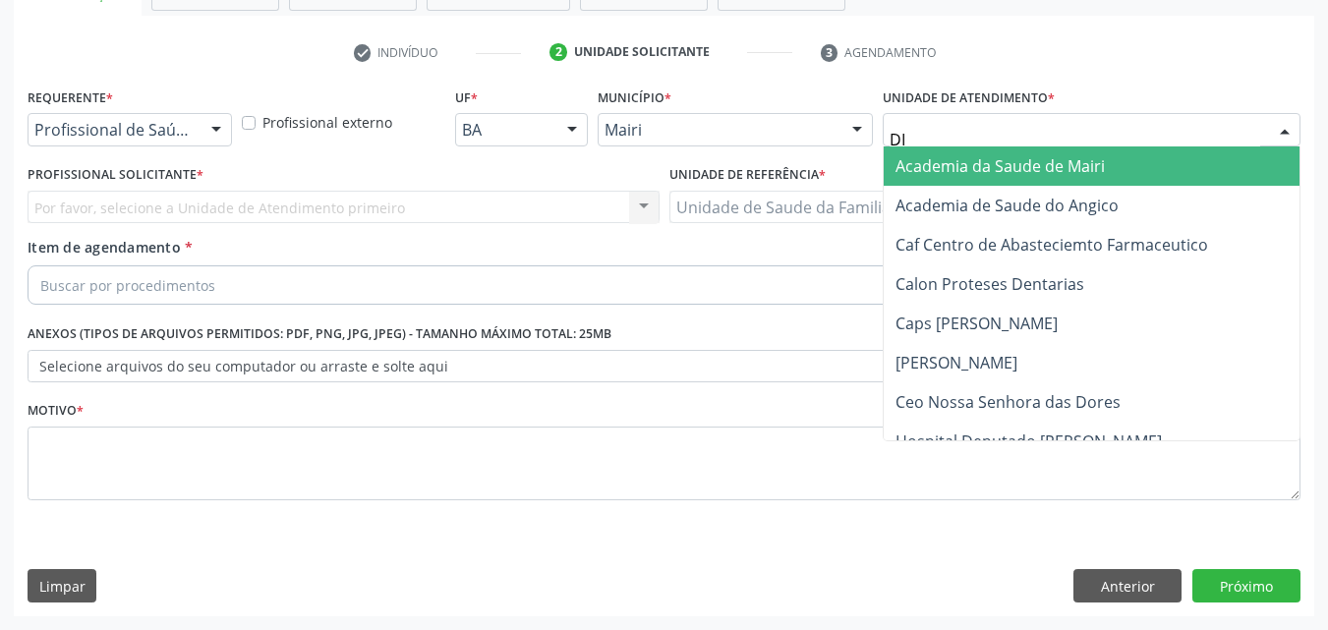
type input "DIL"
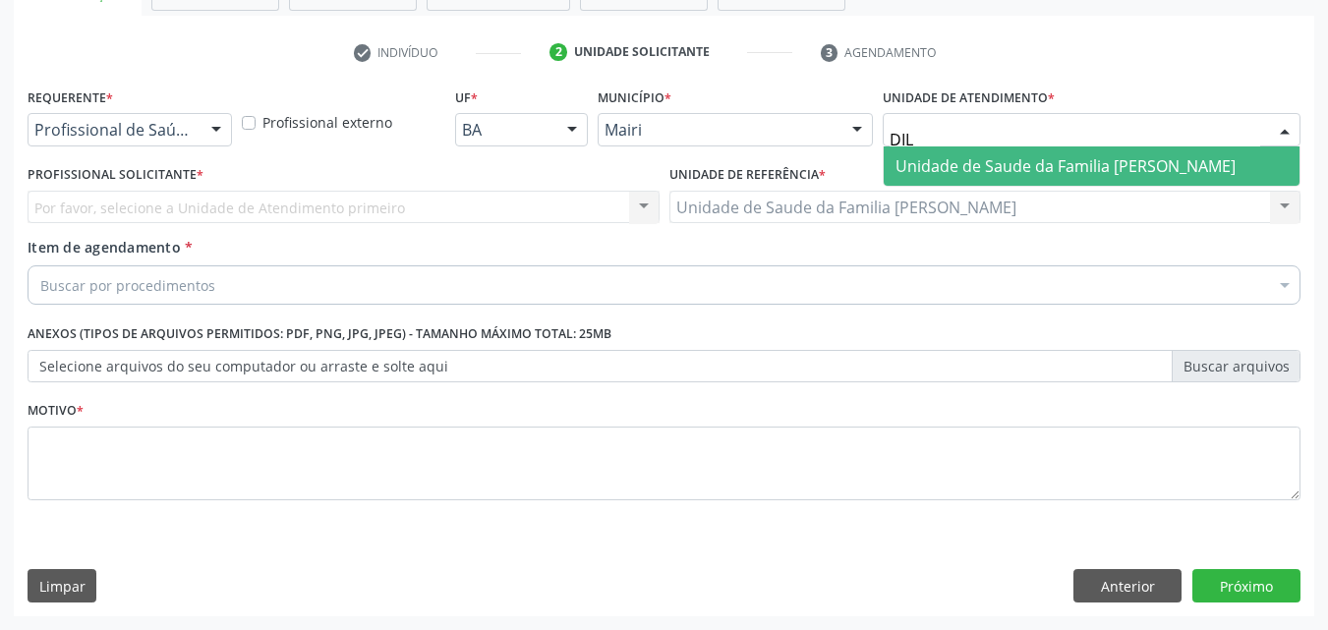
click at [1002, 159] on span "Unidade de Saude da Familia [PERSON_NAME]" at bounding box center [1065, 166] width 340 height 22
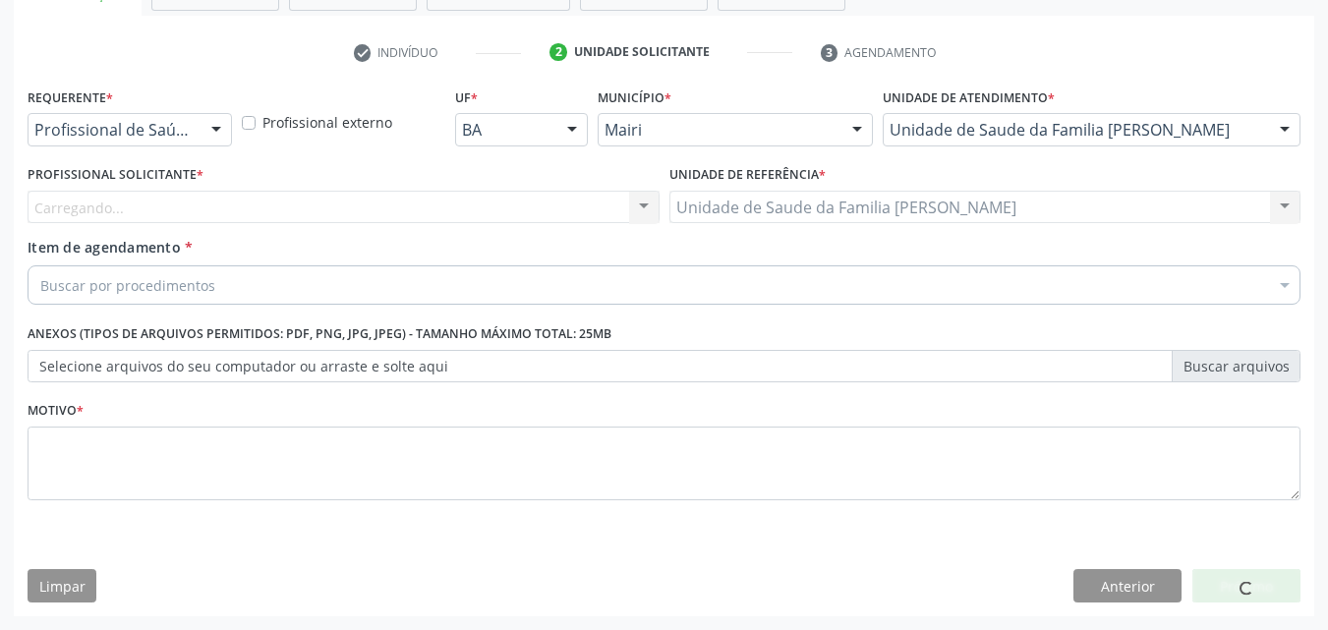
click at [135, 196] on div "Carregando... Nenhum resultado encontrado para: " " Não há nenhuma opção para s…" at bounding box center [344, 207] width 632 height 33
click at [135, 201] on div "Carregando... Nenhum resultado encontrado para: " " Não há nenhuma opção para s…" at bounding box center [344, 207] width 632 height 33
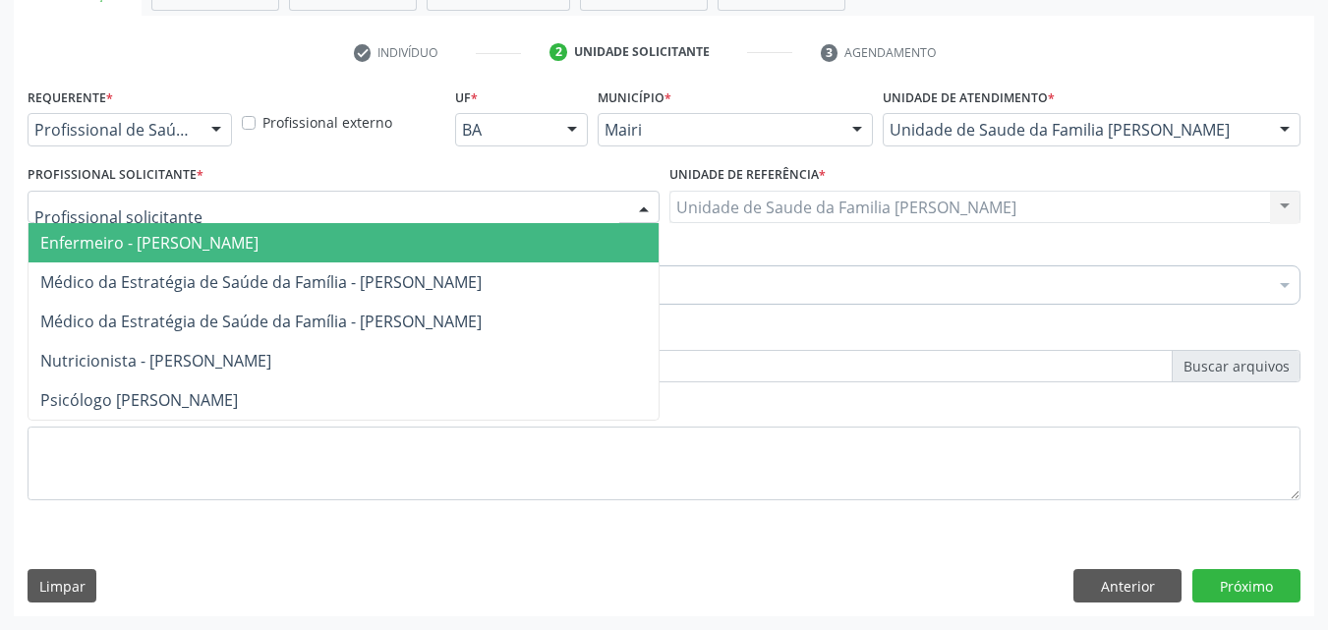
click at [149, 249] on span "Enfermeiro - [PERSON_NAME]" at bounding box center [149, 243] width 218 height 22
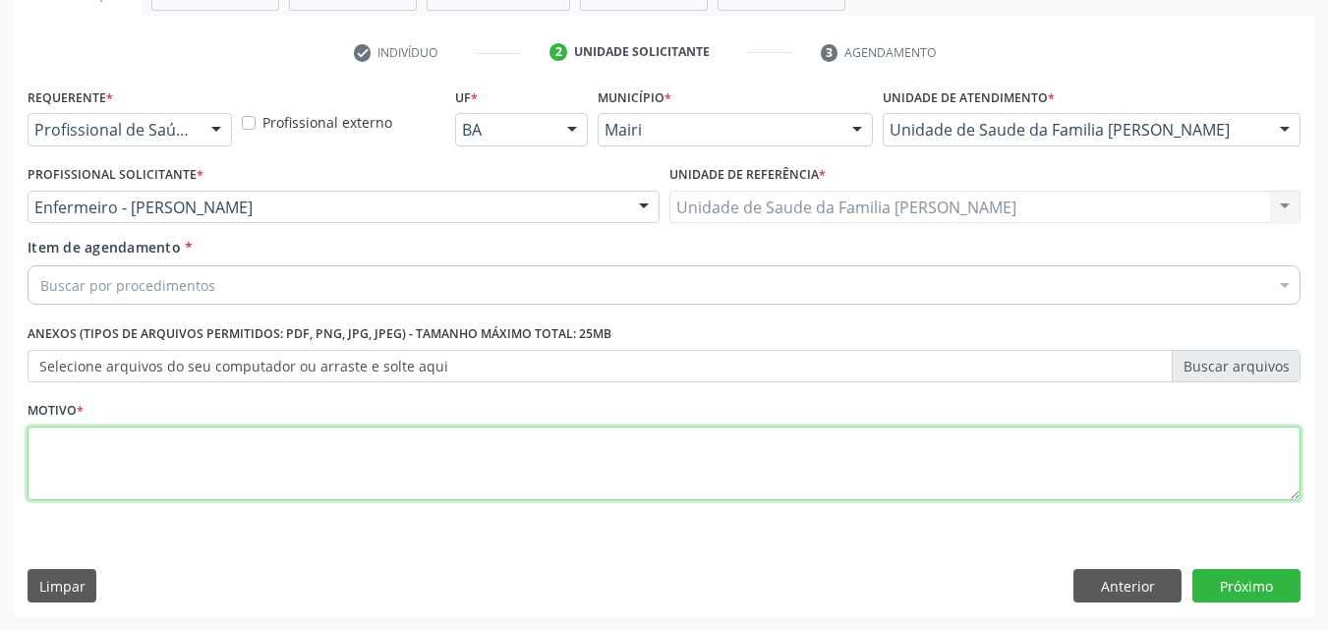
click at [137, 452] on textarea at bounding box center [664, 464] width 1273 height 75
type textarea "CH"
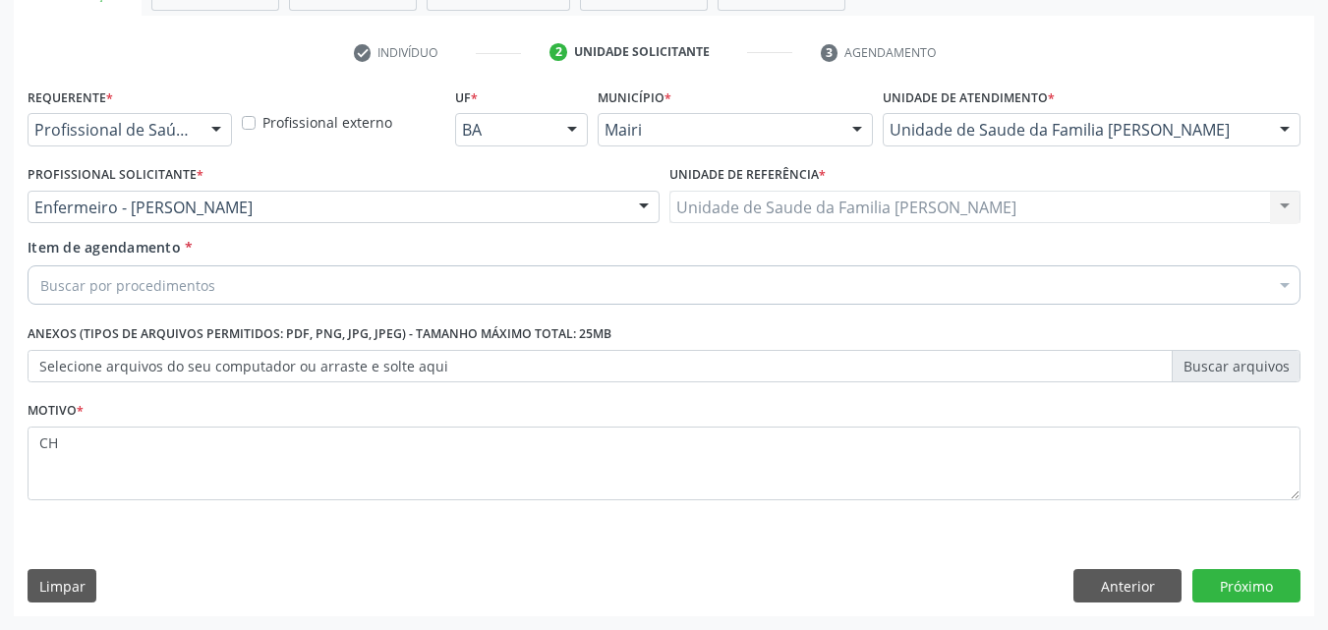
click at [225, 263] on div "Item de agendamento * Buscar por procedimentos Selecionar todos 0604320140 - Ab…" at bounding box center [664, 268] width 1273 height 62
click at [217, 279] on div "Buscar por procedimentos" at bounding box center [664, 284] width 1273 height 39
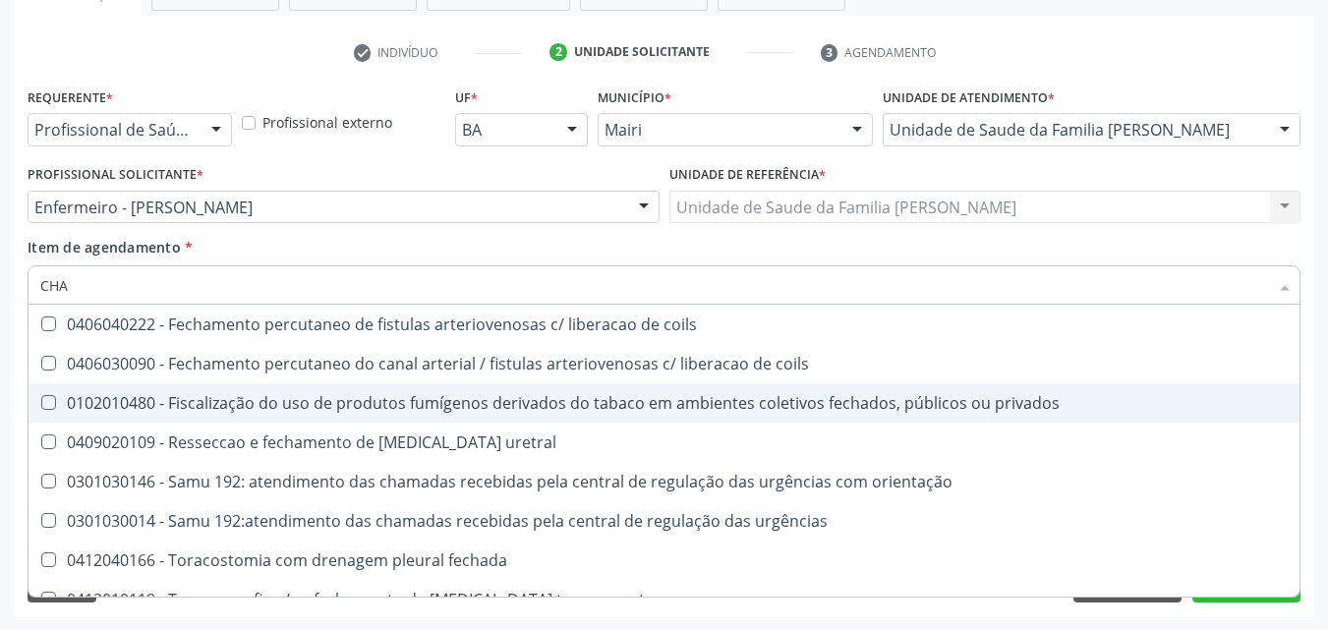
scroll to position [652, 0]
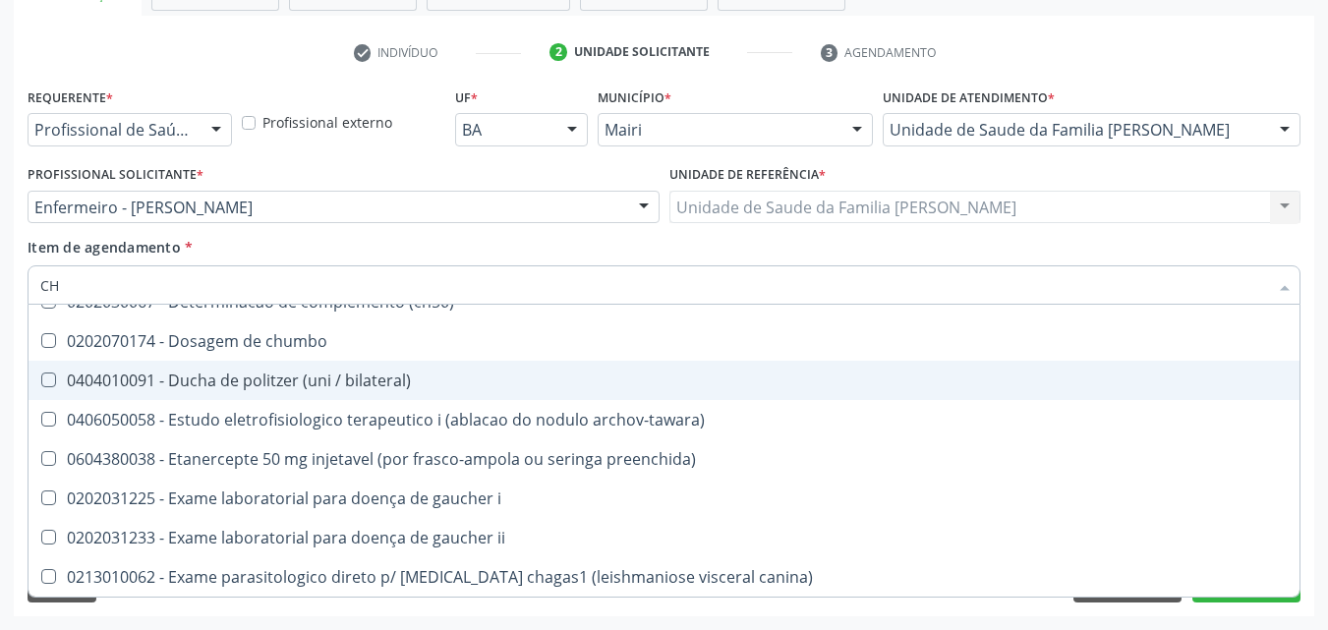
type input "C"
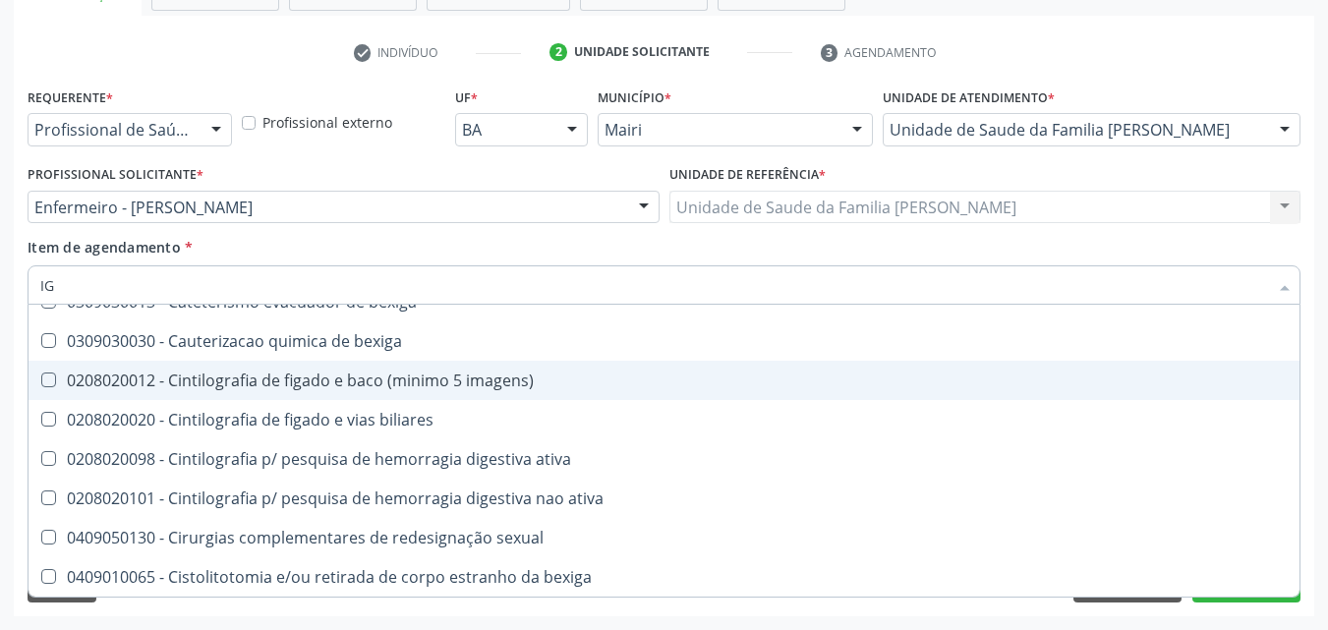
type input "IGM"
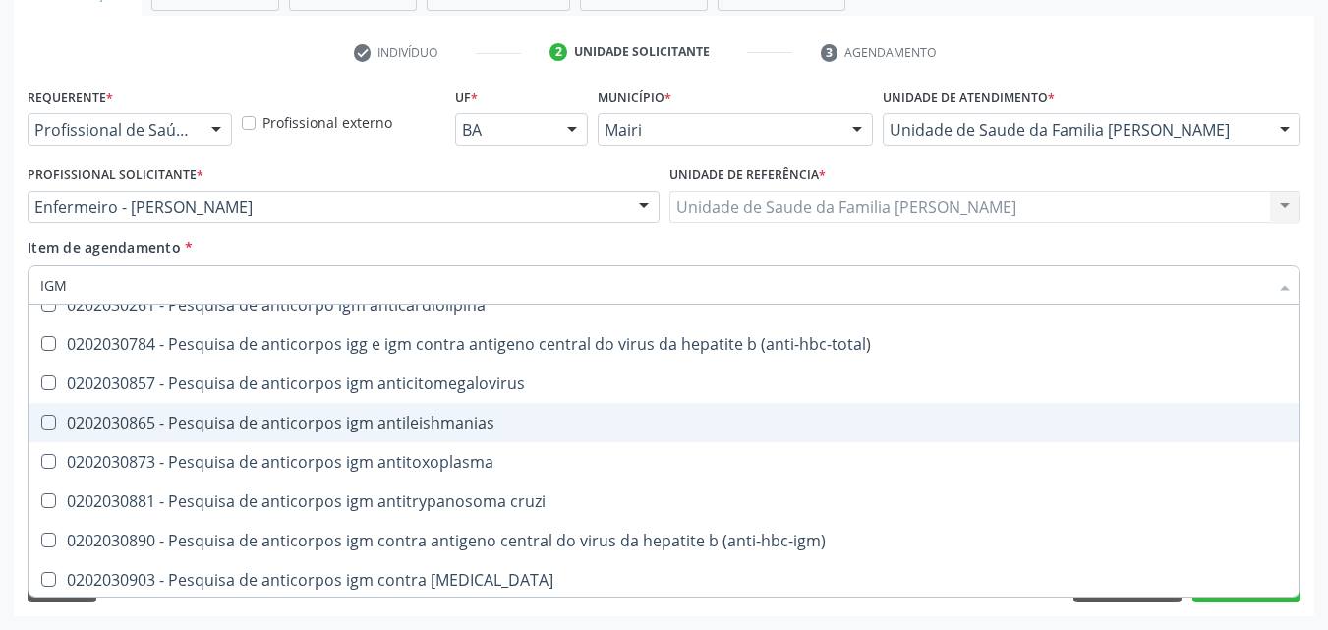
scroll to position [197, 0]
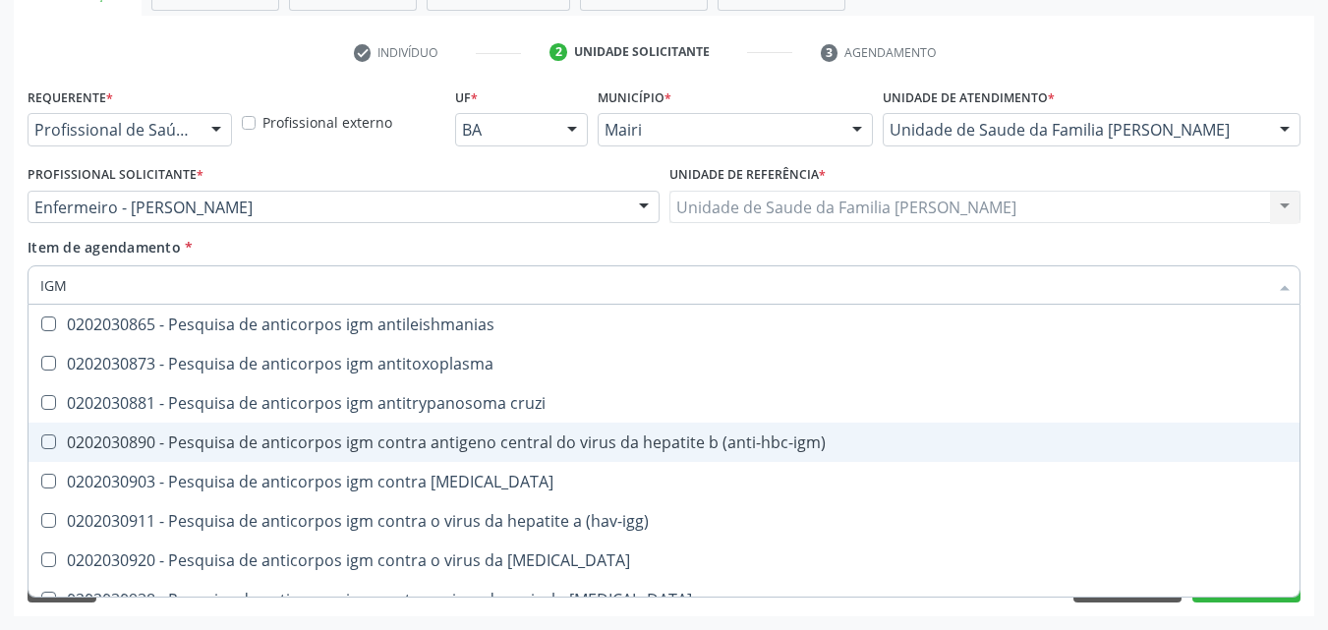
click at [623, 445] on div "0202030890 - Pesquisa de anticorpos igm contra antigeno central do virus da hep…" at bounding box center [663, 442] width 1247 height 16
checkbox \(anti-hbc-igm\) "true"
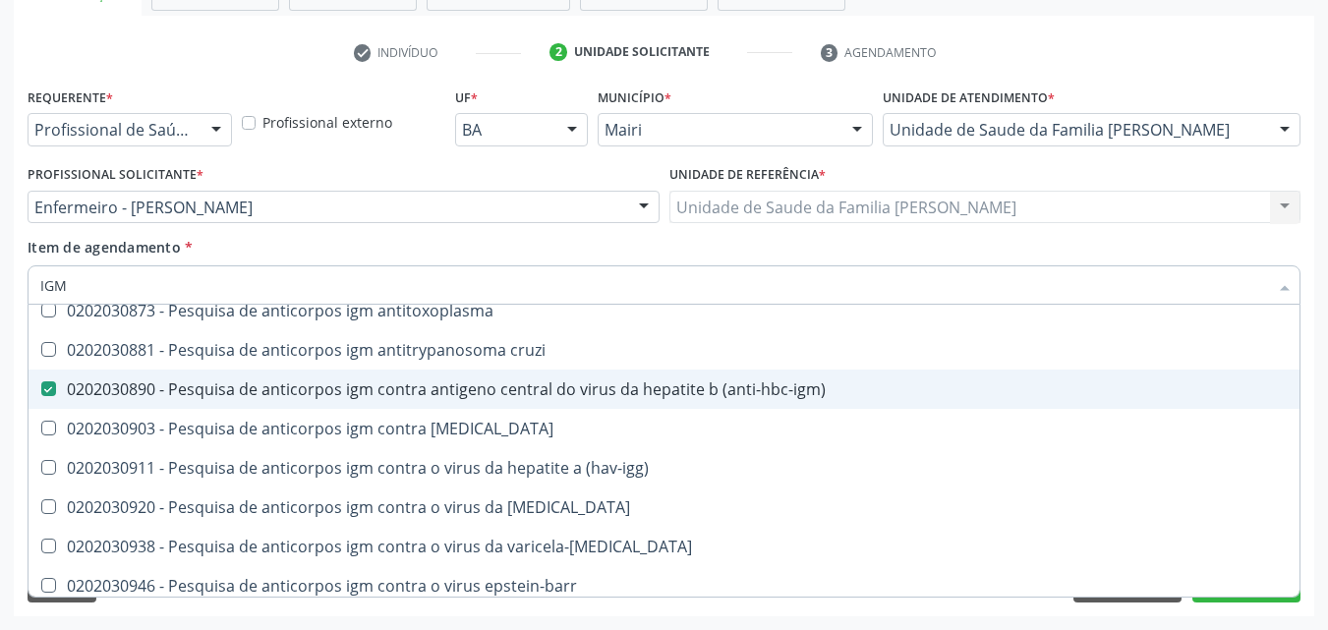
scroll to position [295, 0]
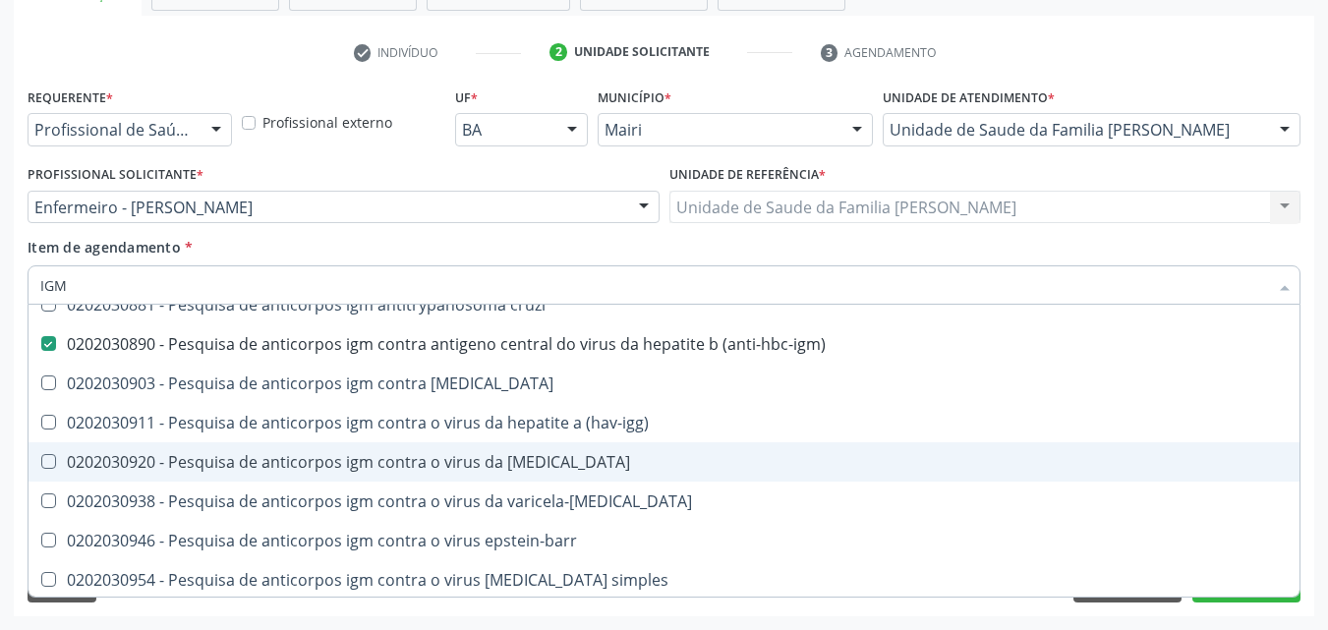
click at [610, 469] on div "0202030920 - Pesquisa de anticorpos igm contra o virus da [MEDICAL_DATA]" at bounding box center [663, 462] width 1247 height 16
checkbox rubeola "true"
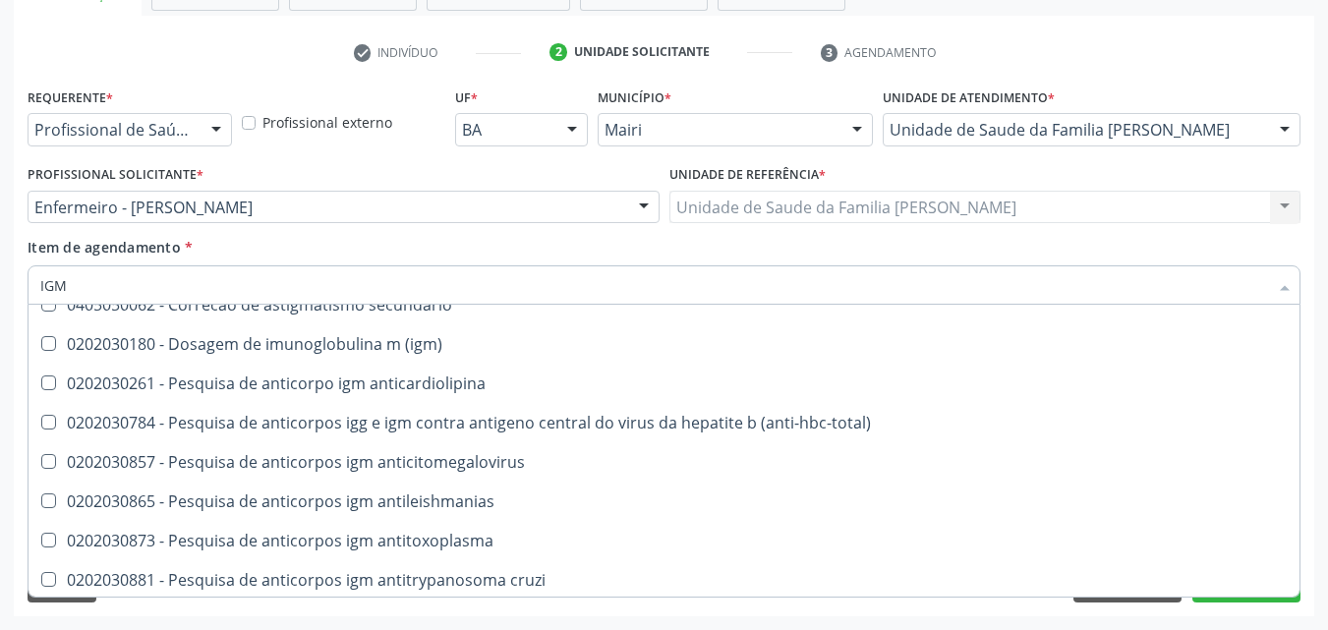
scroll to position [0, 0]
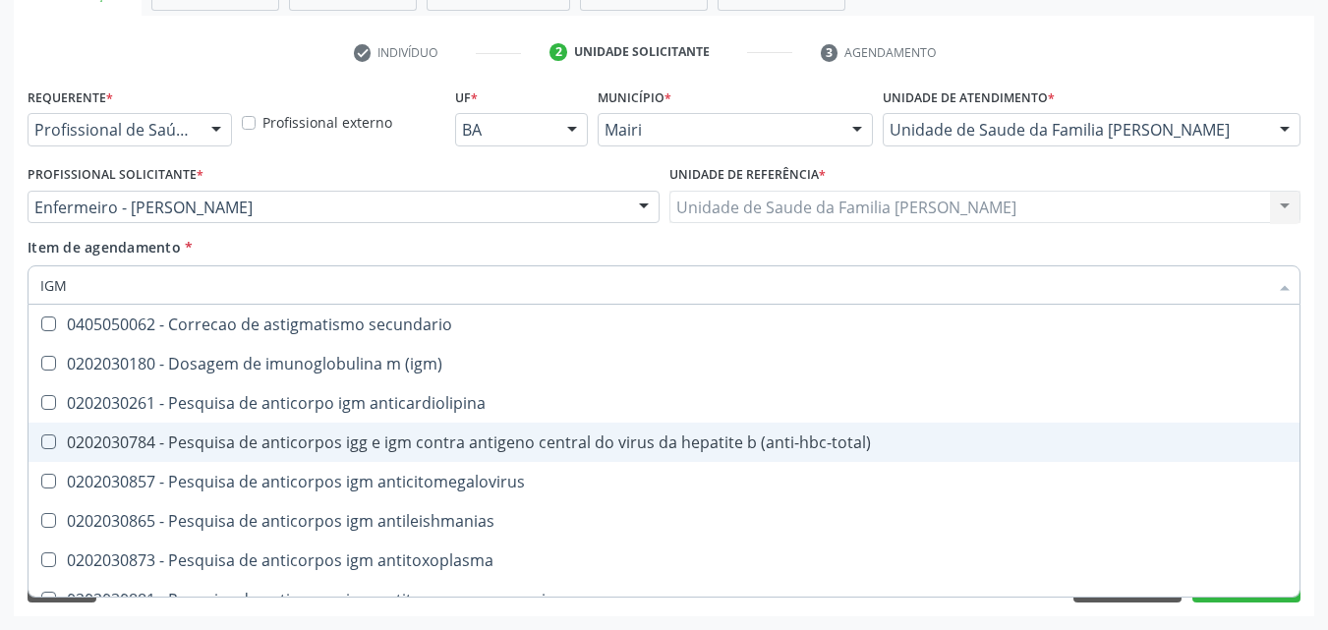
type input "IG"
checkbox \(anti-hbc-igm\) "false"
checkbox rubeola "false"
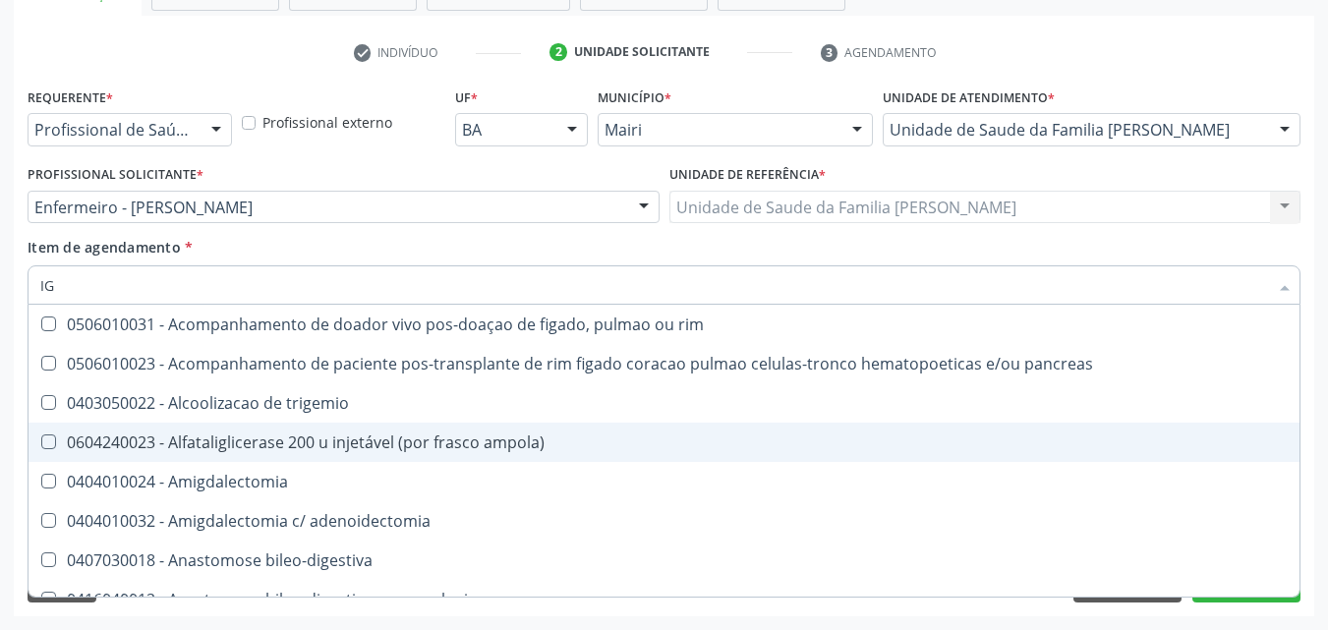
type input "I"
checkbox \(anti-hbc-igm\) "false"
checkbox rubeola "false"
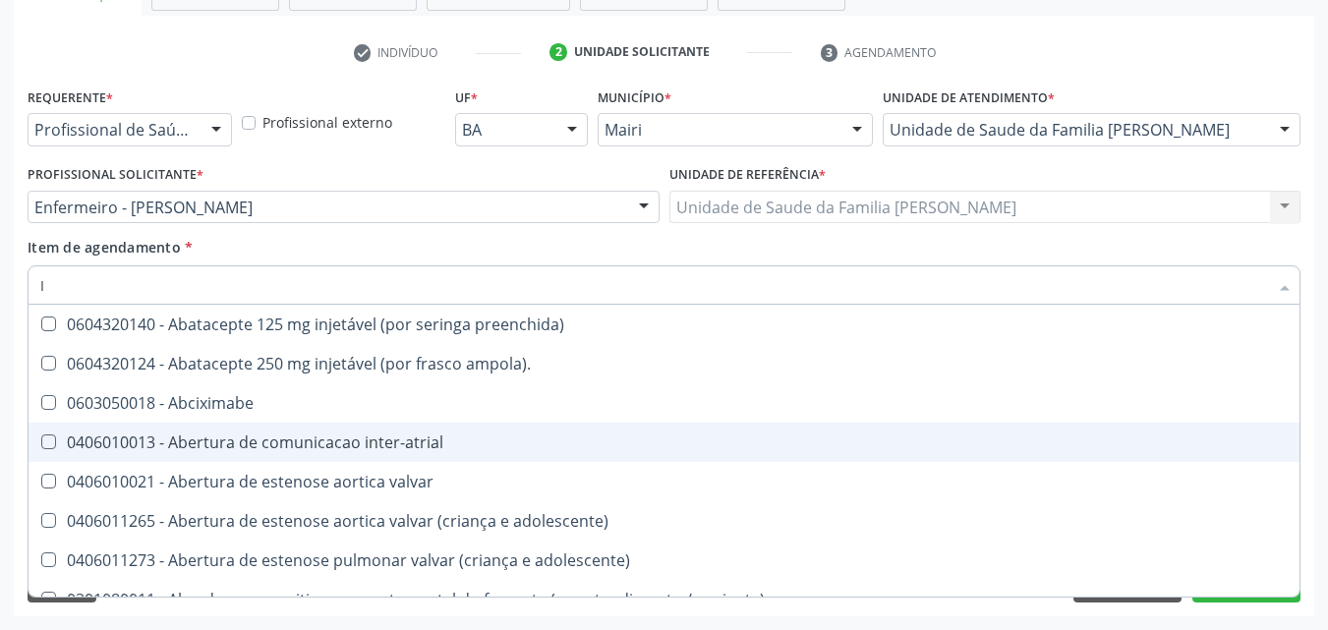
type input "IG"
checkbox adenoidectomia "true"
checkbox pulmonares "true"
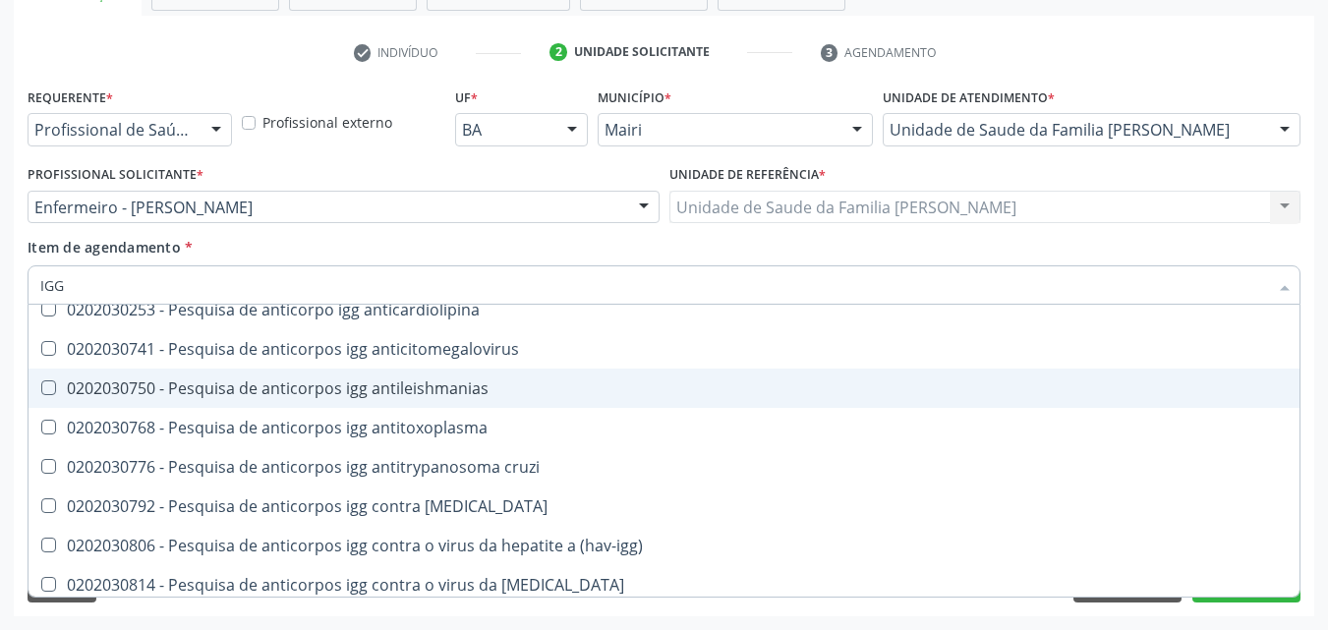
scroll to position [98, 0]
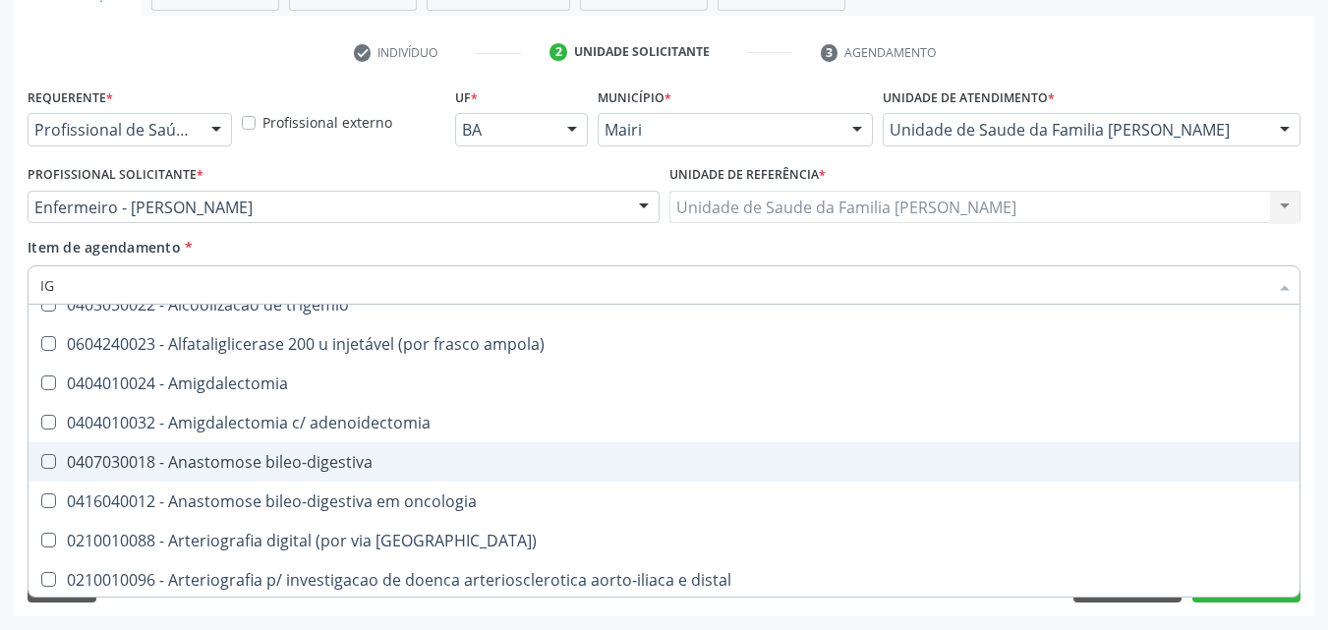
type input "I"
checkbox \(anti-hbc-igm\) "false"
checkbox rubeola "false"
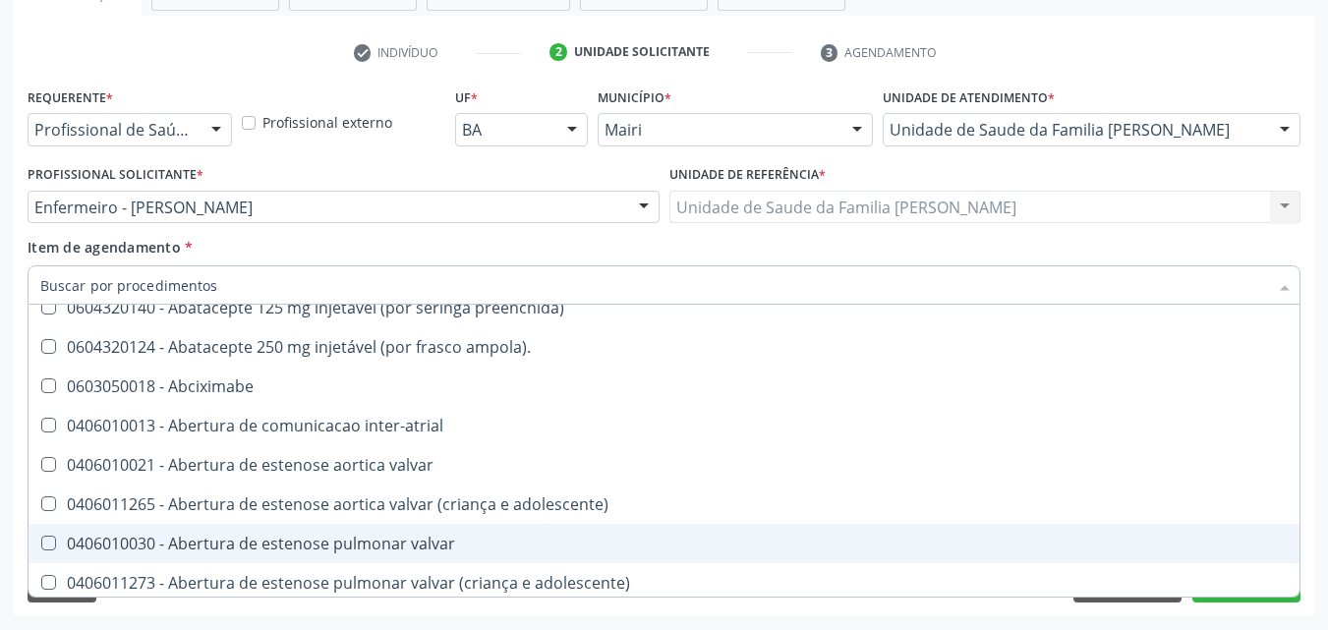
scroll to position [180, 0]
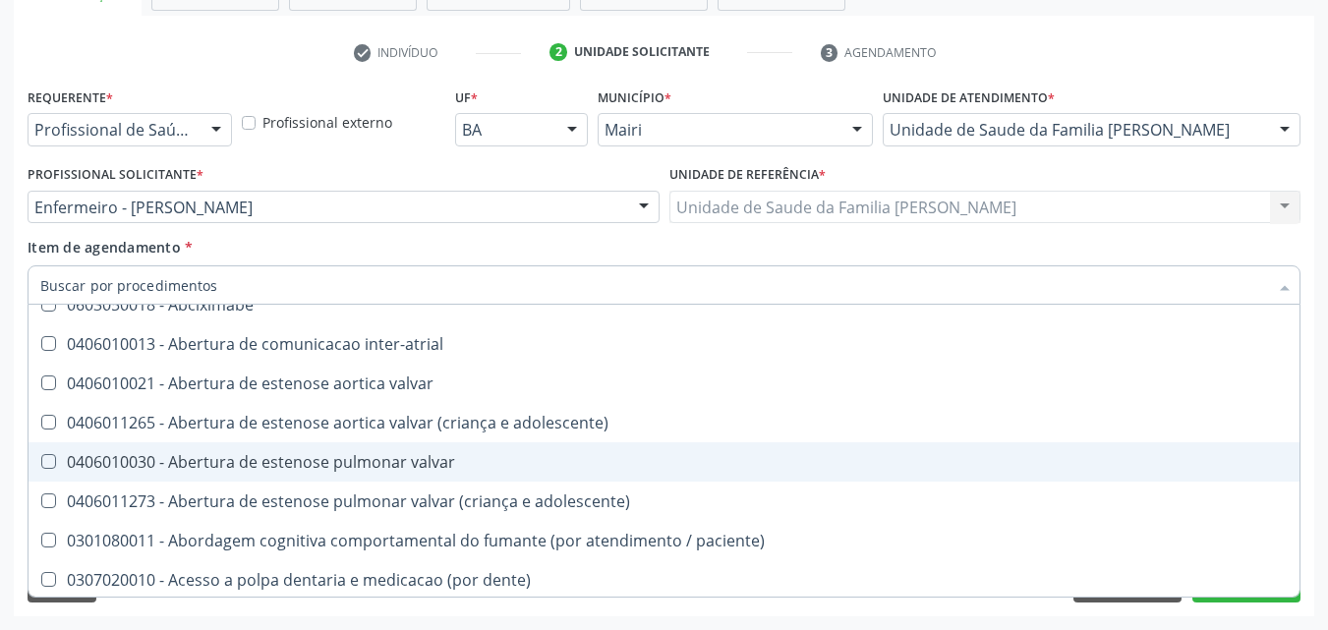
type input "H"
checkbox oncologia "true"
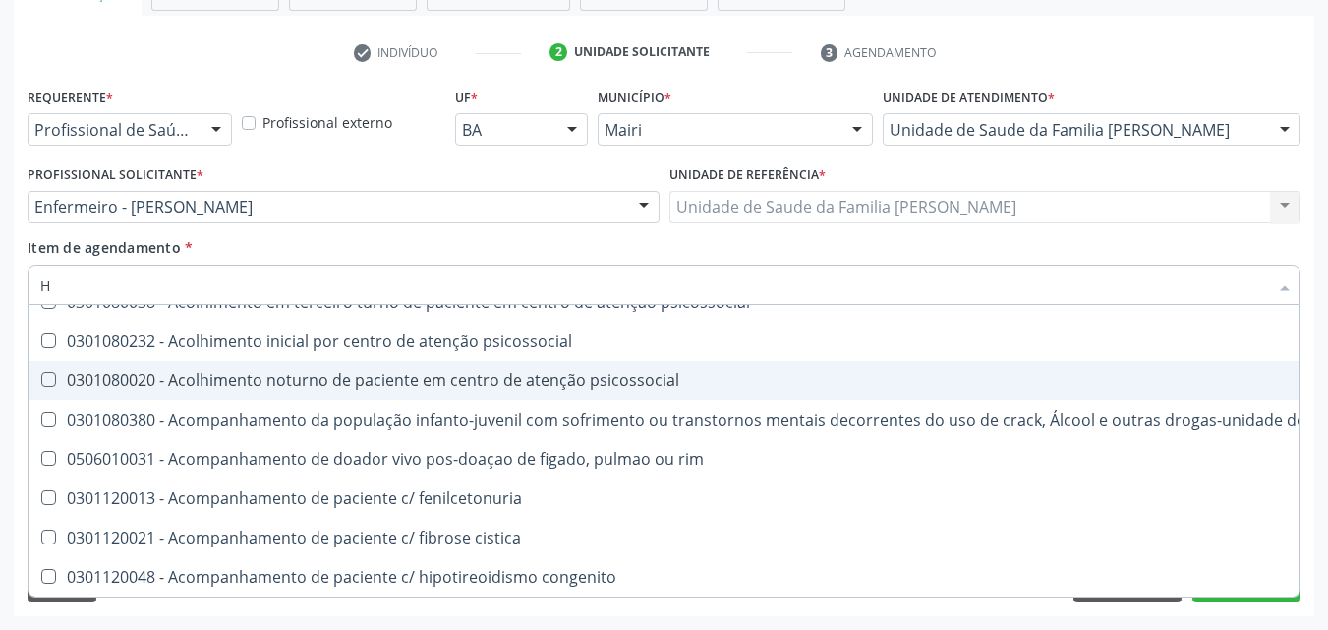
scroll to position [98, 0]
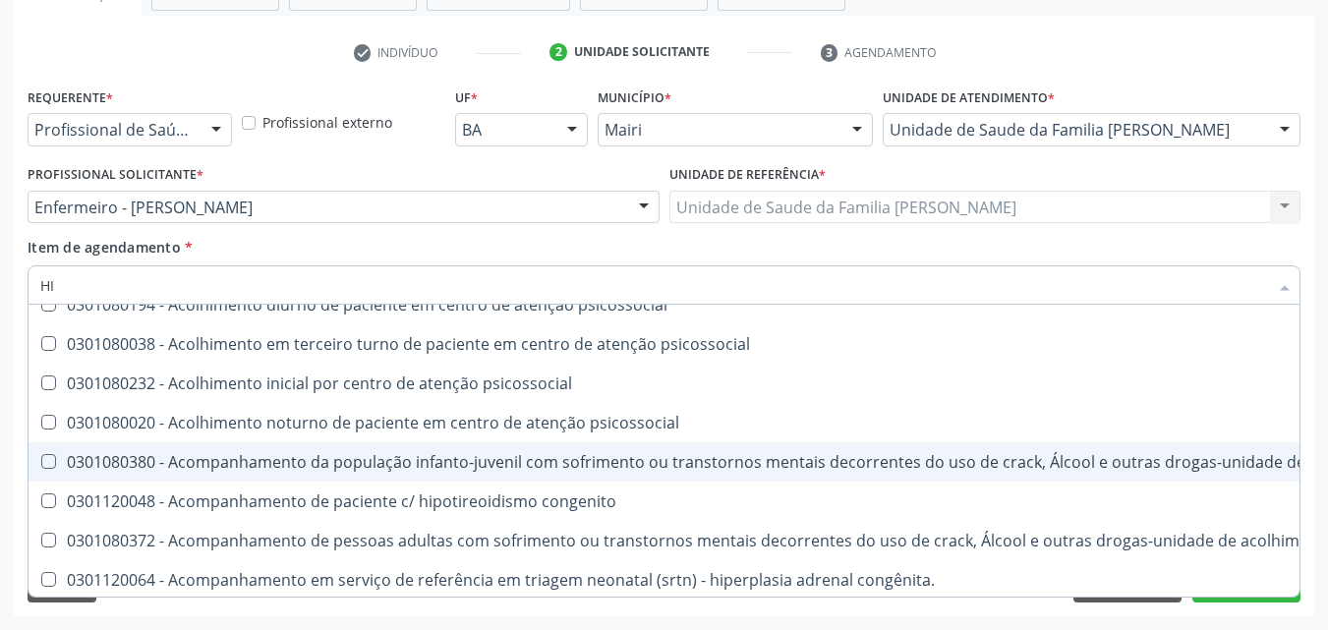
type input "[MEDICAL_DATA]"
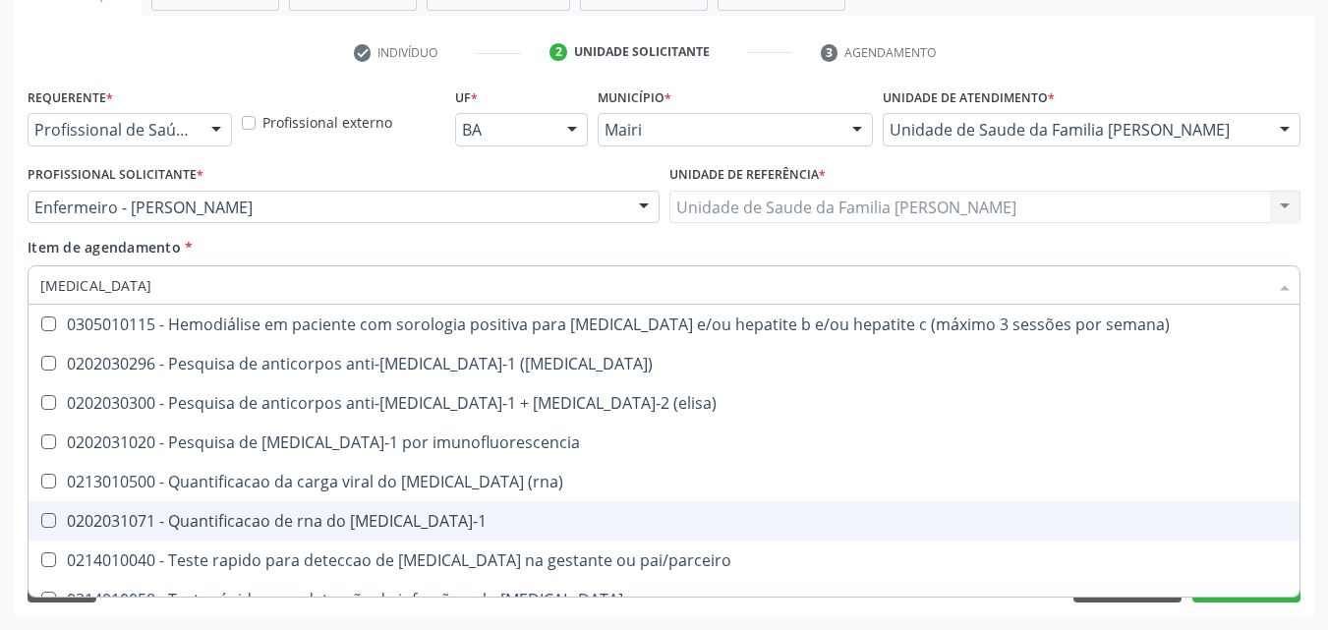
scroll to position [295, 0]
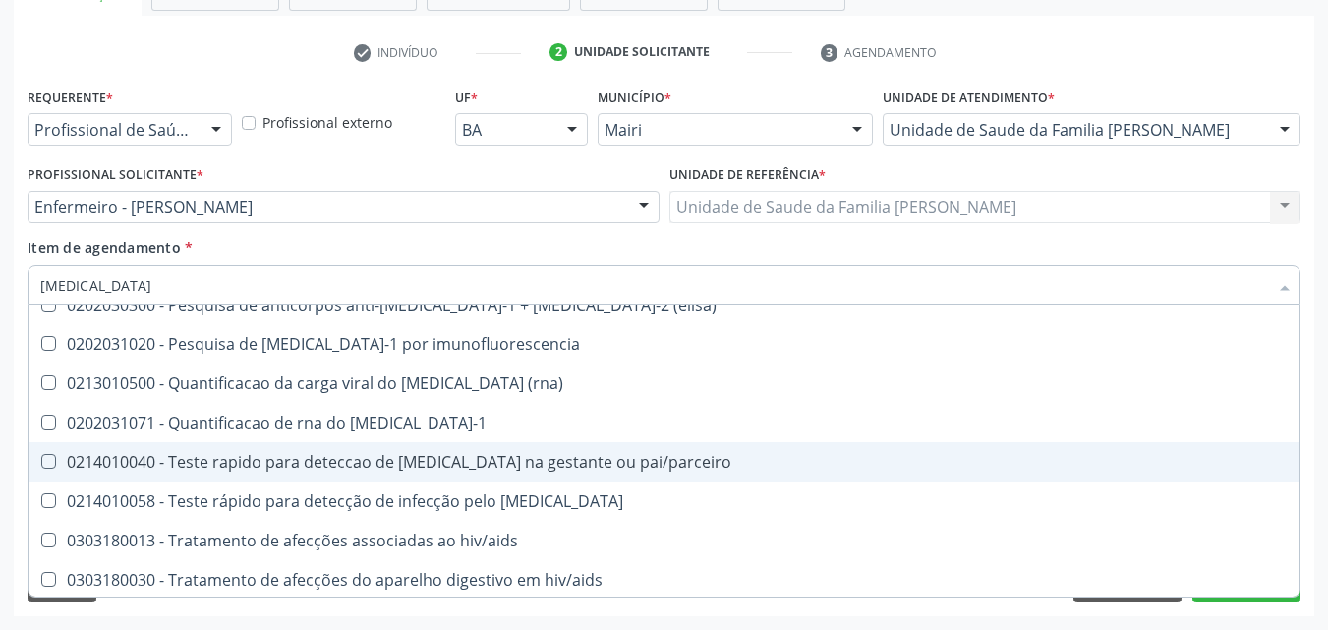
click at [417, 464] on div "0214010040 - Teste rapido para deteccao de [MEDICAL_DATA] na gestante ou pai/pa…" at bounding box center [663, 462] width 1247 height 16
checkbox pai\/parceiro "true"
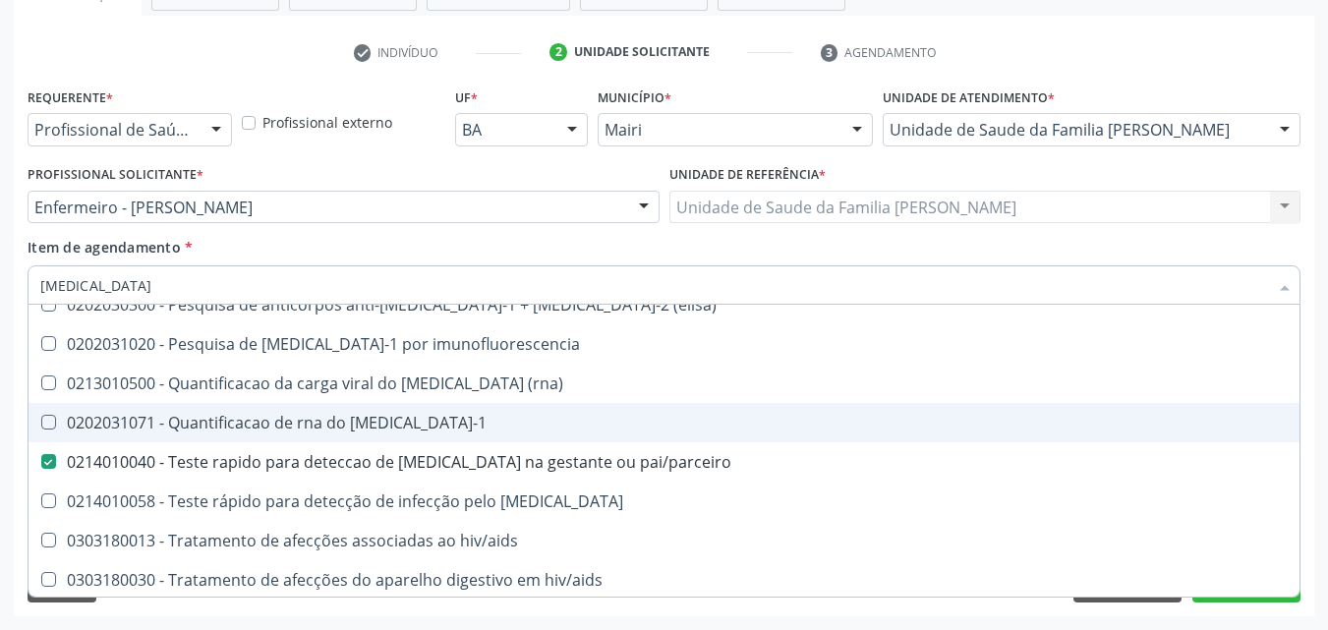
type input "HI"
checkbox pai\/parceiro "false"
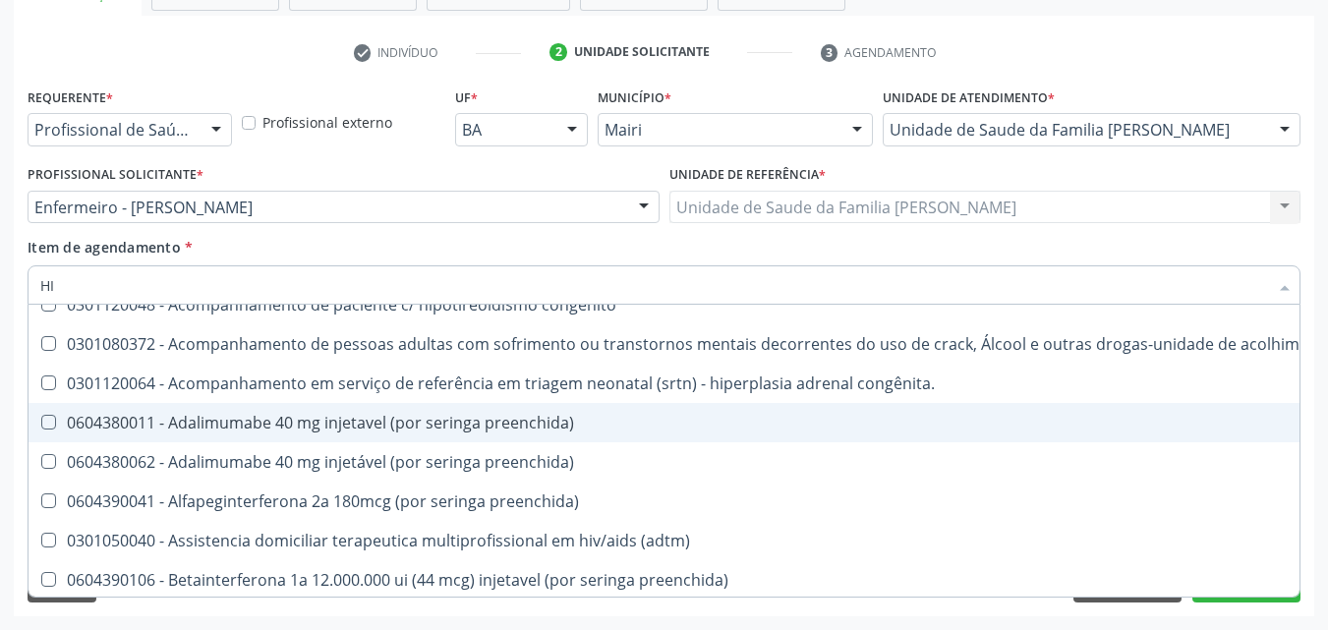
type input "H"
checkbox pai\/parceiro "false"
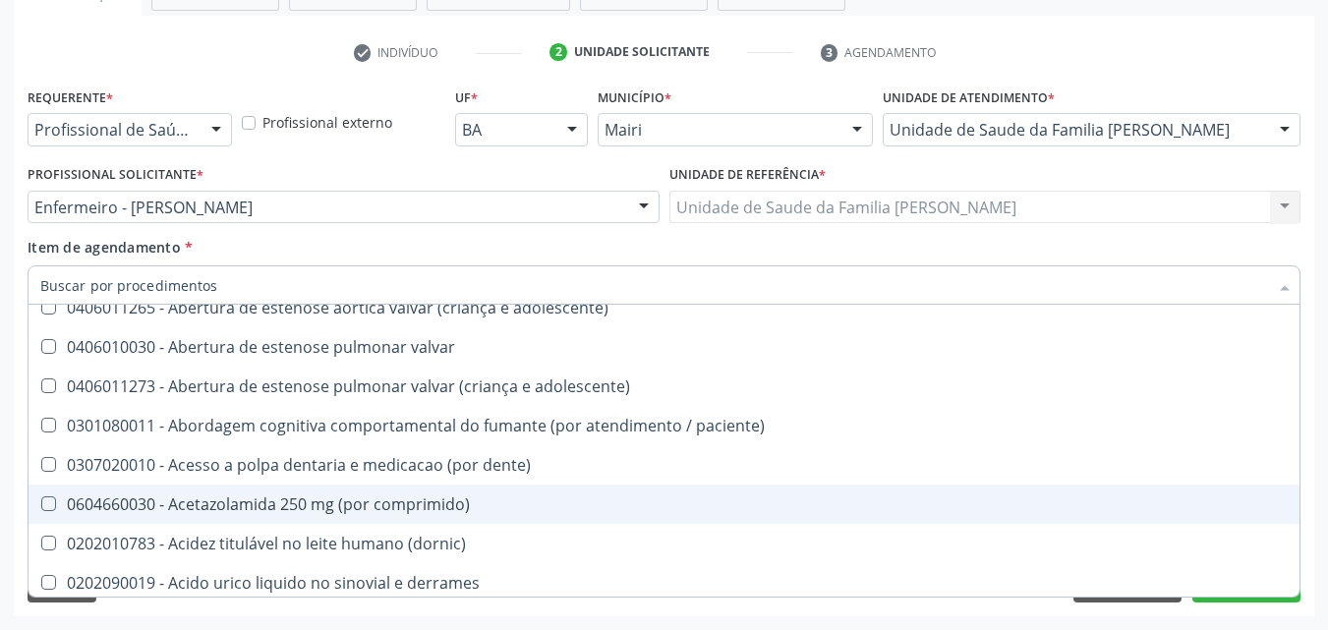
scroll to position [376, 0]
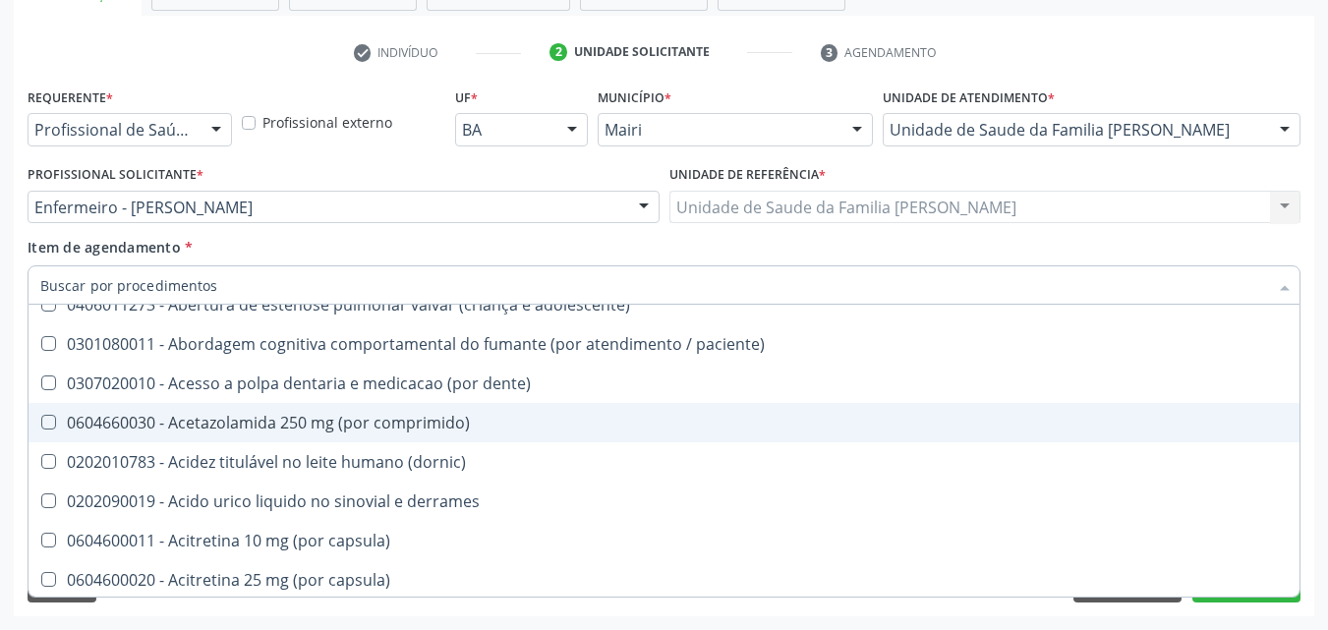
type input "H"
checkbox oncologia "true"
checkbox neurocirurgia "true"
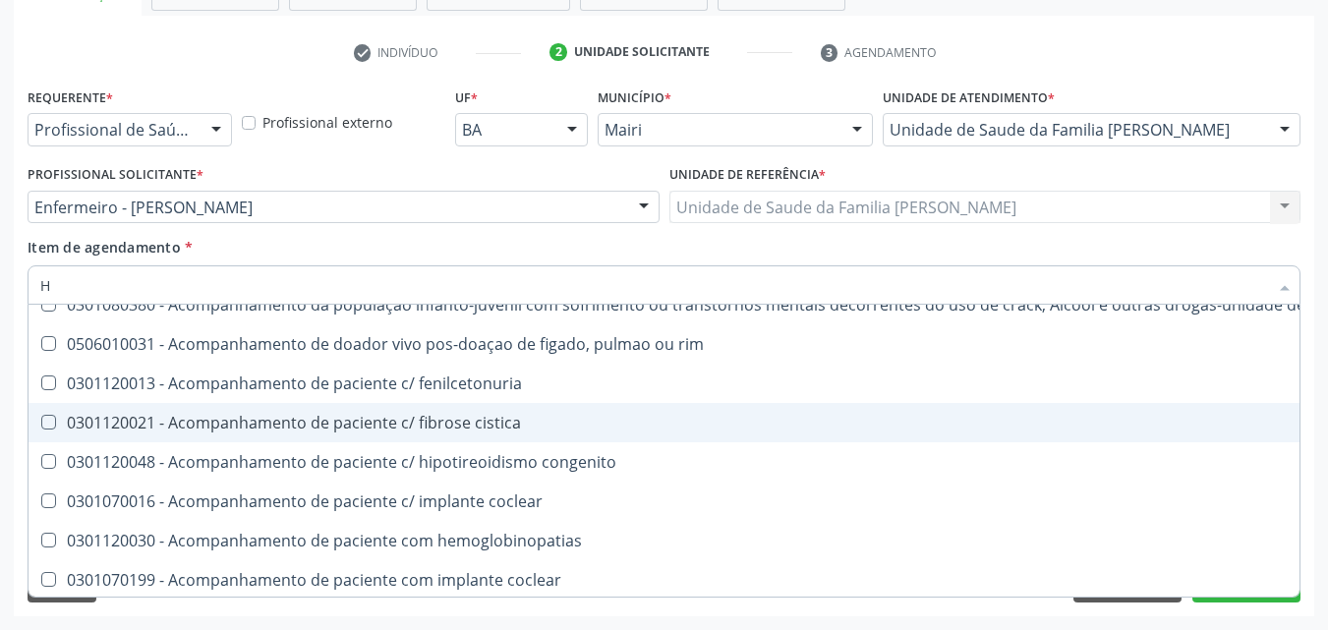
type input "HE"
checkbox transjugular "true"
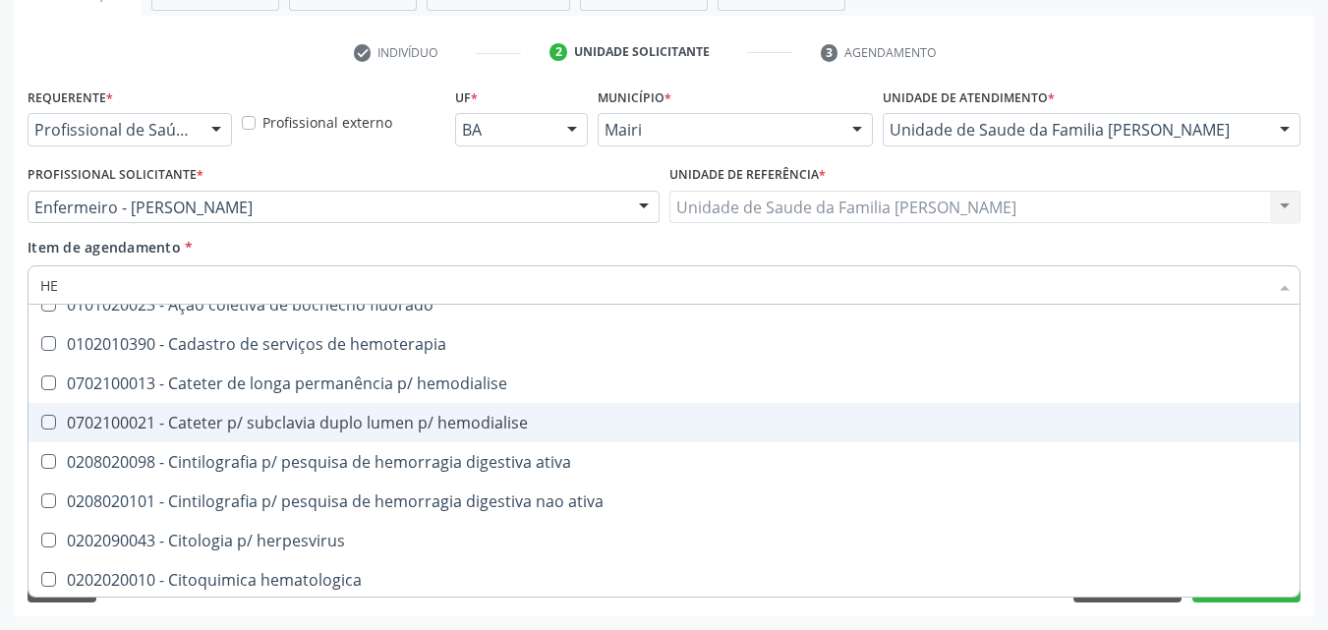
type input "HEP"
checkbox radiosotopos\) "true"
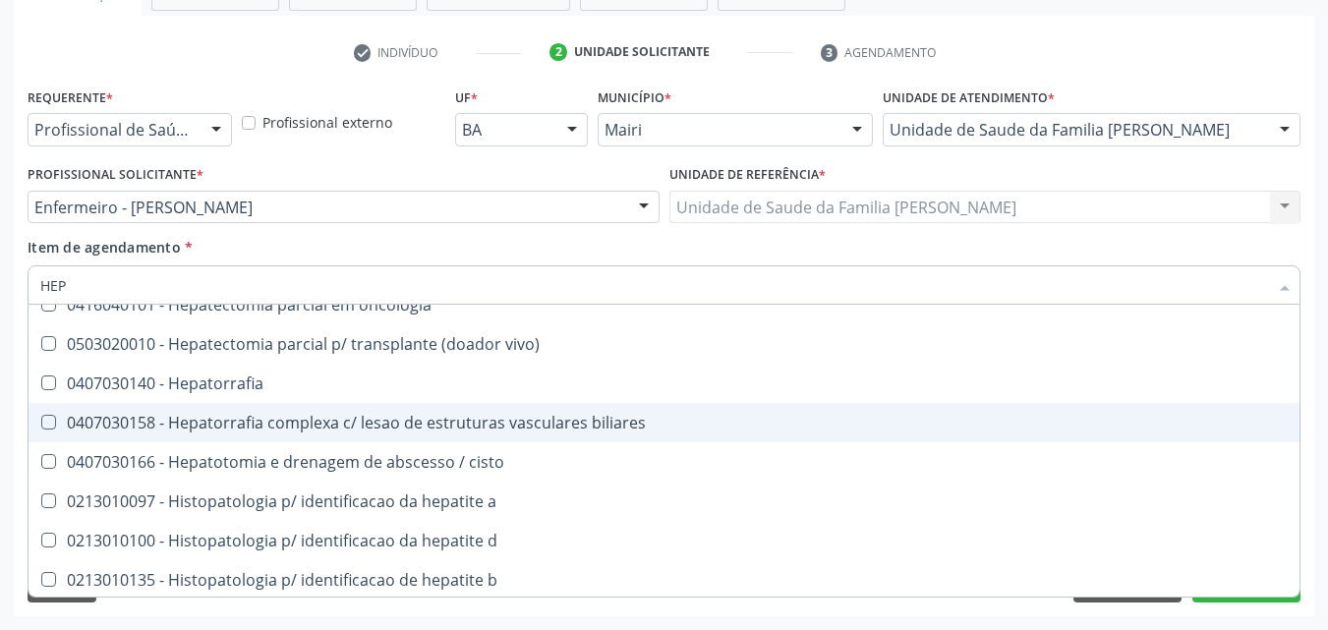
type input "HEPA"
checkbox \(hav-igg\) "true"
checkbox \(anti-hbc-igm\) "false"
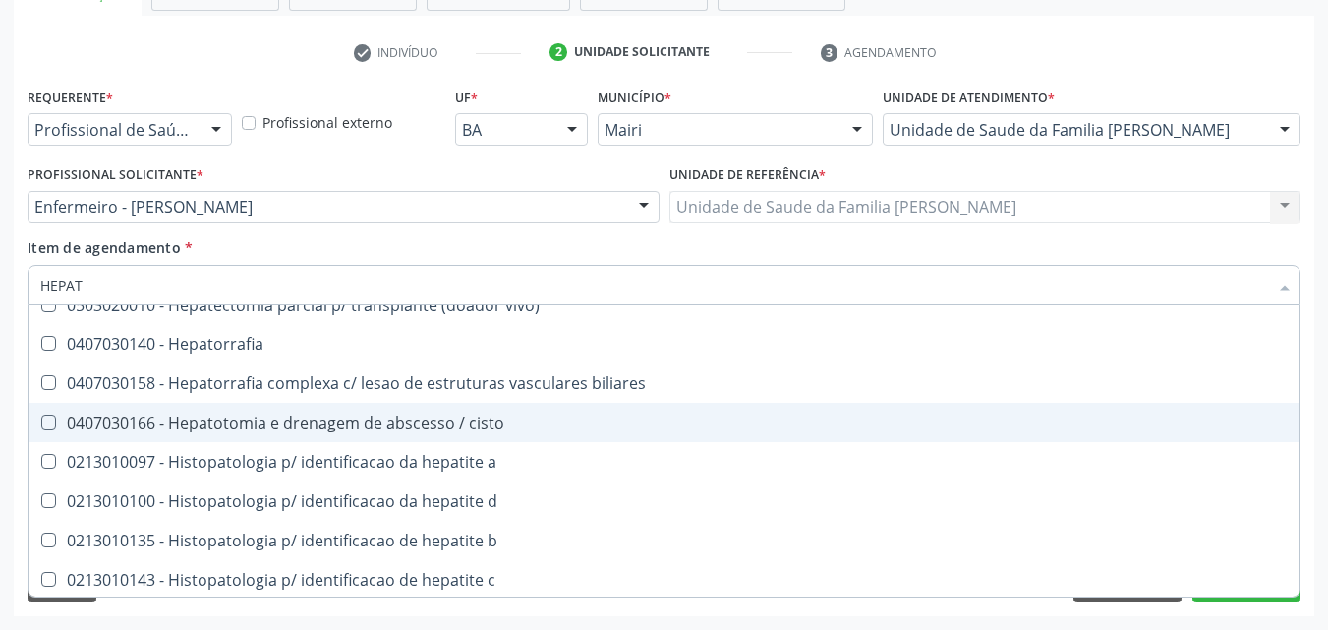
type input "HEPATI"
checkbox \(anti-hbs\) "true"
checkbox \(anti-hbc-igm\) "false"
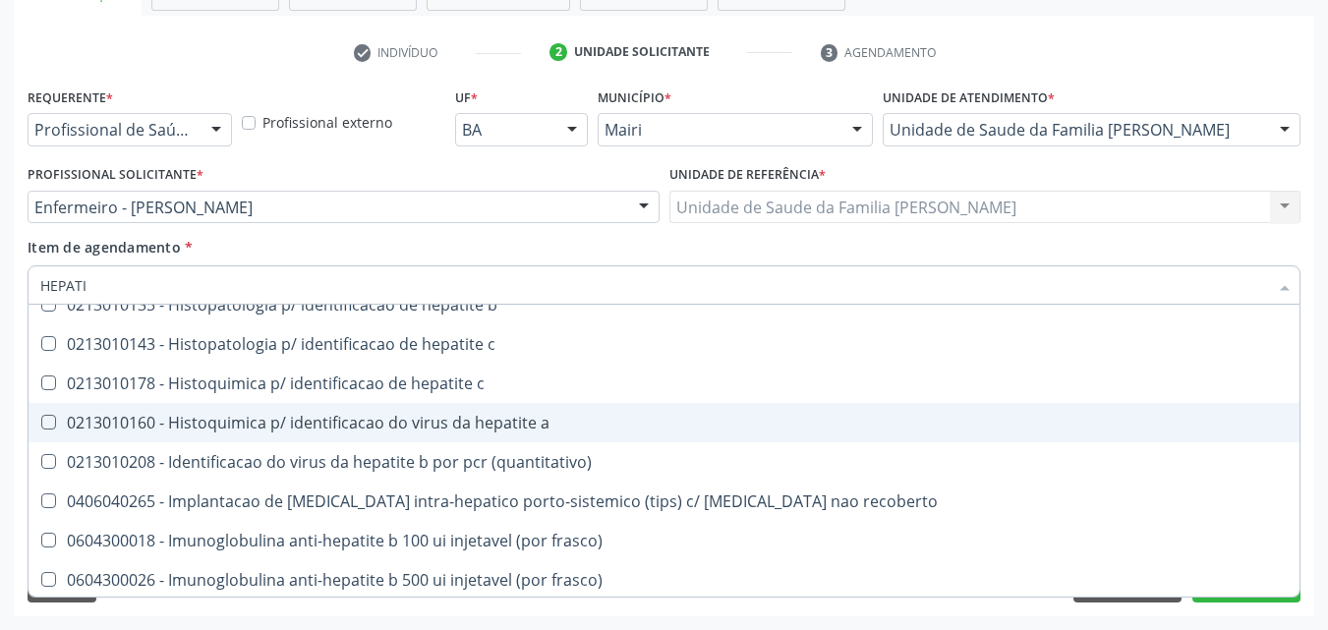
type input "HEPATIT"
checkbox \(hav-igg\) "true"
checkbox \(anti-hbc-igm\) "false"
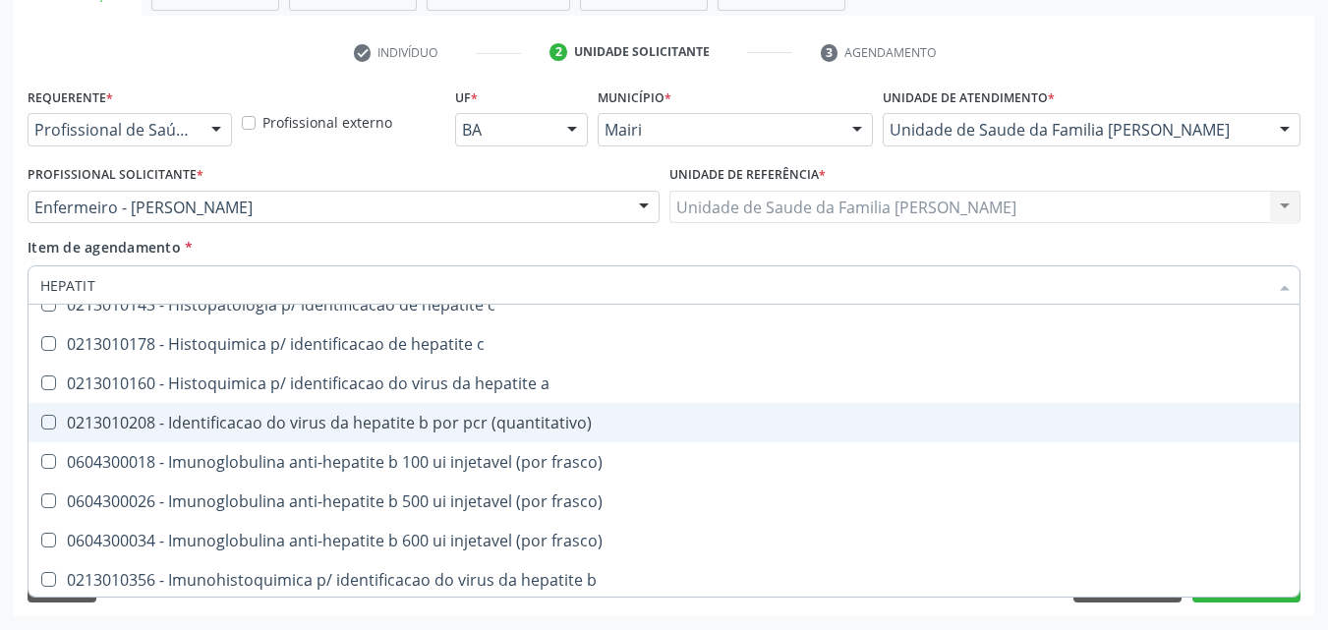
scroll to position [0, 0]
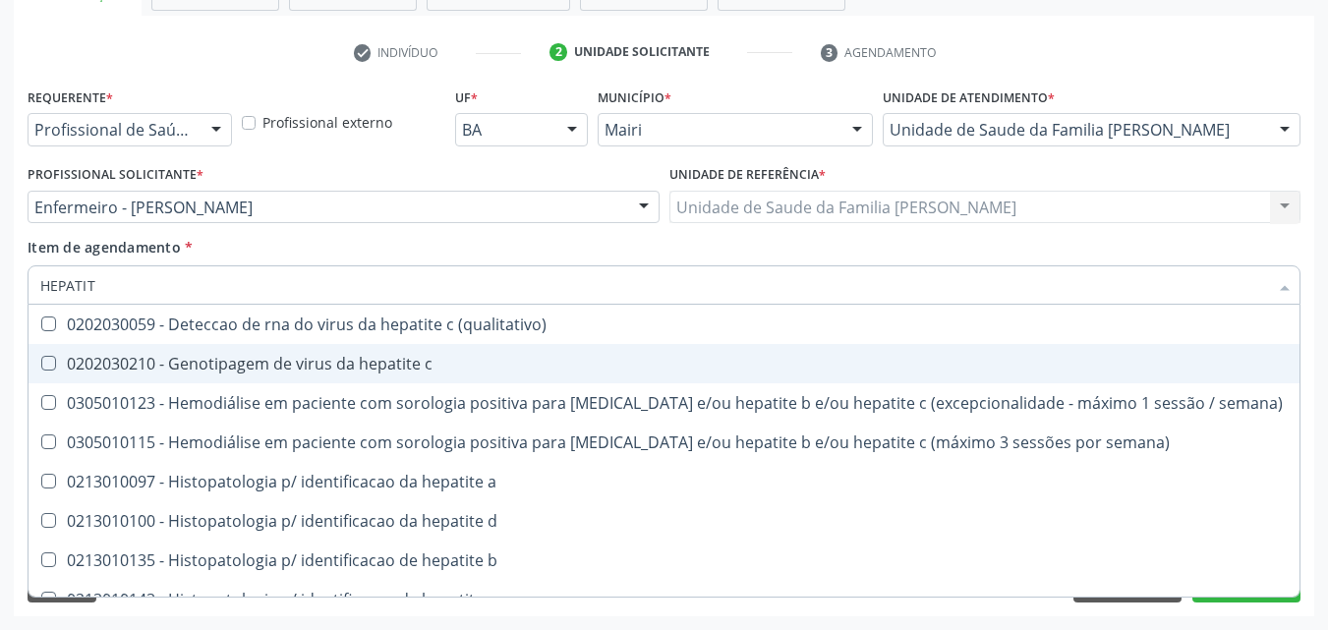
click at [442, 359] on div "0202030210 - Genotipagem de virus da hepatite c" at bounding box center [663, 364] width 1247 height 16
checkbox c "true"
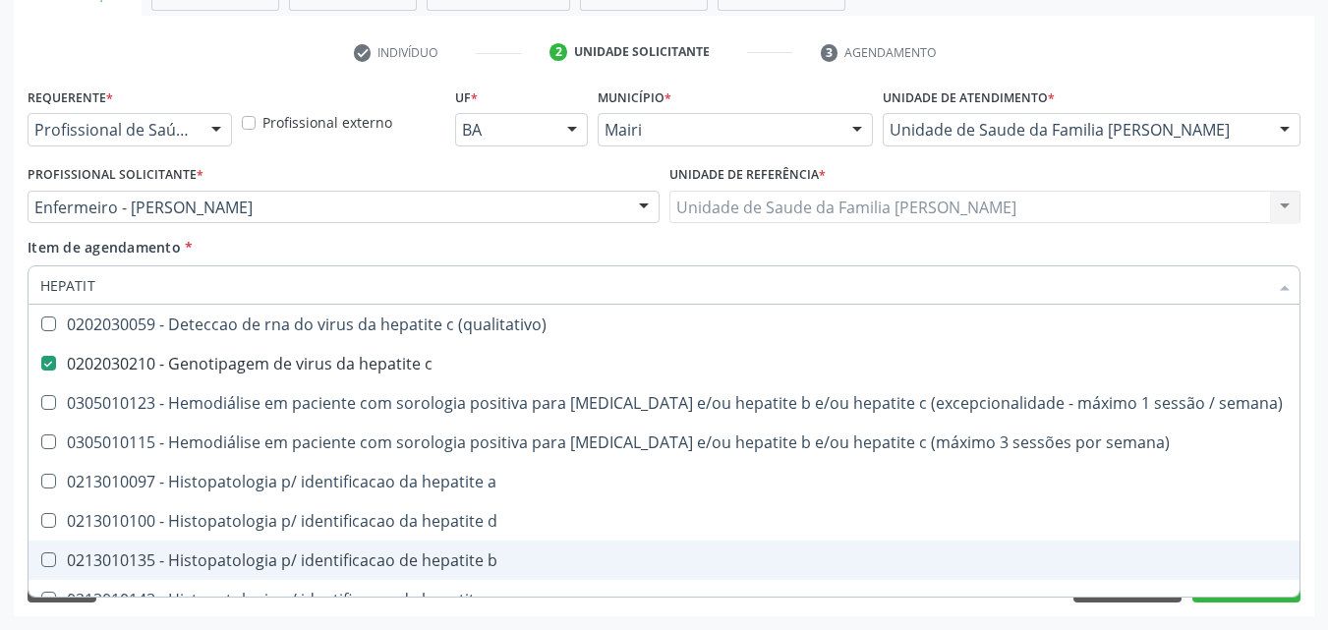
click at [452, 554] on div "0213010135 - Histopatologia p/ identificacao de hepatite b" at bounding box center [663, 560] width 1247 height 16
checkbox b "true"
type input "HEPATI"
checkbox c "false"
checkbox semana\) "true"
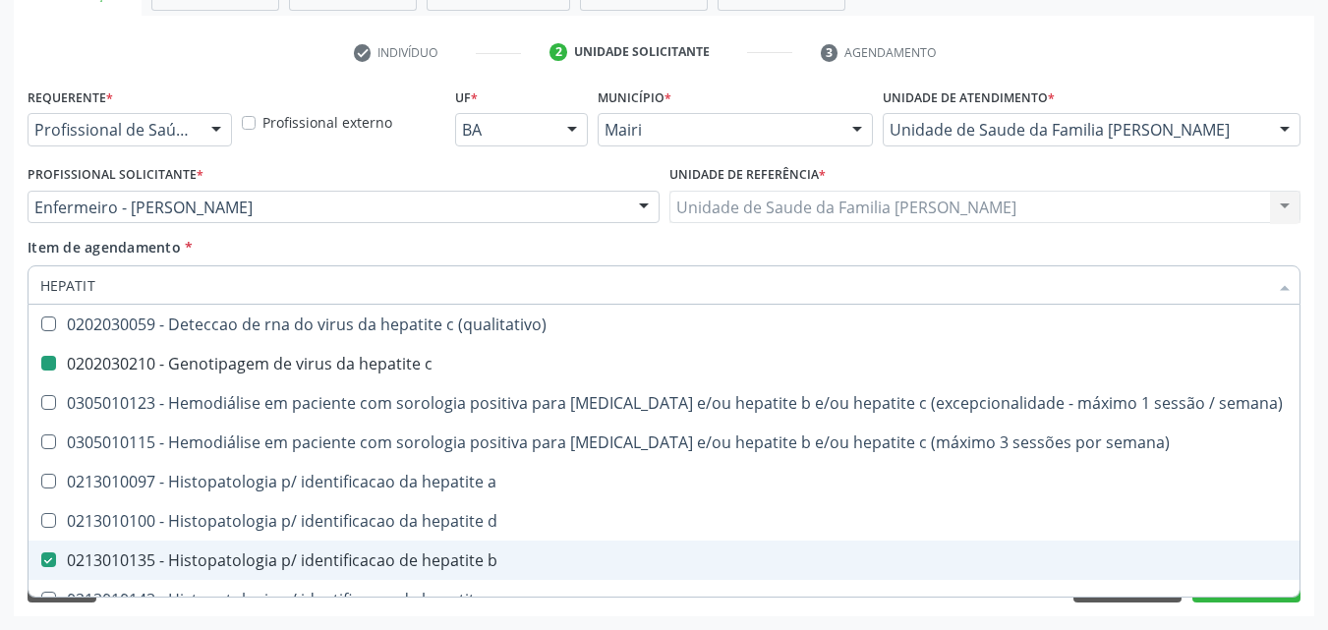
checkbox b "false"
checkbox c "true"
checkbox \(anti-hbc-igm\) "false"
checkbox \(hbsag\) "true"
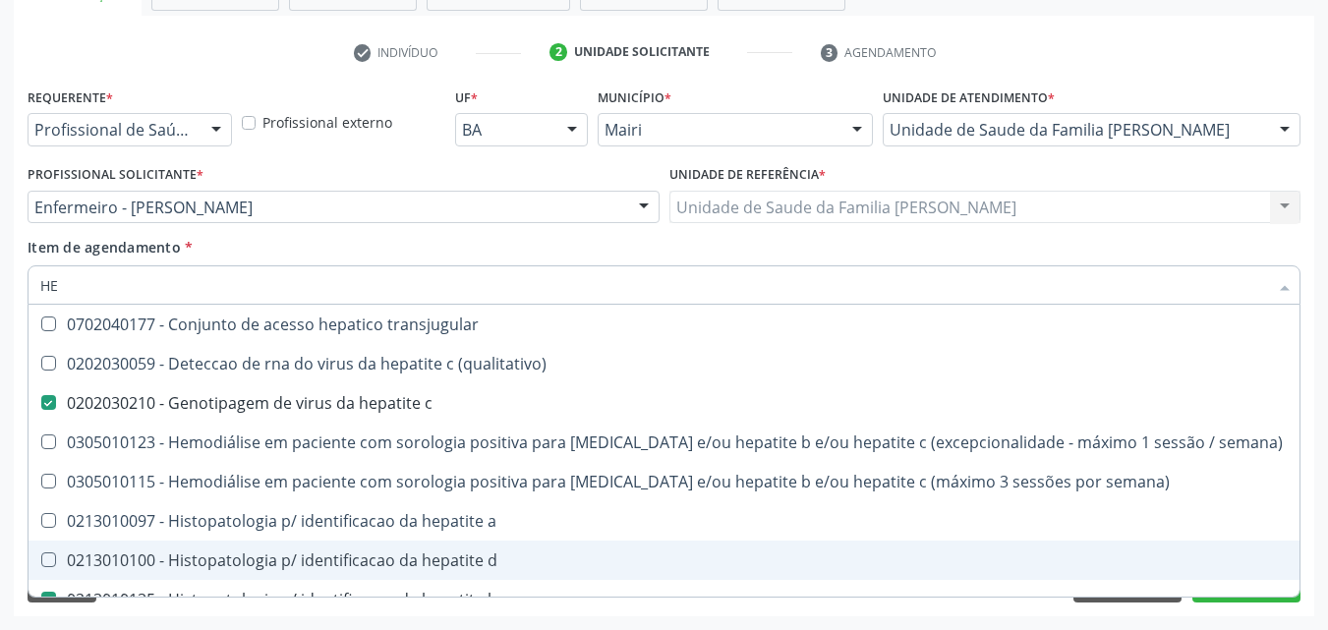
type input "H"
checkbox c "false"
checkbox semana\) "false"
checkbox b "false"
checkbox frasco\) "false"
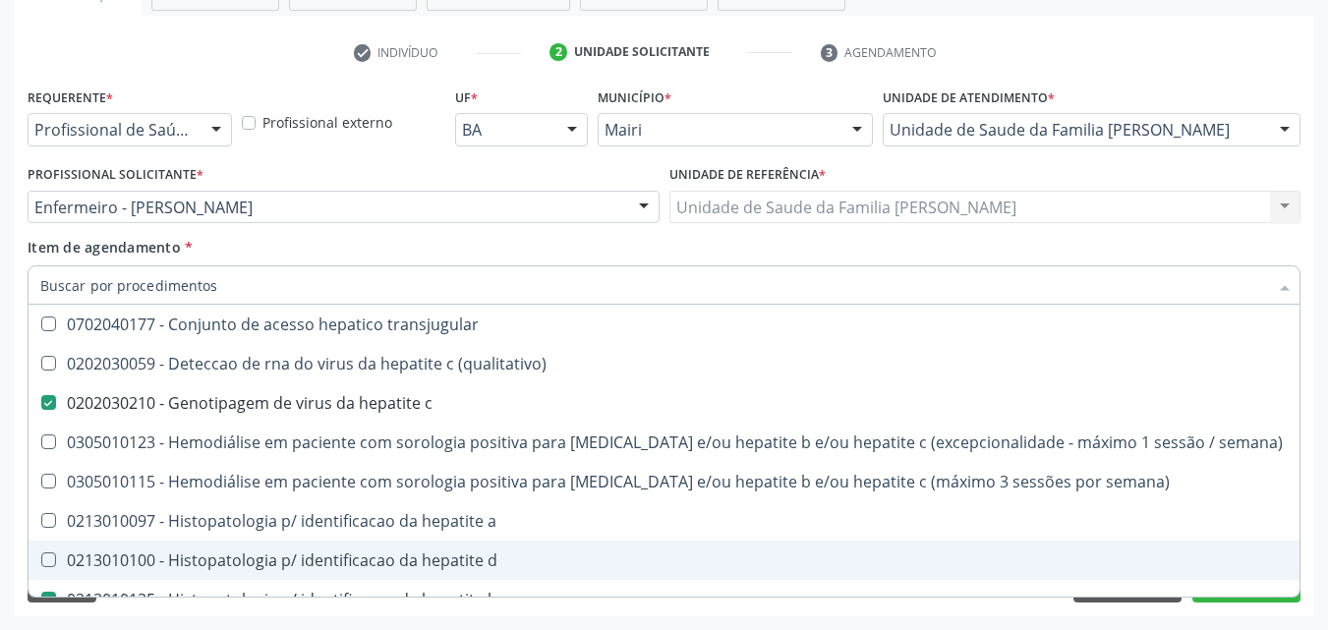
checkbox frasco\) "false"
checkbox \(anti-hbc-igm\) "false"
checkbox oncologia "false"
checkbox virais "false"
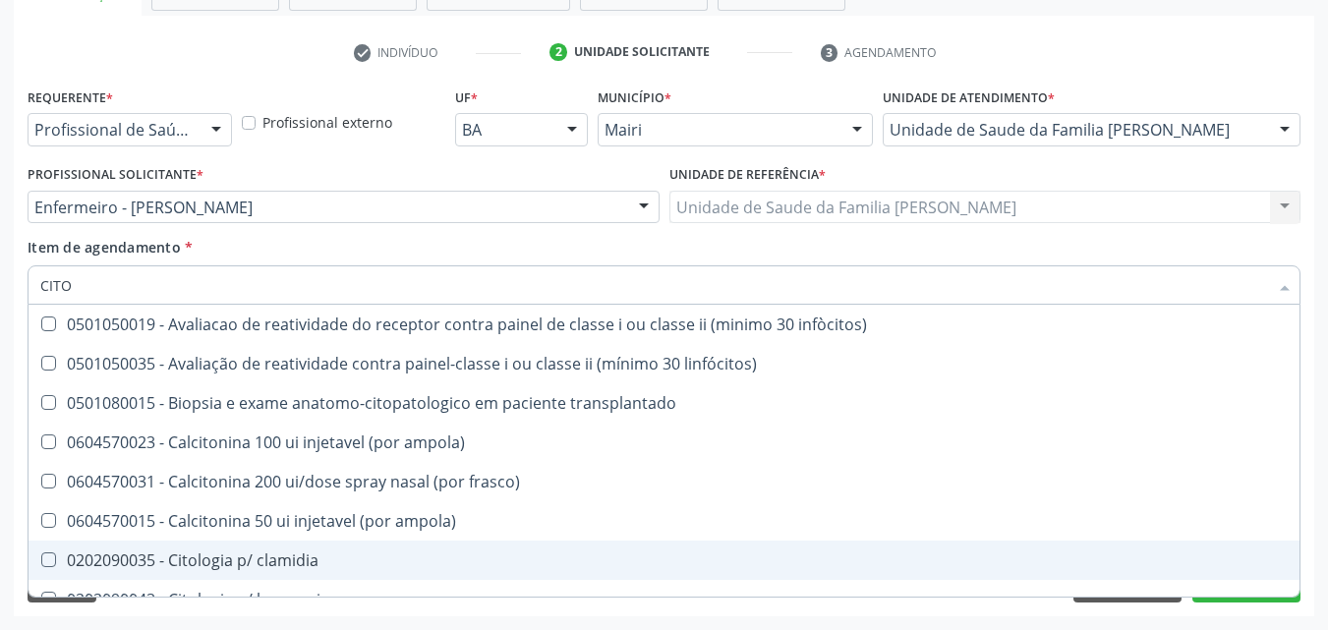
type input "CITOM"
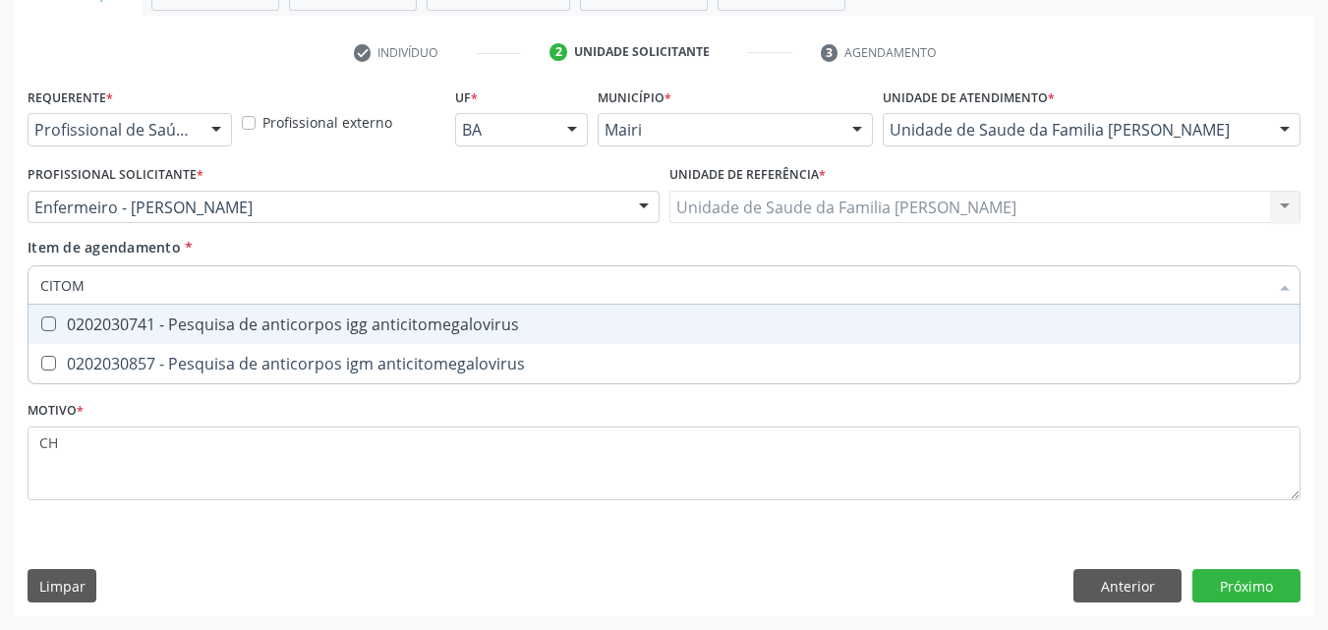
click at [455, 335] on span "0202030741 - Pesquisa de anticorpos igg anticitomegalovirus" at bounding box center [664, 324] width 1271 height 39
checkbox anticitomegalovirus "true"
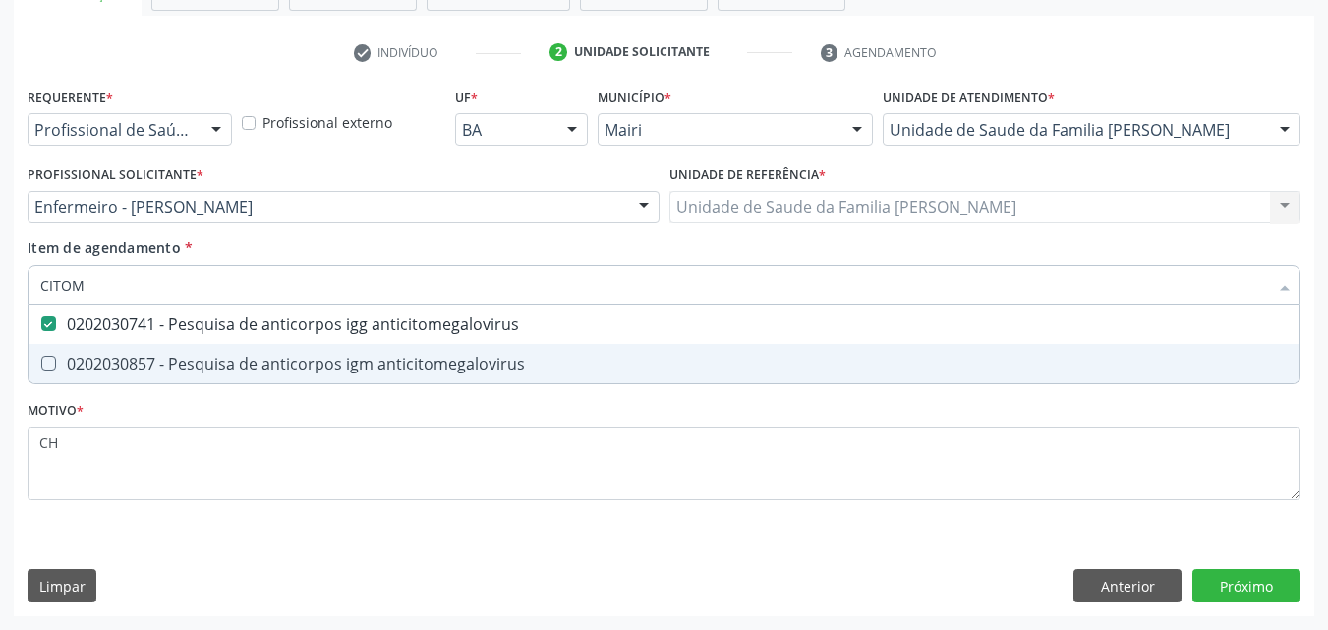
click at [451, 371] on div "0202030857 - Pesquisa de anticorpos igm anticitomegalovirus" at bounding box center [663, 364] width 1247 height 16
checkbox anticitomegalovirus "true"
type input "CITO"
checkbox anticitomegalovirus "false"
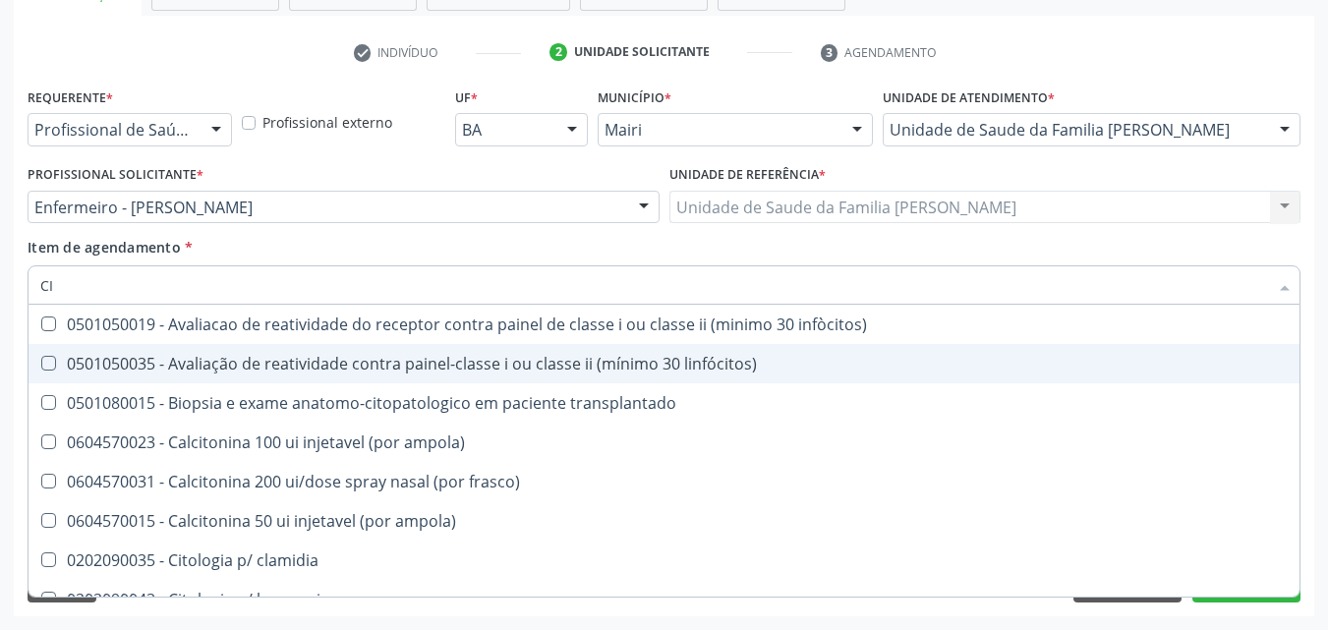
type input "C"
checkbox anticitomegalovirus "false"
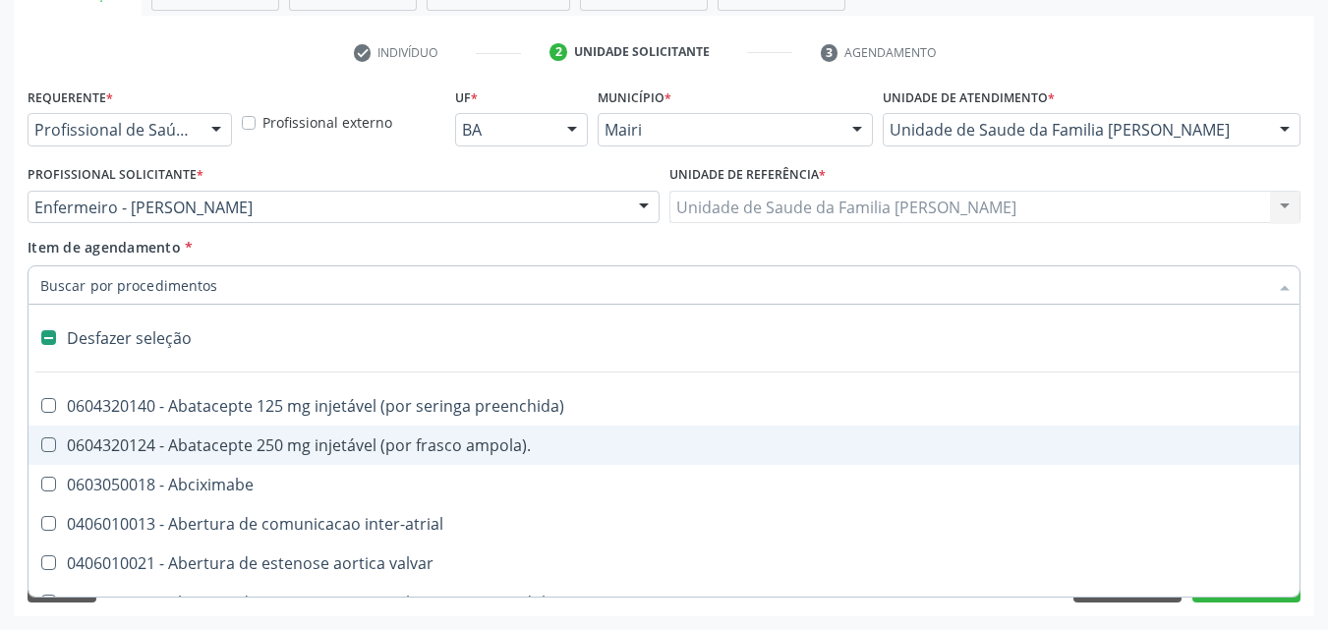
type input "H"
checkbox níveis "true"
checkbox sistemicas "true"
checkbox oncologia "true"
checkbox neurocirurgia "true"
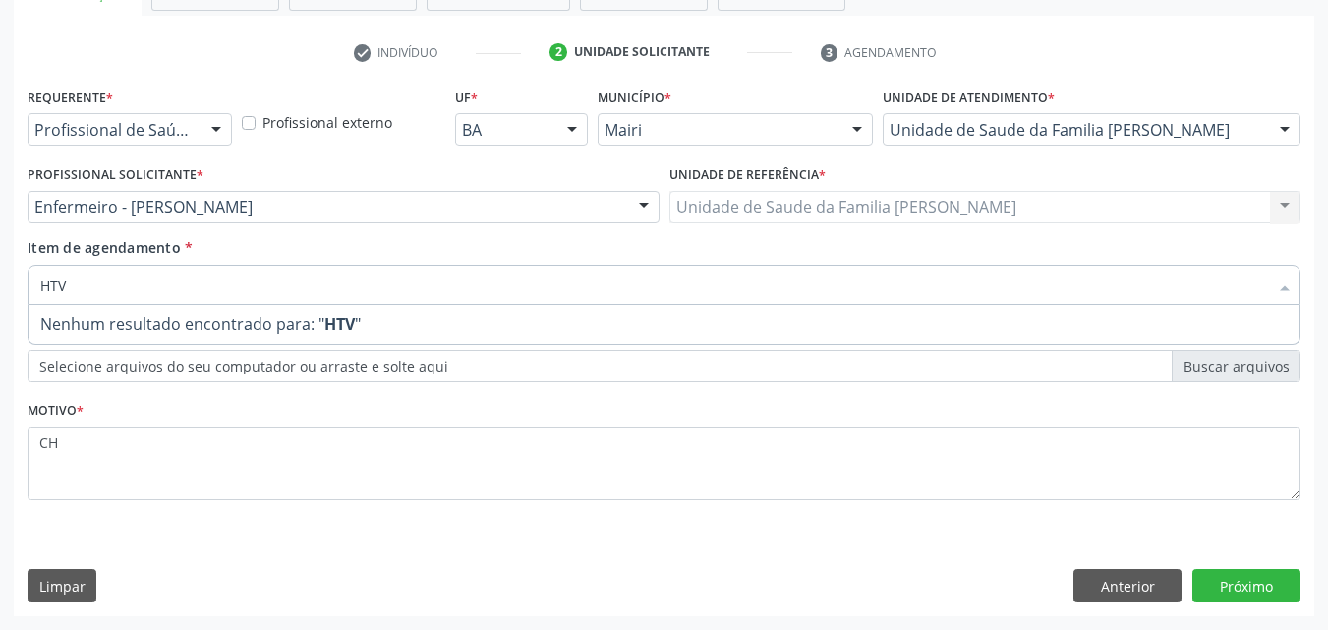
type input "HT"
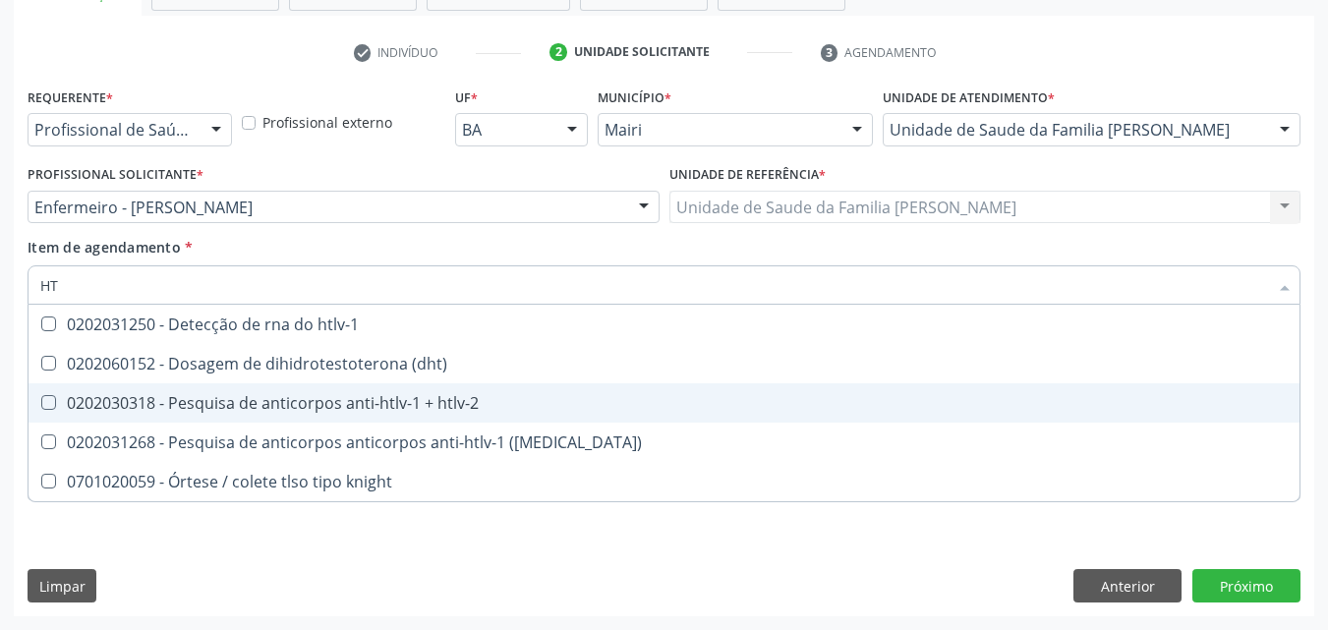
click at [481, 396] on div "0202030318 - Pesquisa de anticorpos anti-htlv-1 + htlv-2" at bounding box center [663, 403] width 1247 height 16
checkbox htlv-2 "true"
type input "H"
checkbox htlv-2 "false"
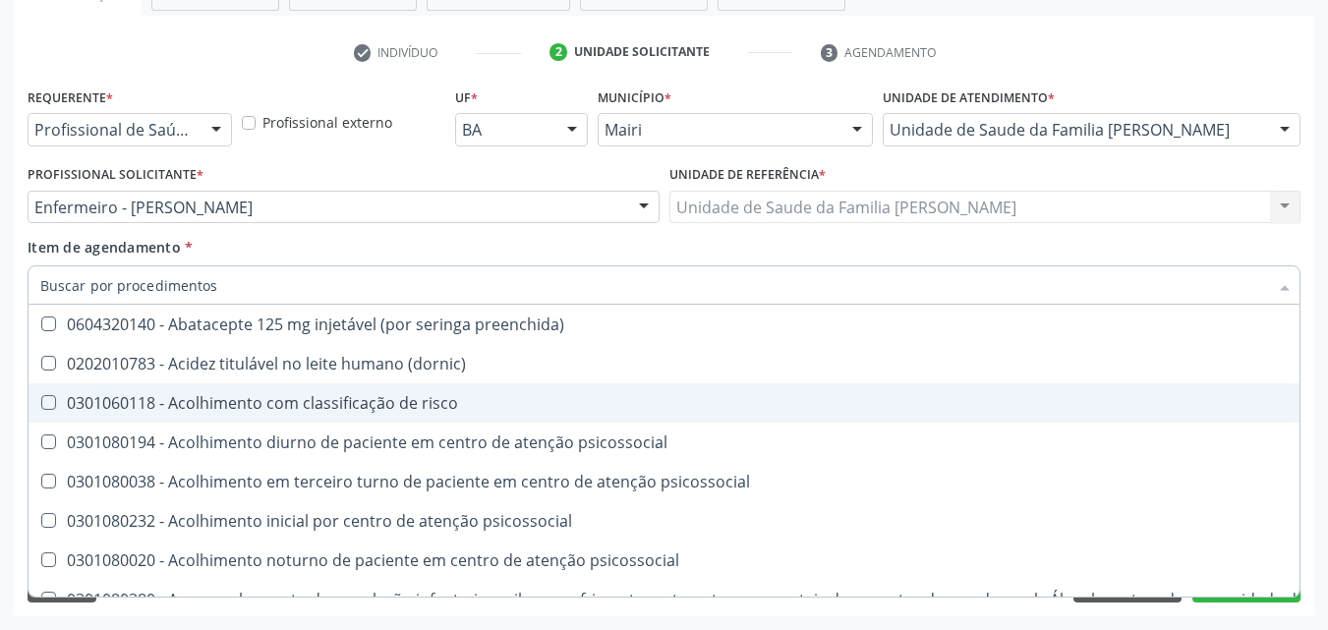
checkbox c "false"
checkbox b "false"
checkbox htlv-2 "false"
checkbox \(anti-hbc-igm\) "false"
checkbox pai\/parceiro "false"
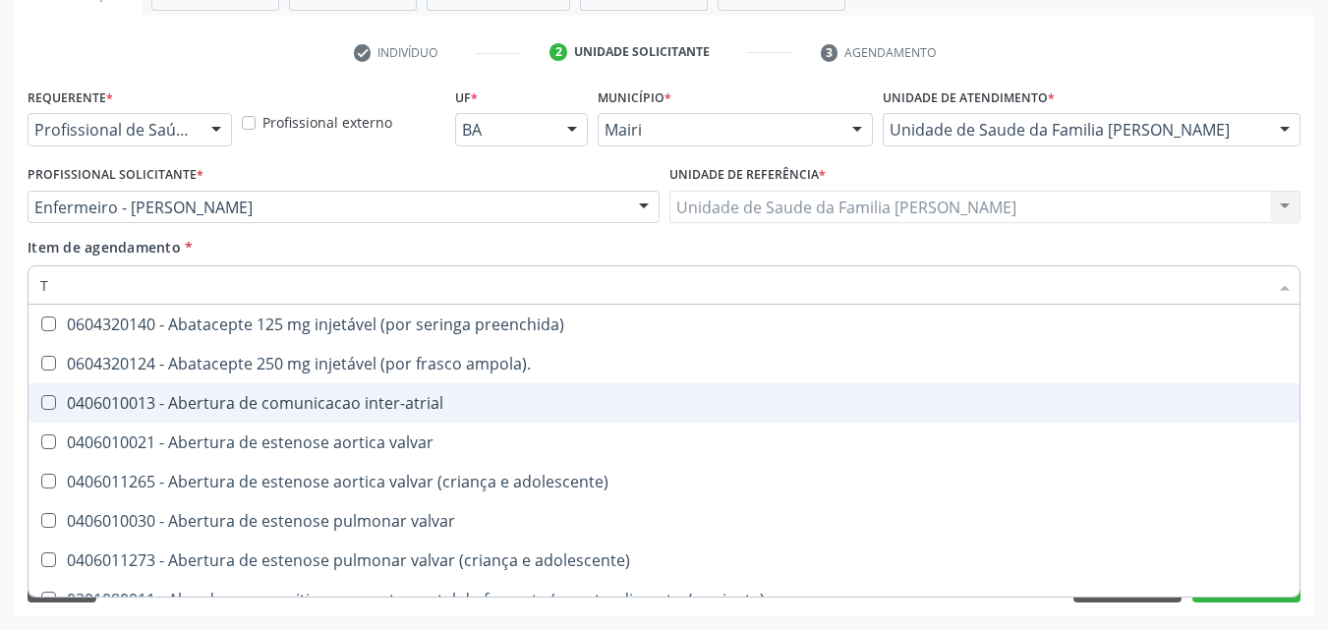
type input "TO"
checkbox ui "true"
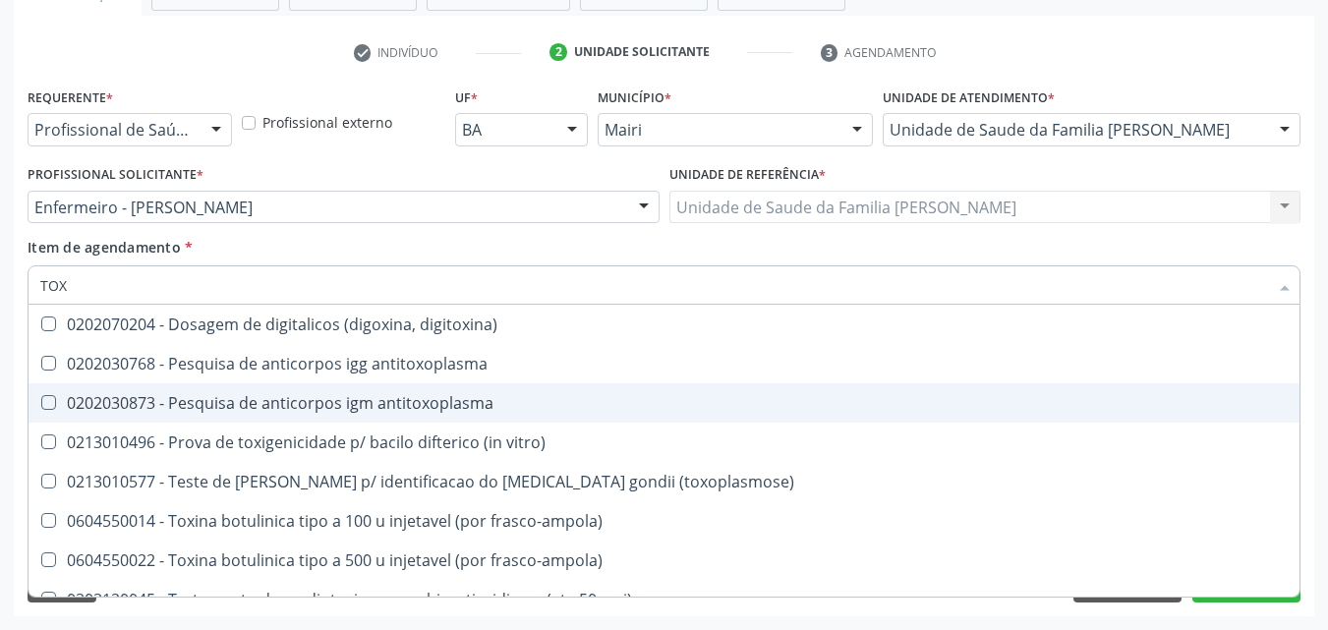
type input "TOXO"
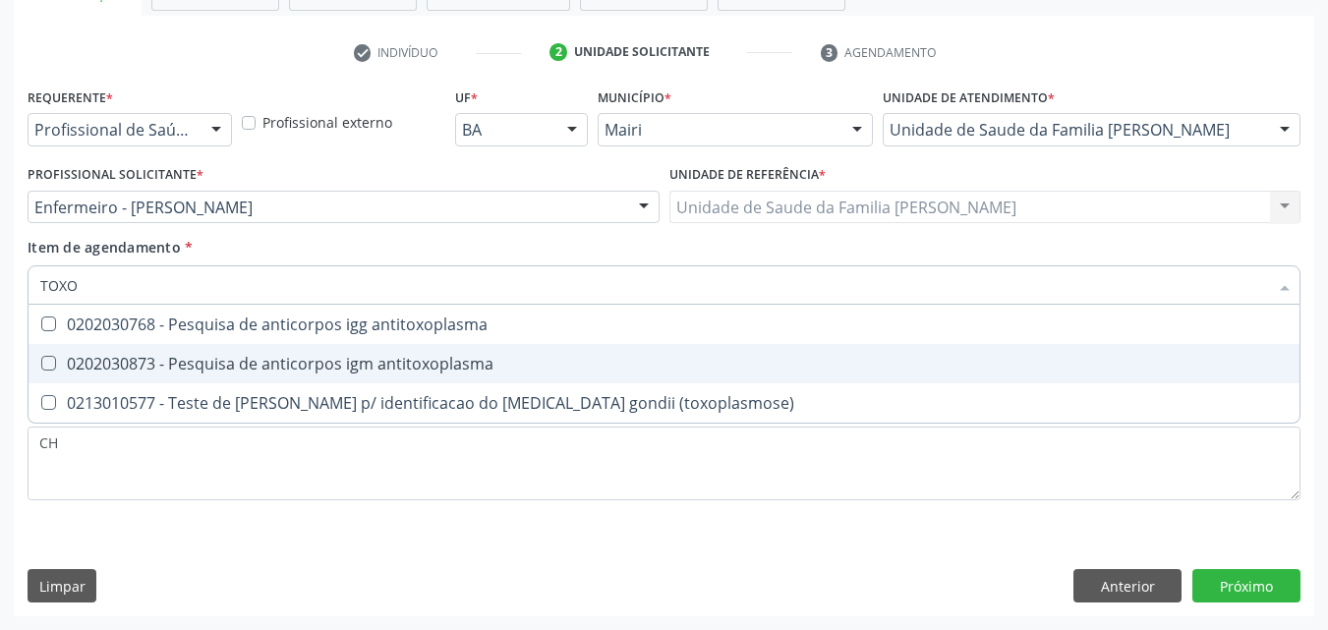
click at [471, 376] on span "0202030873 - Pesquisa de anticorpos igm antitoxoplasma" at bounding box center [664, 363] width 1271 height 39
checkbox antitoxoplasma "true"
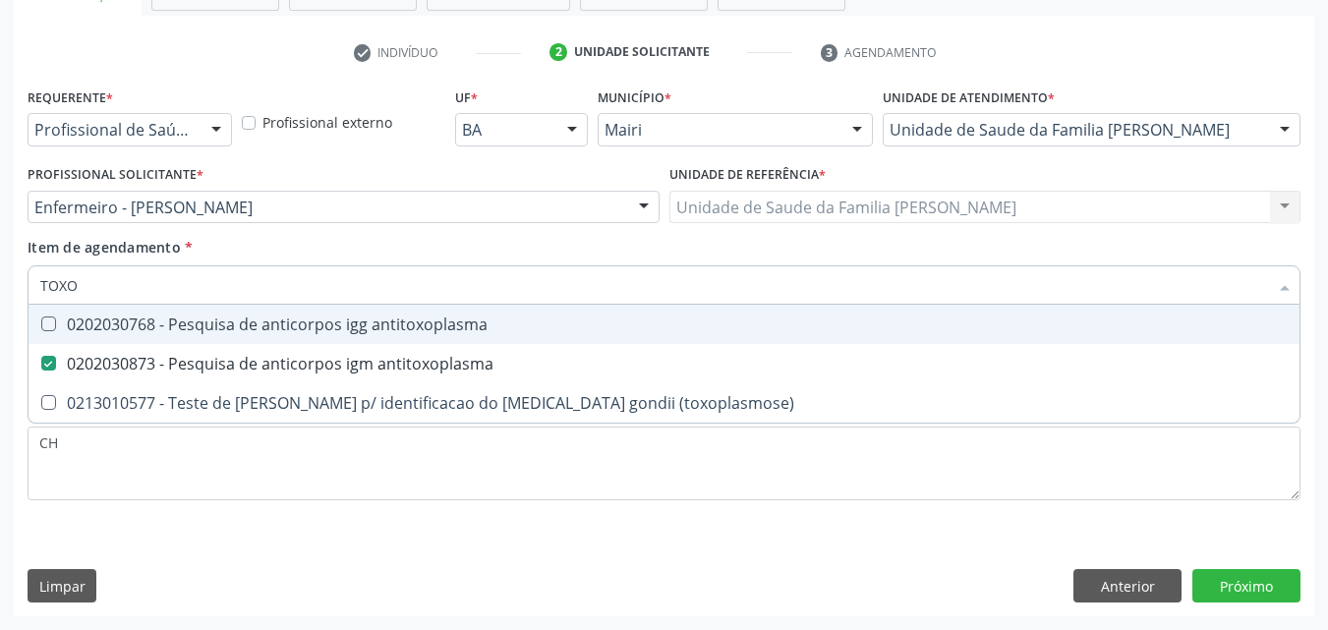
click at [471, 336] on span "0202030768 - Pesquisa de anticorpos igg antitoxoplasma" at bounding box center [664, 324] width 1271 height 39
checkbox antitoxoplasma "true"
type input "TOX"
checkbox antitoxoplasma "false"
checkbox \(toxoplasmose\) "true"
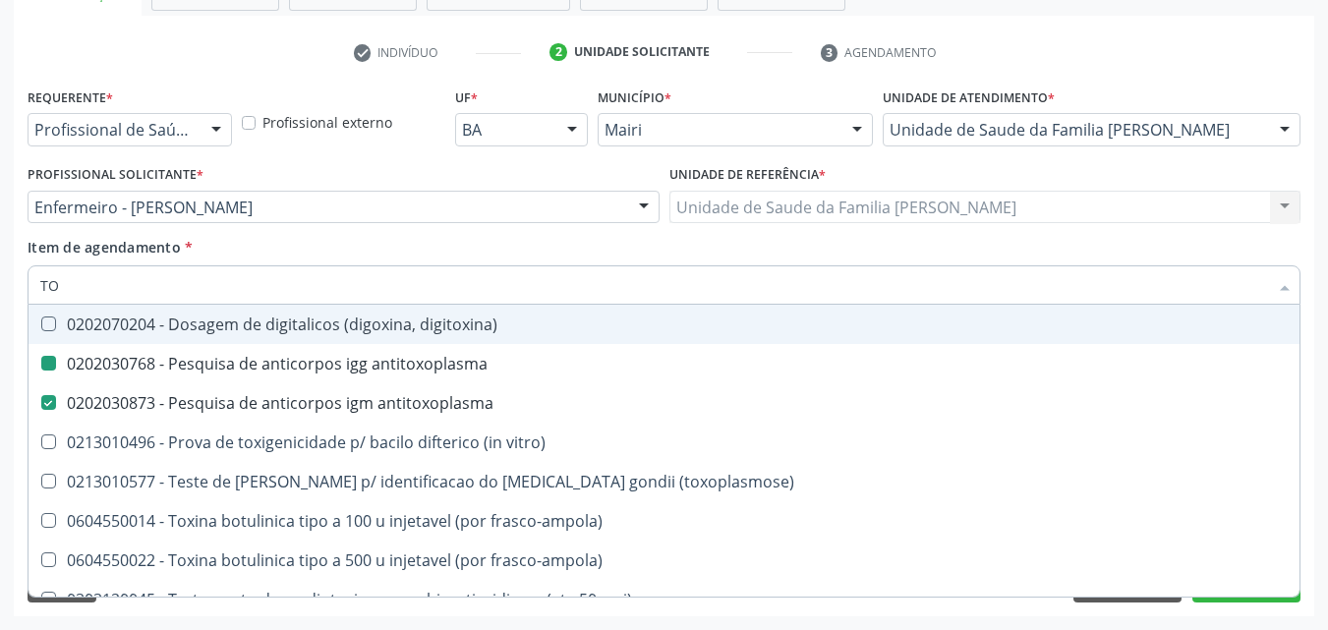
type input "T"
checkbox antitoxoplasma "false"
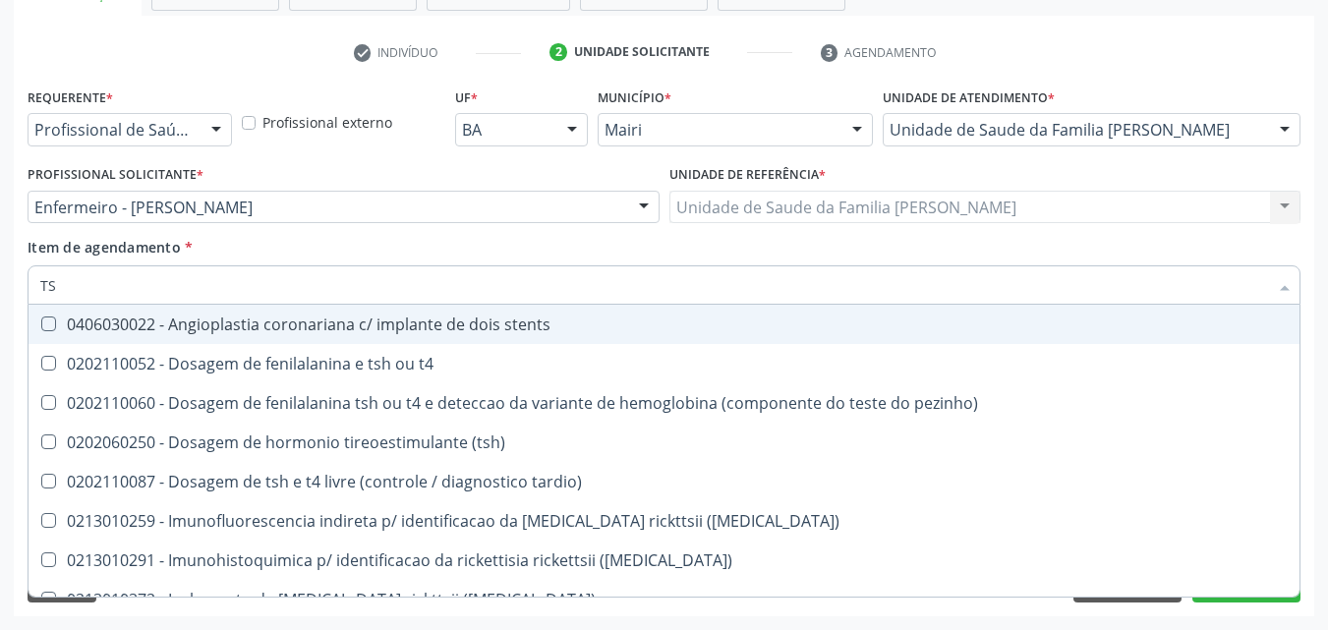
type input "TSH"
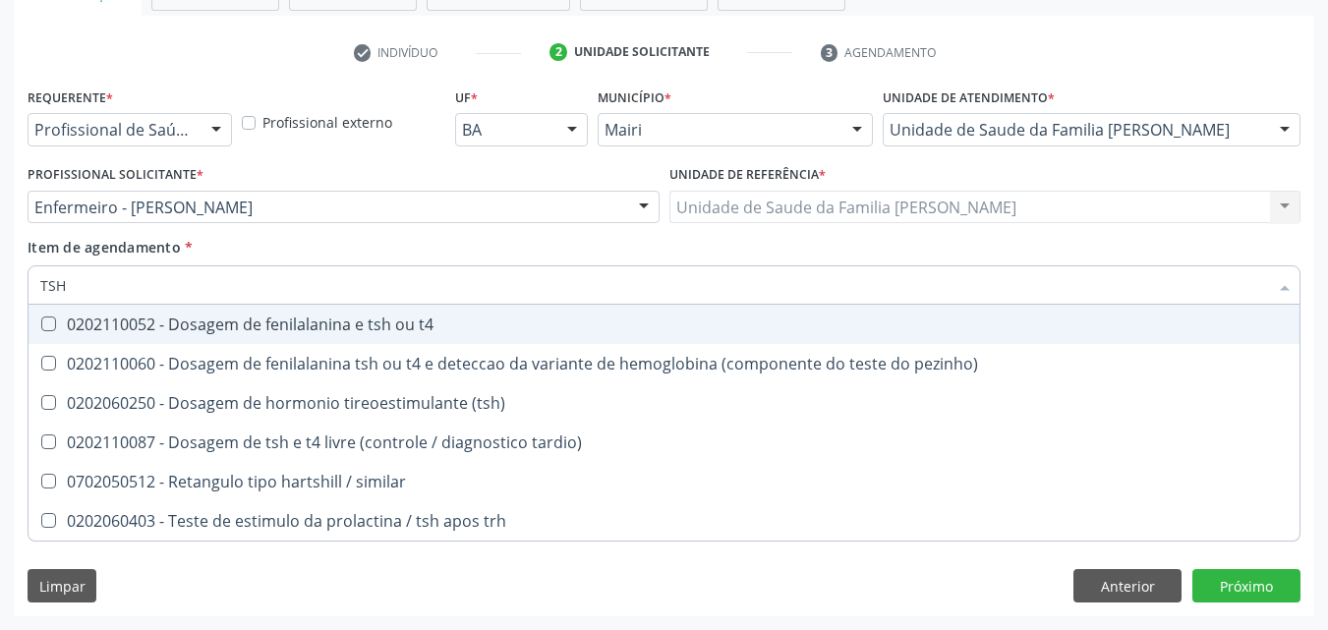
click at [471, 336] on span "0202110052 - Dosagem de fenilalanina e tsh ou t4" at bounding box center [664, 324] width 1271 height 39
checkbox t4 "true"
type input "TS"
checkbox t4 "false"
checkbox pezinho\) "true"
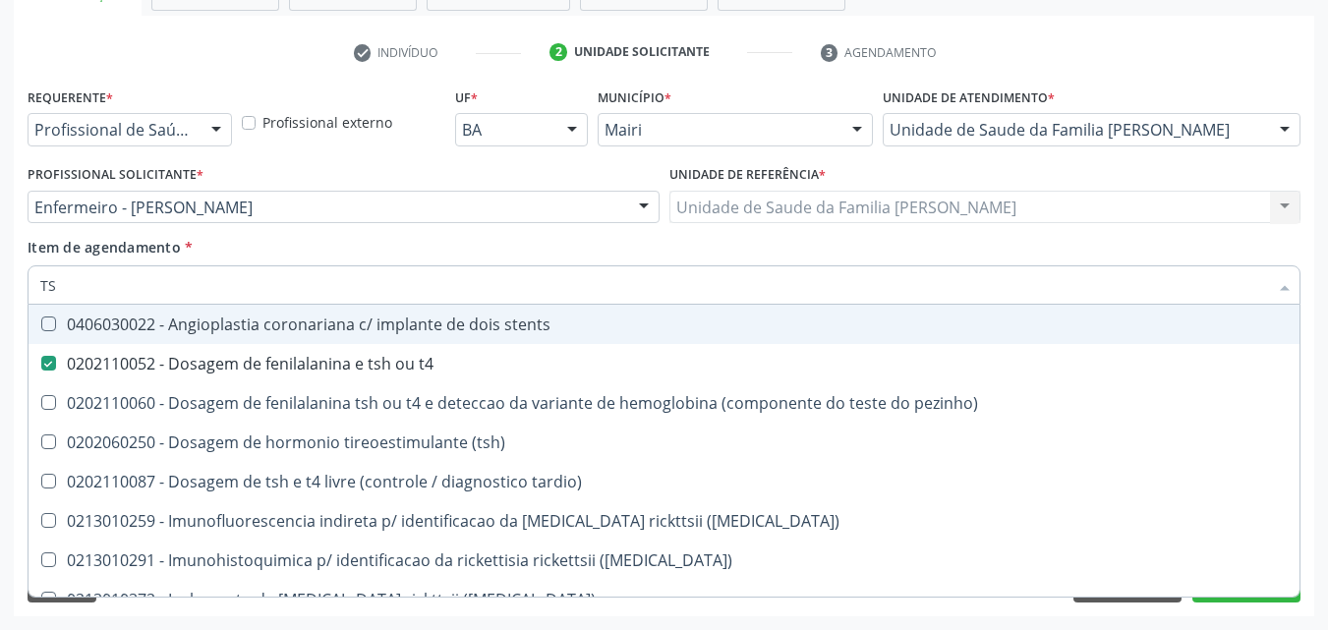
type input "T"
checkbox t4 "false"
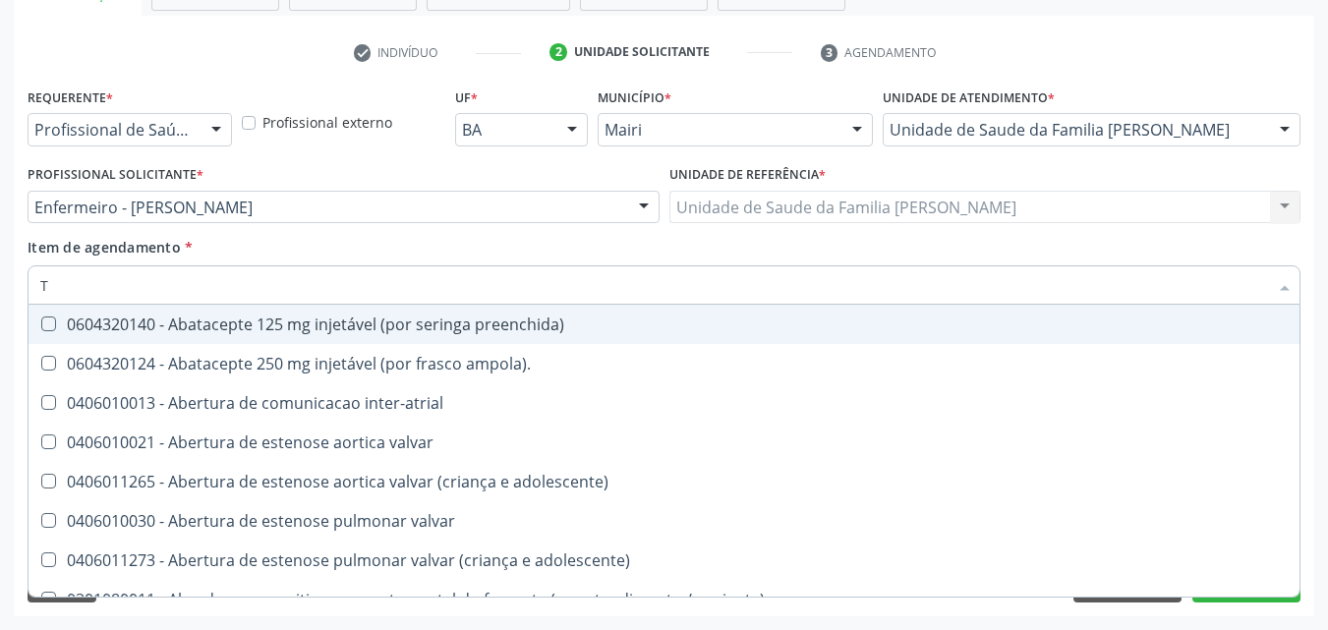
type input "[MEDICAL_DATA]"
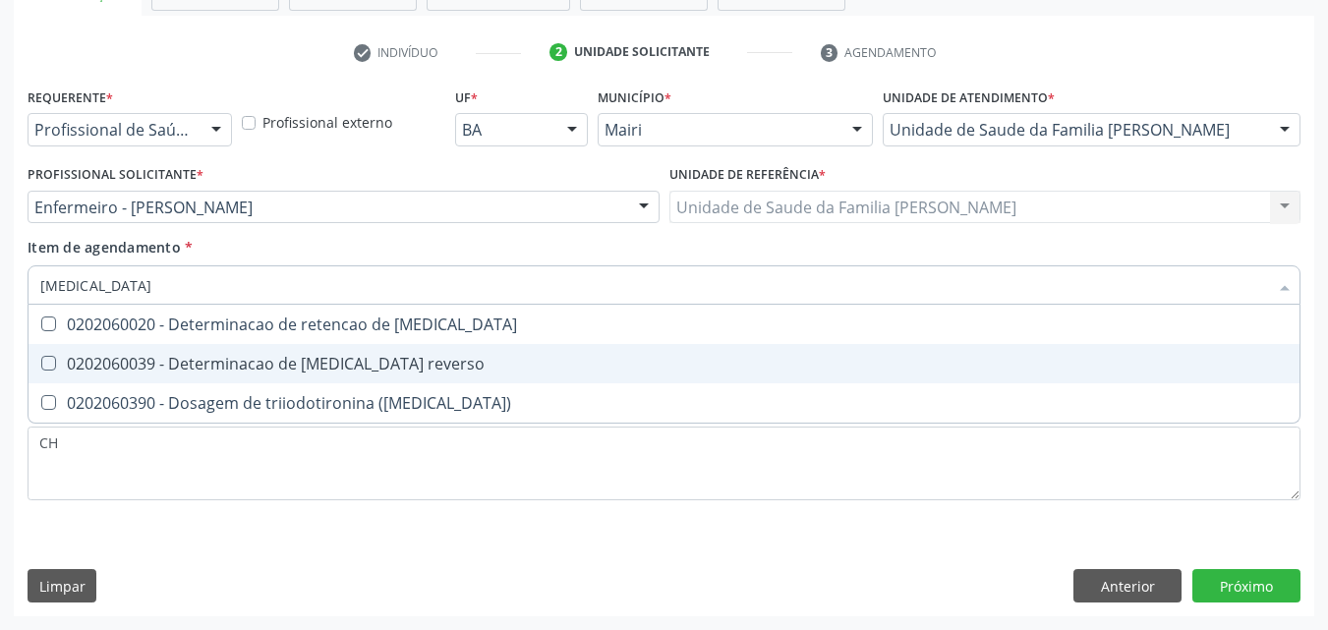
click at [299, 367] on div "0202060039 - Determinacao de [MEDICAL_DATA] reverso" at bounding box center [663, 364] width 1247 height 16
checkbox reverso "true"
type input "T"
checkbox reverso "false"
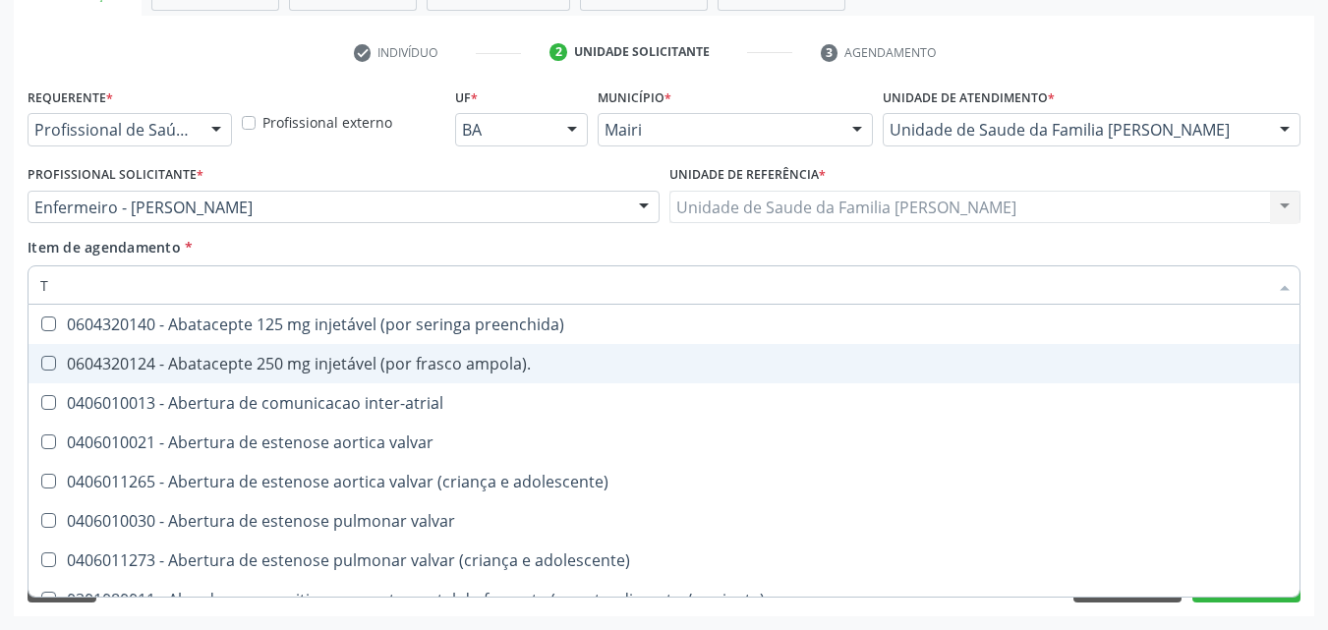
type input "T4"
checkbox preenchida\) "true"
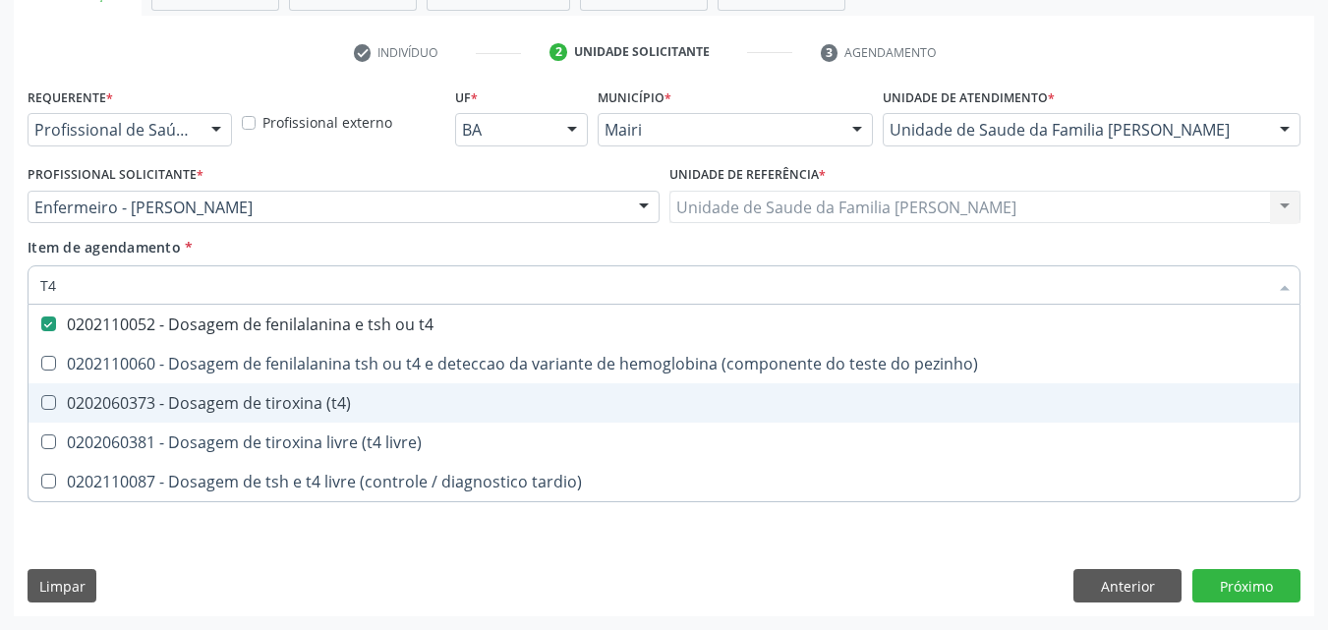
click at [386, 399] on div "0202060373 - Dosagem de tiroxina (t4)" at bounding box center [663, 403] width 1247 height 16
checkbox \(t4\) "true"
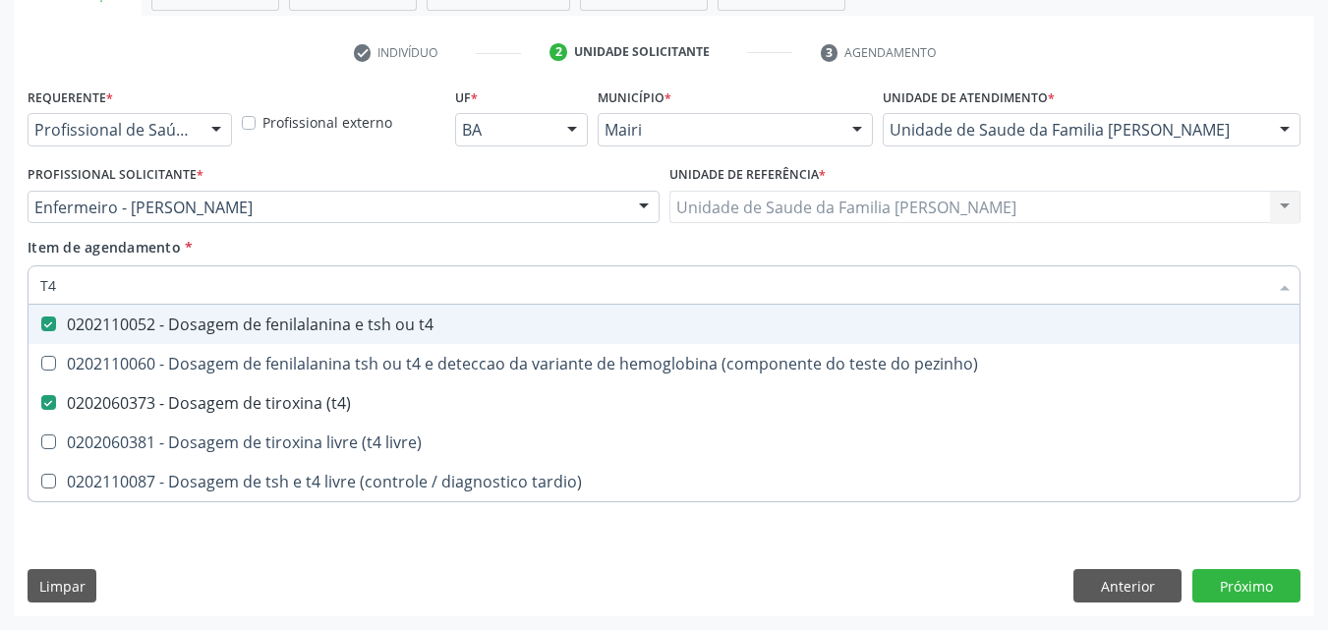
click at [444, 257] on div "Item de agendamento * T4 Desfazer seleção 0202110052 - Dosagem de fenilalanina …" at bounding box center [664, 268] width 1273 height 62
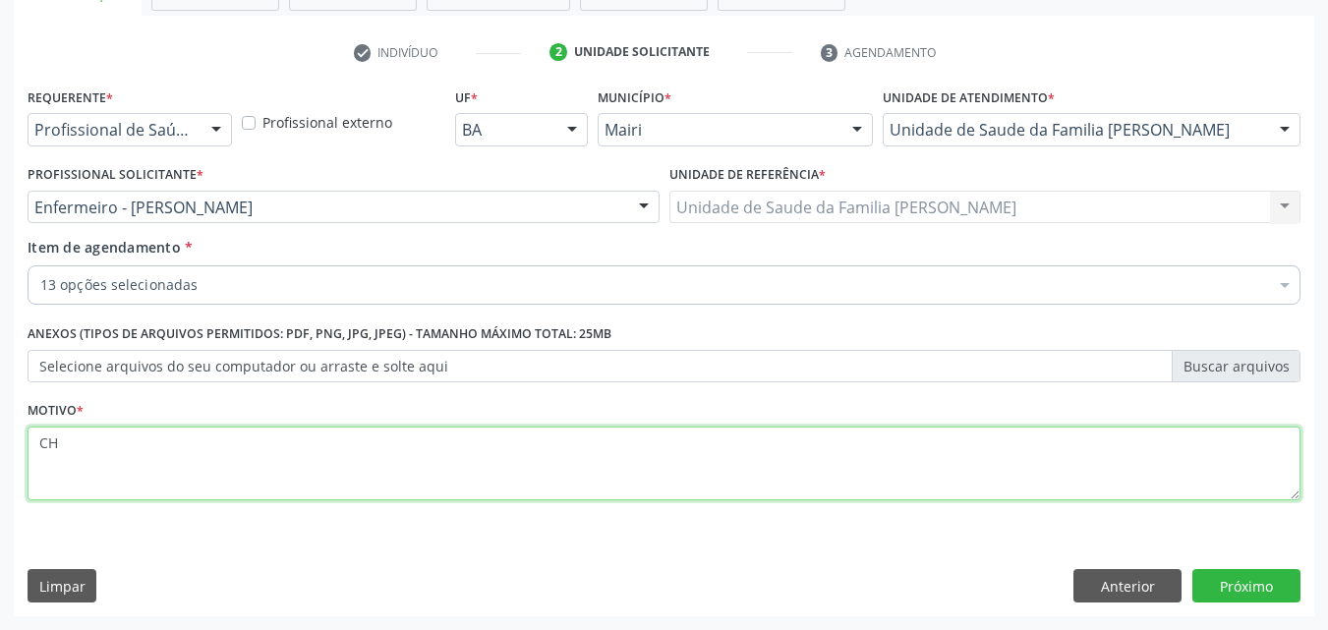
click at [197, 452] on textarea "CH" at bounding box center [664, 464] width 1273 height 75
type textarea "C"
type textarea "PRENATAL"
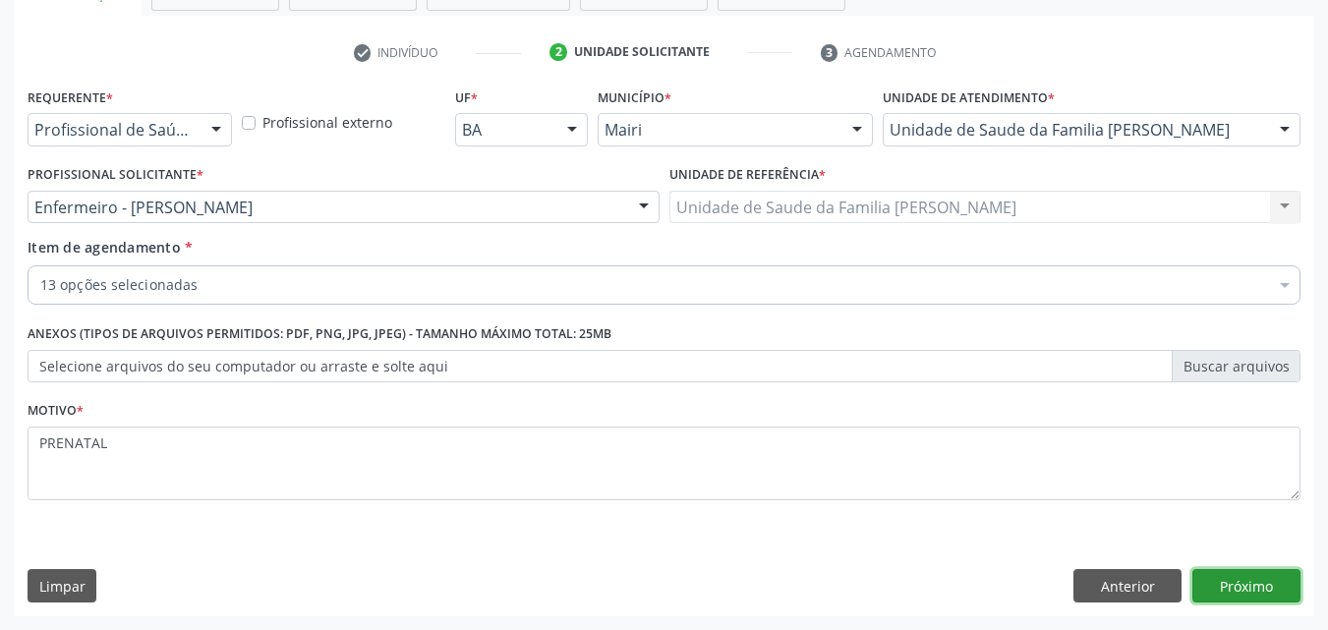
click at [1263, 587] on button "Próximo" at bounding box center [1246, 585] width 108 height 33
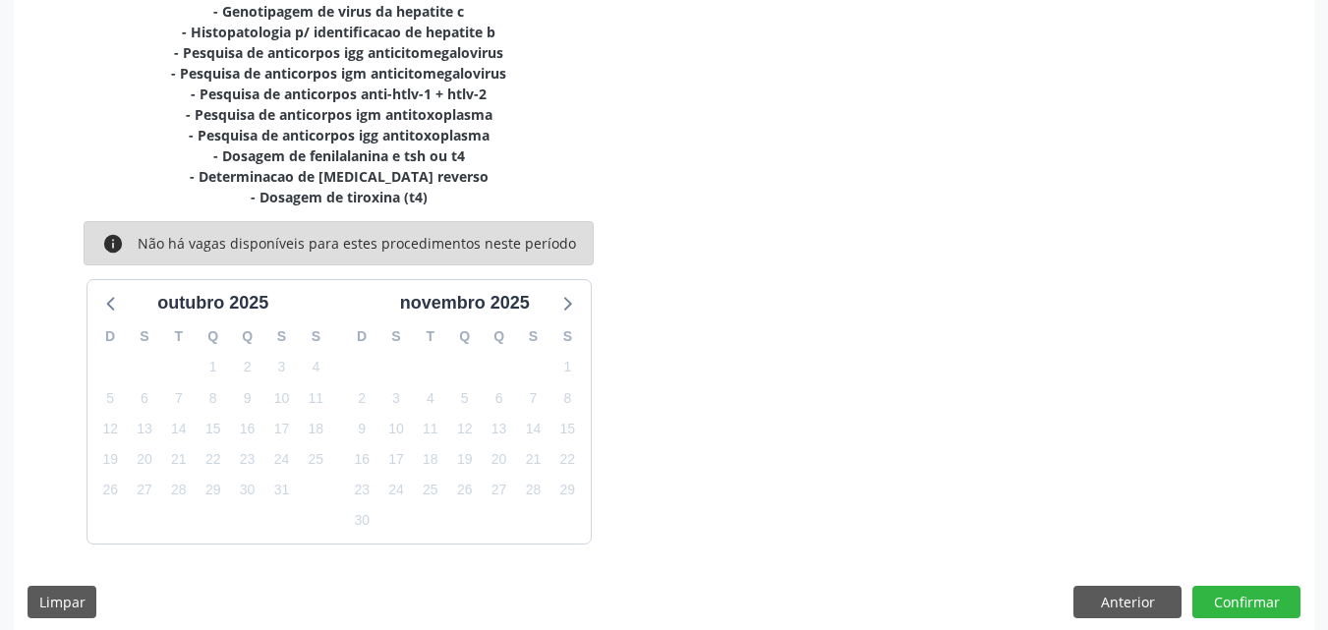
scroll to position [531, 0]
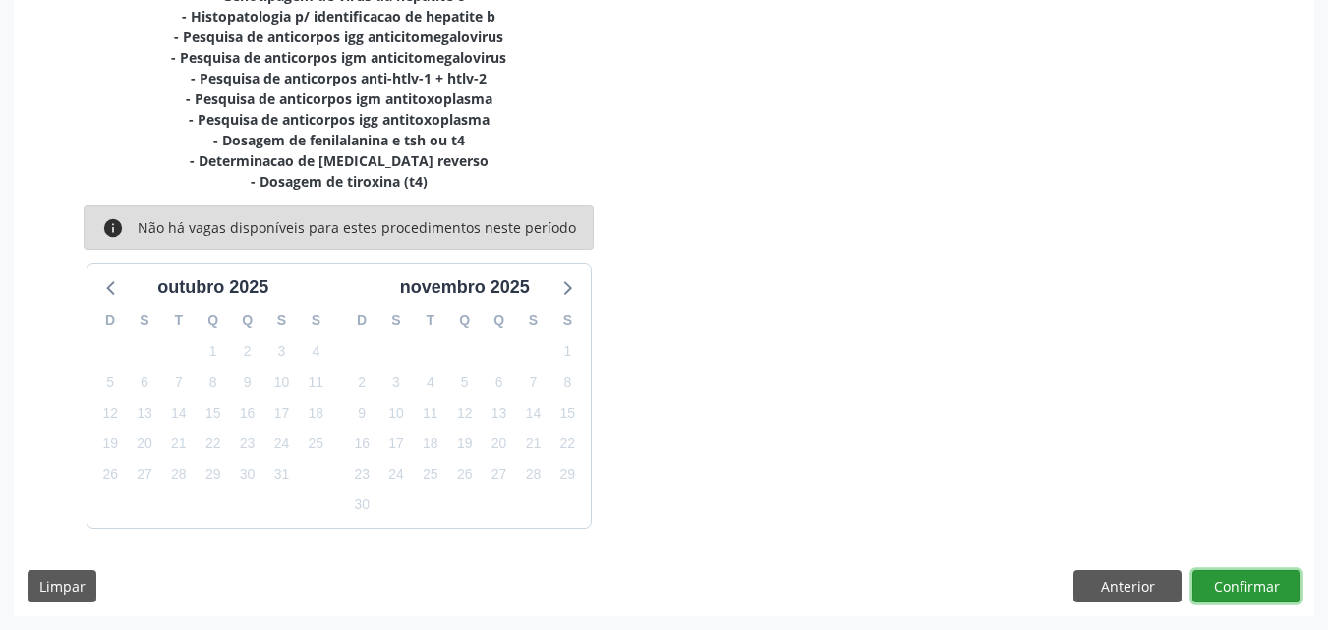
click at [1263, 587] on button "Confirmar" at bounding box center [1246, 586] width 108 height 33
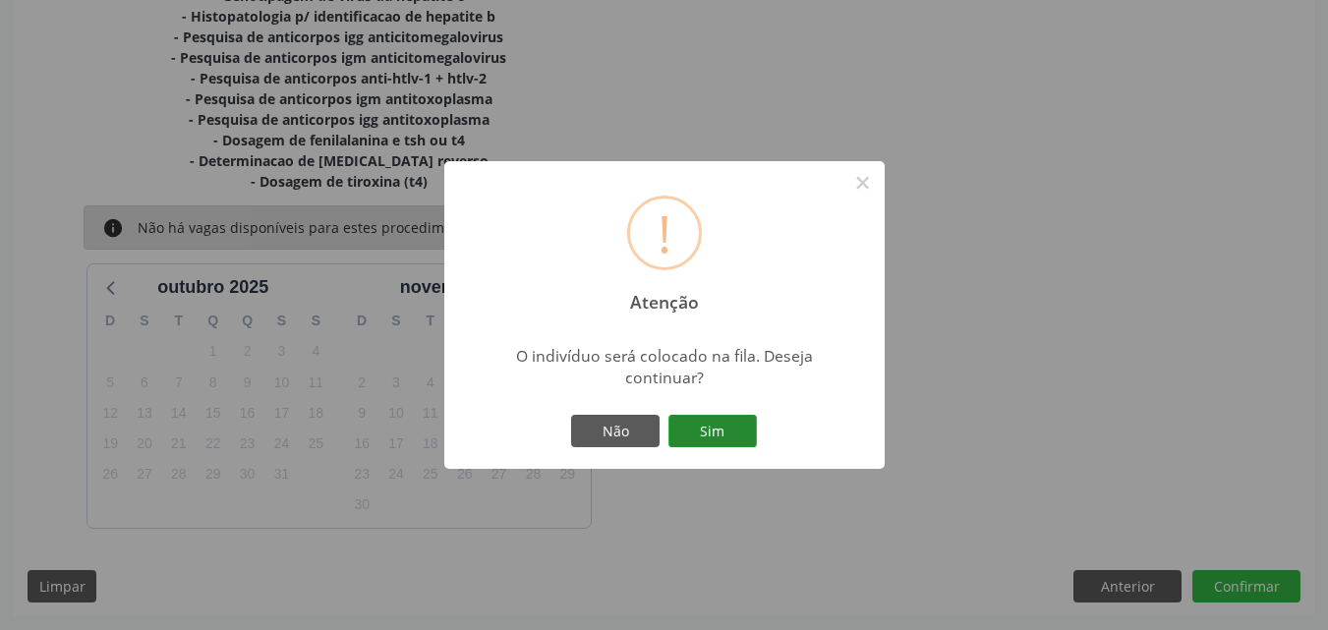
click at [714, 431] on button "Sim" at bounding box center [712, 431] width 88 height 33
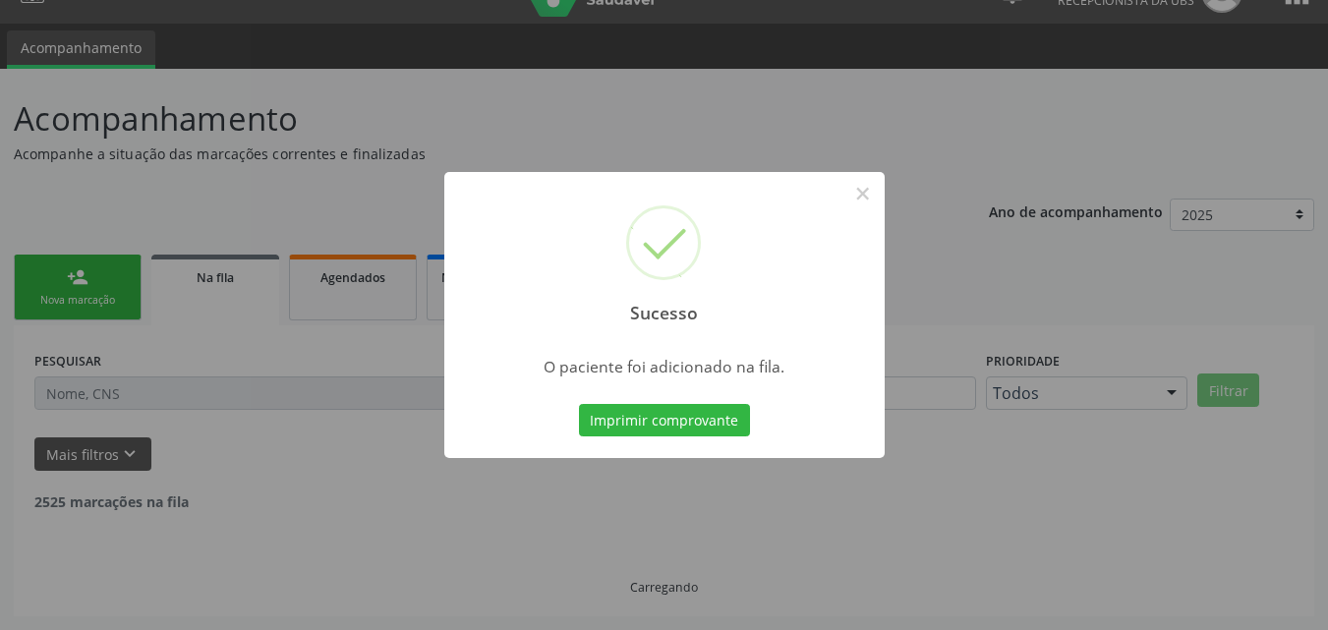
scroll to position [19, 0]
